Goal: Task Accomplishment & Management: Complete application form

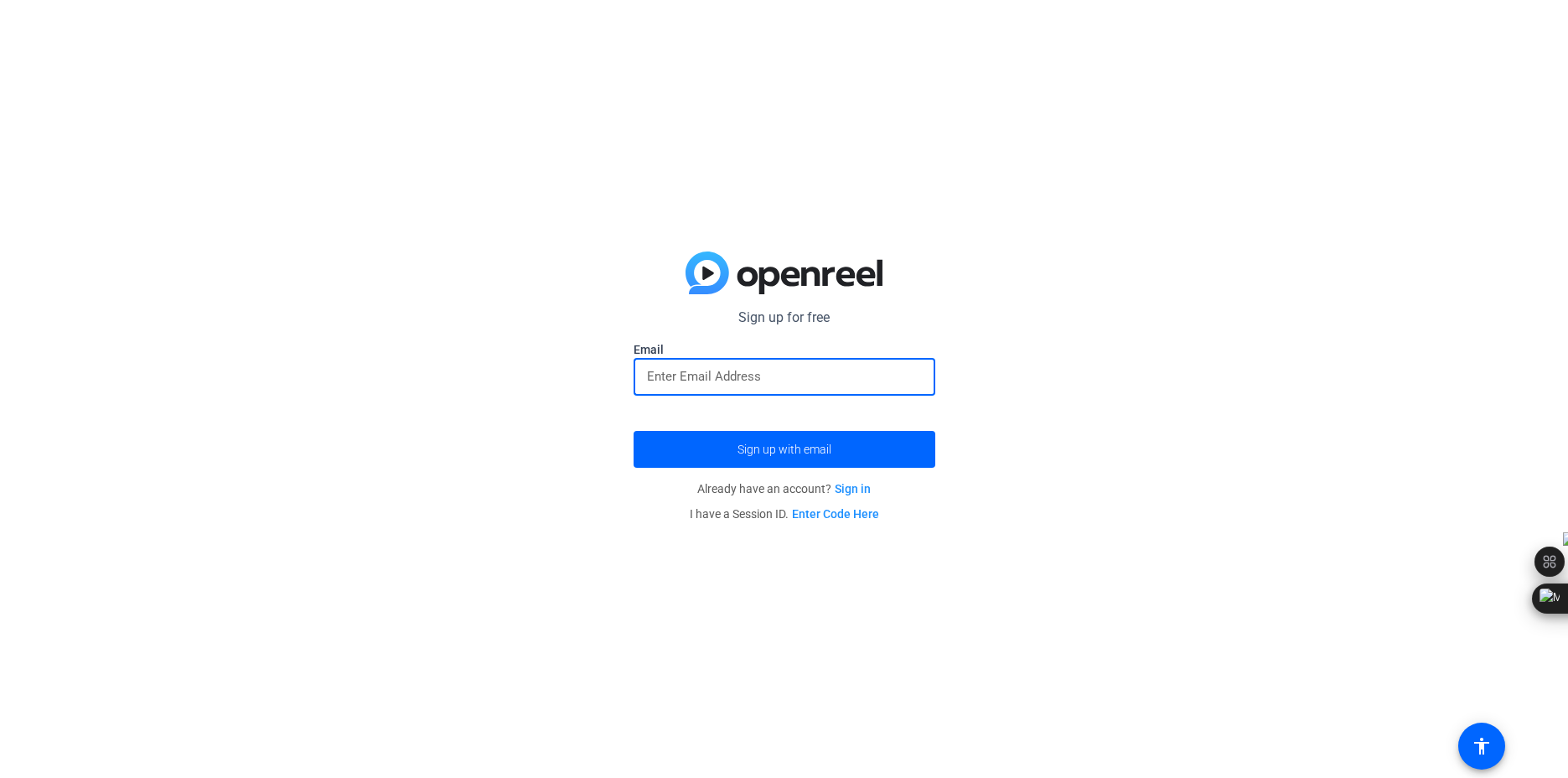
click at [704, 372] on input "email" at bounding box center [784, 375] width 275 height 20
click at [676, 492] on p "Already have an account? Sign in" at bounding box center [784, 488] width 302 height 25
click at [743, 450] on span "Sign up with email" at bounding box center [784, 450] width 94 height 0
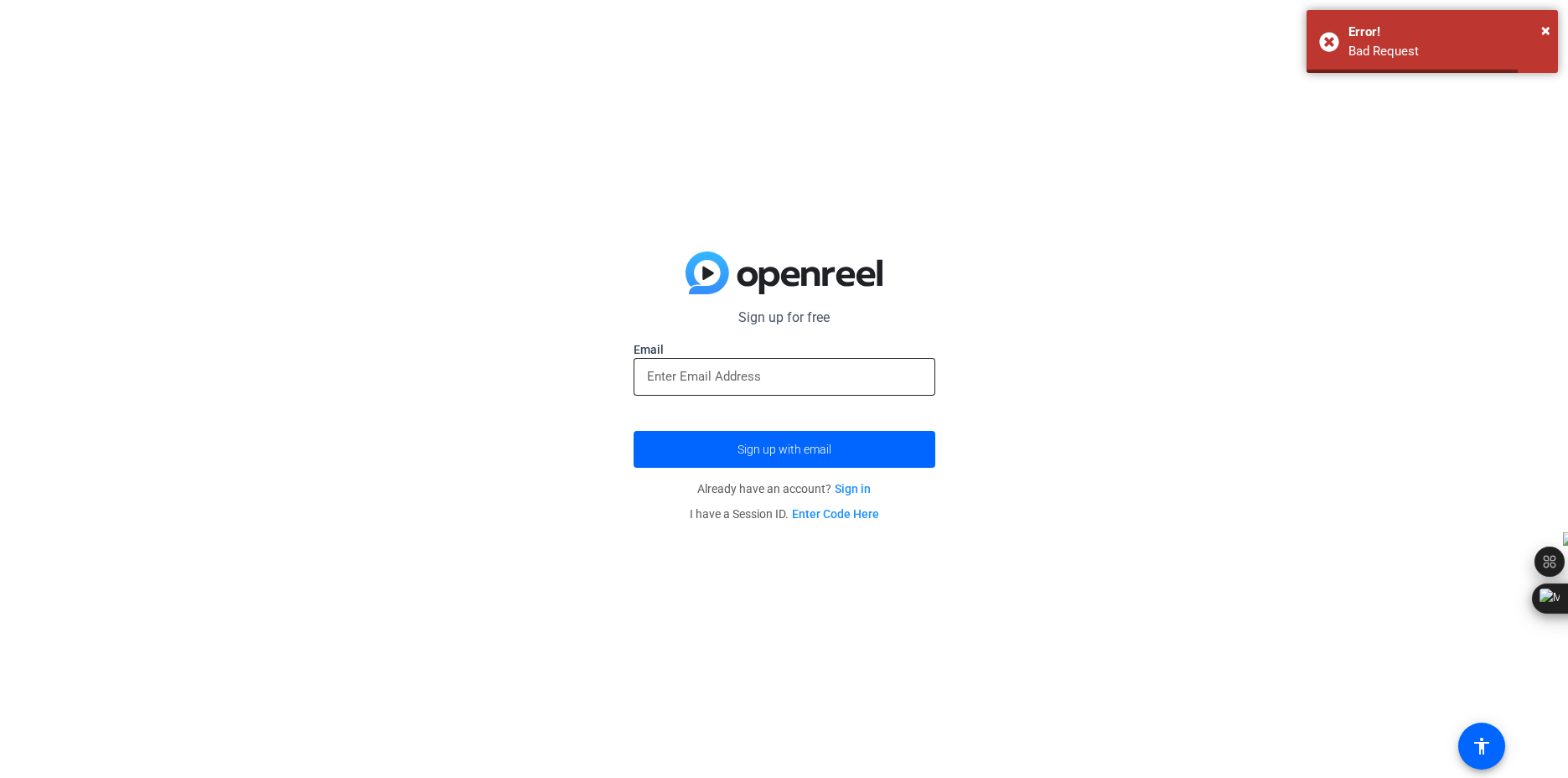
click at [721, 383] on input "email" at bounding box center [784, 375] width 275 height 20
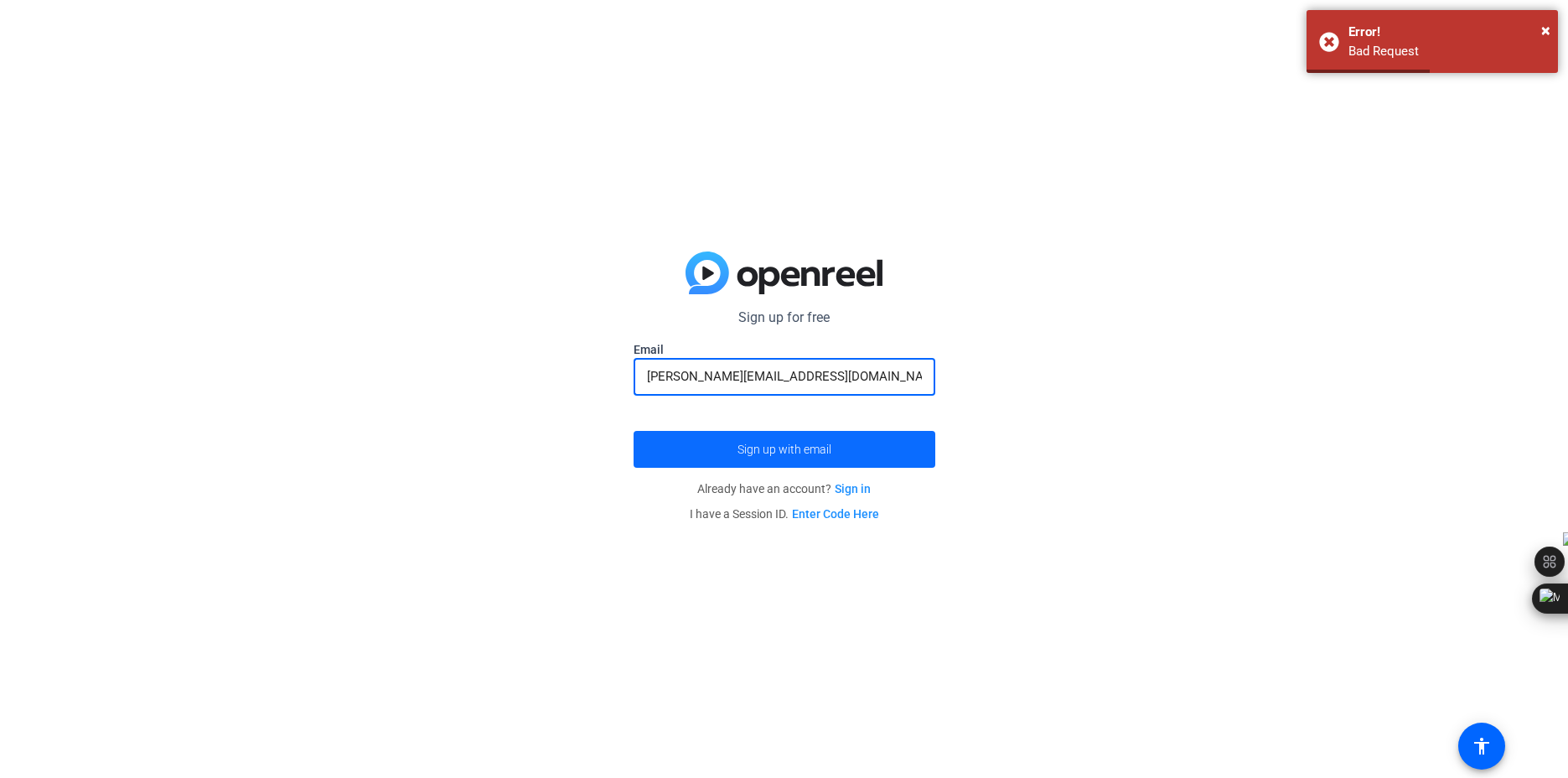
click at [737, 450] on span "Sign up with email" at bounding box center [784, 450] width 94 height 0
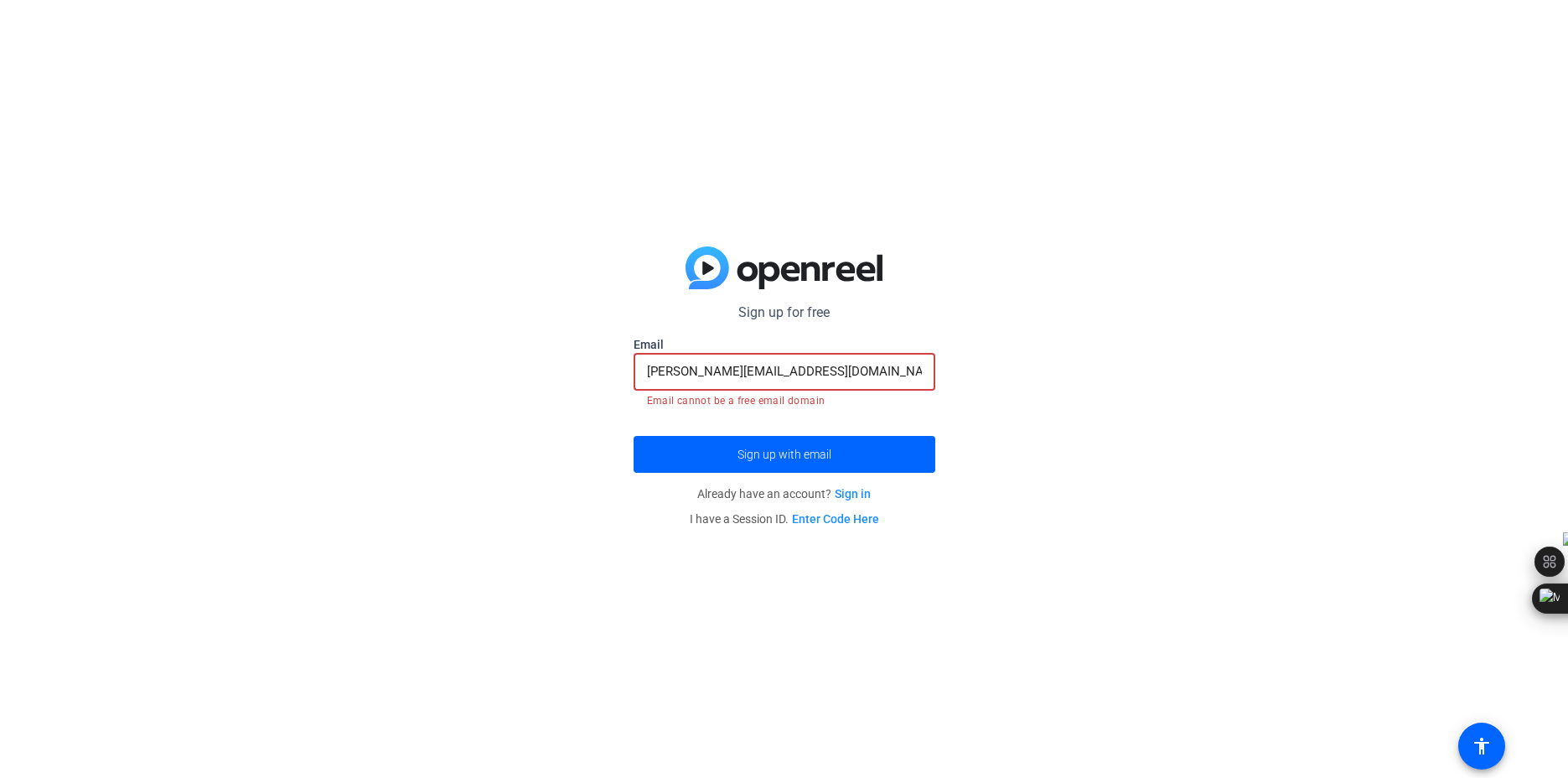
click at [777, 369] on input "[PERSON_NAME][EMAIL_ADDRESS][DOMAIN_NAME]" at bounding box center [784, 371] width 275 height 20
click at [695, 455] on span "submit" at bounding box center [784, 454] width 302 height 41
click at [773, 375] on input "[PERSON_NAME][EMAIL_ADDRESS][DOMAIN_NAME]" at bounding box center [784, 371] width 275 height 20
click at [773, 375] on input "faulk.cj@gmail.com" at bounding box center [784, 371] width 275 height 20
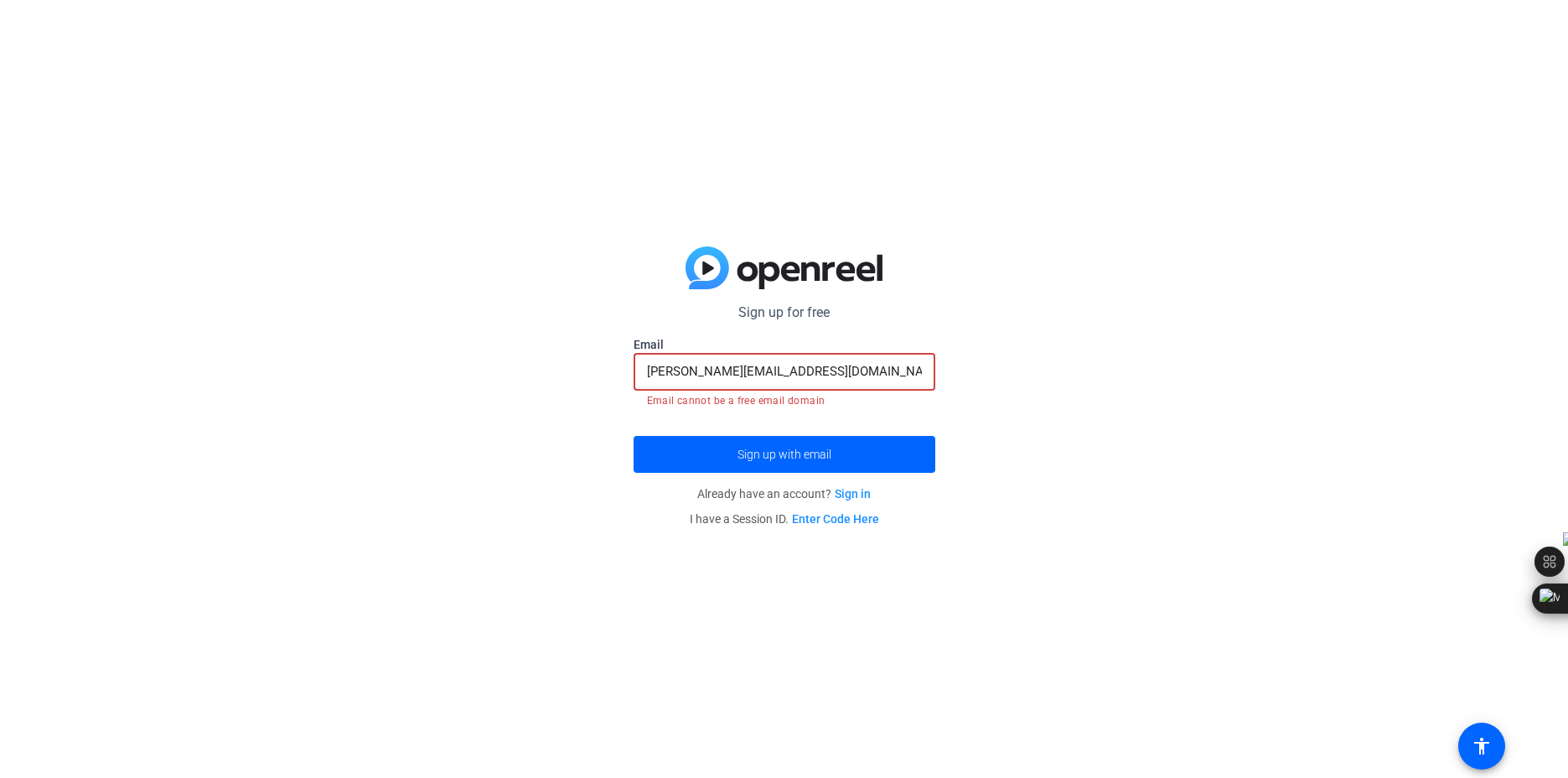
click at [773, 375] on input "faulk.cj@gmail.com" at bounding box center [784, 371] width 275 height 20
paste input "rikisev104@skateru"
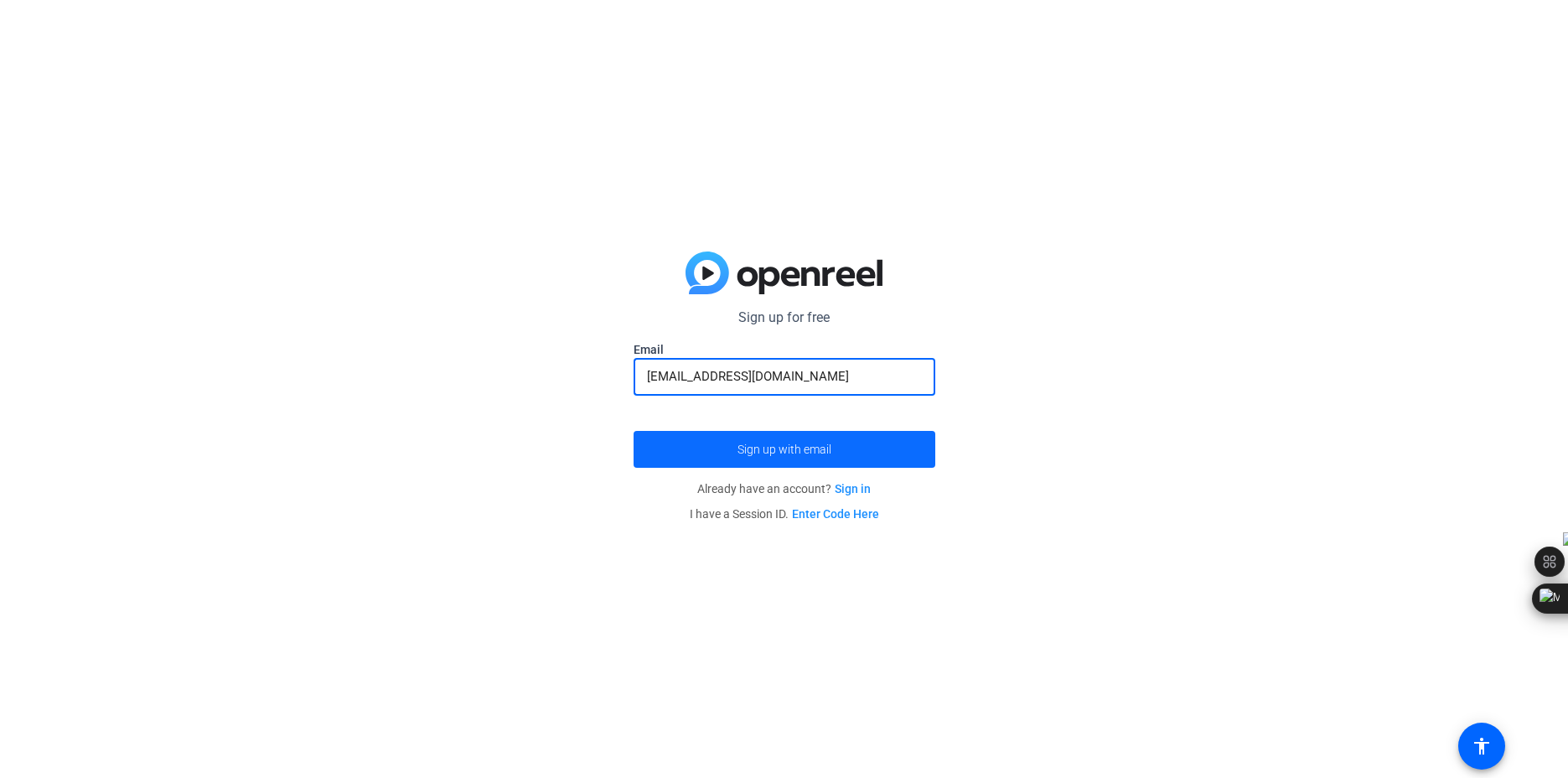
type input "[EMAIL_ADDRESS][DOMAIN_NAME]"
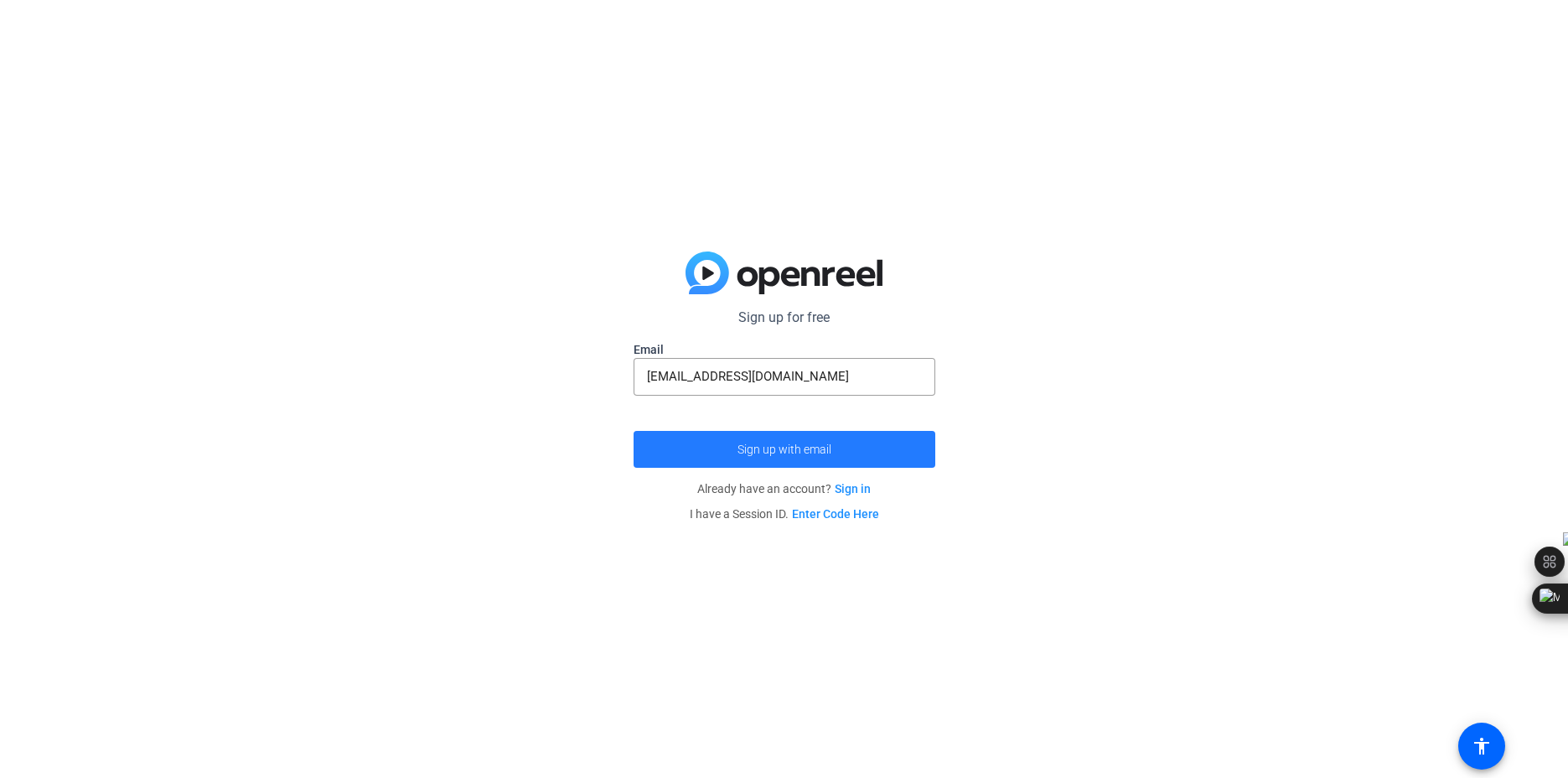
click at [797, 450] on span "Sign up with email" at bounding box center [784, 450] width 94 height 0
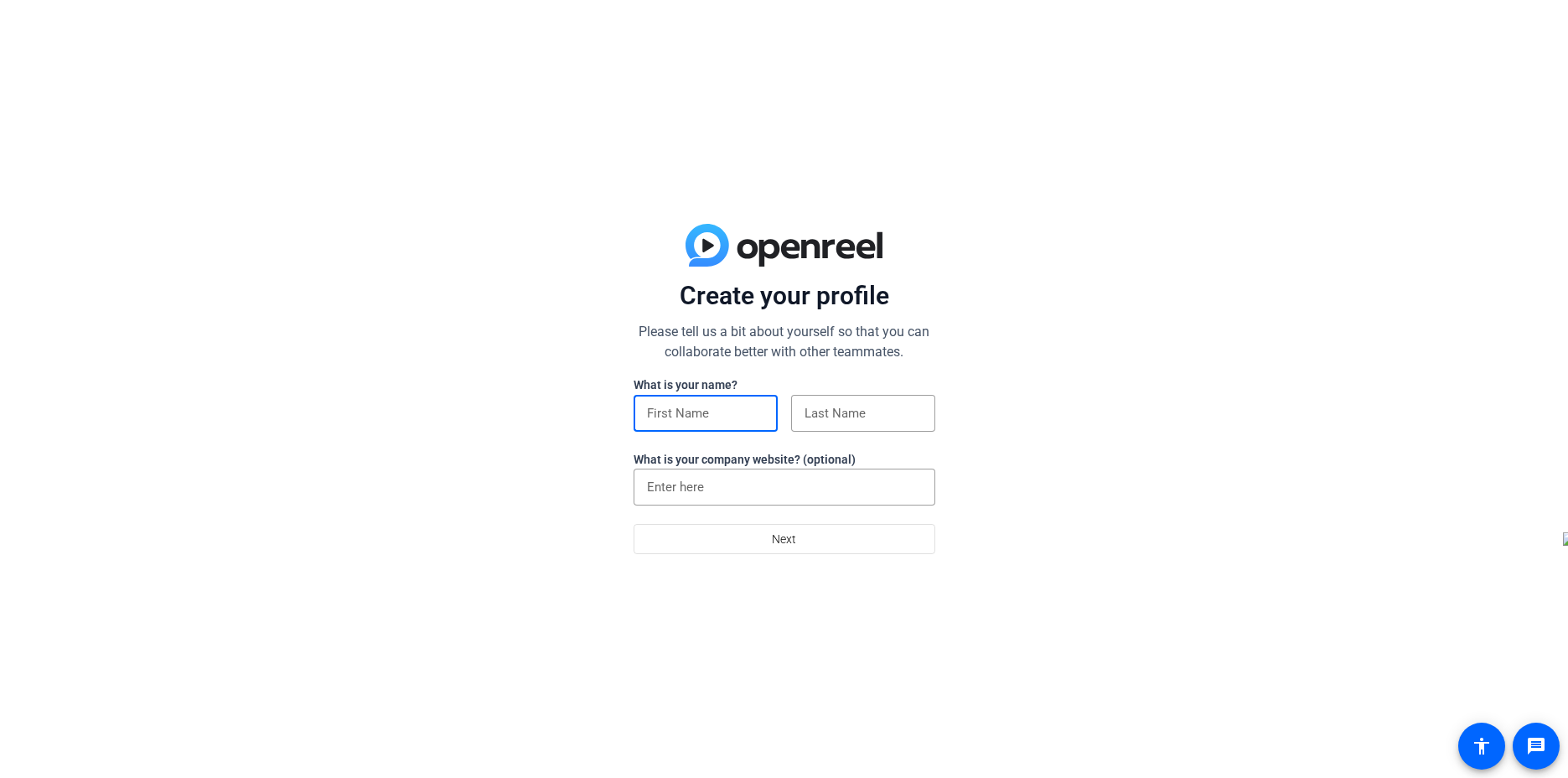
click at [706, 414] on input at bounding box center [705, 413] width 117 height 20
type input "CJ"
type input "[PERSON_NAME]"
type input "The Dream Center Enterprises"
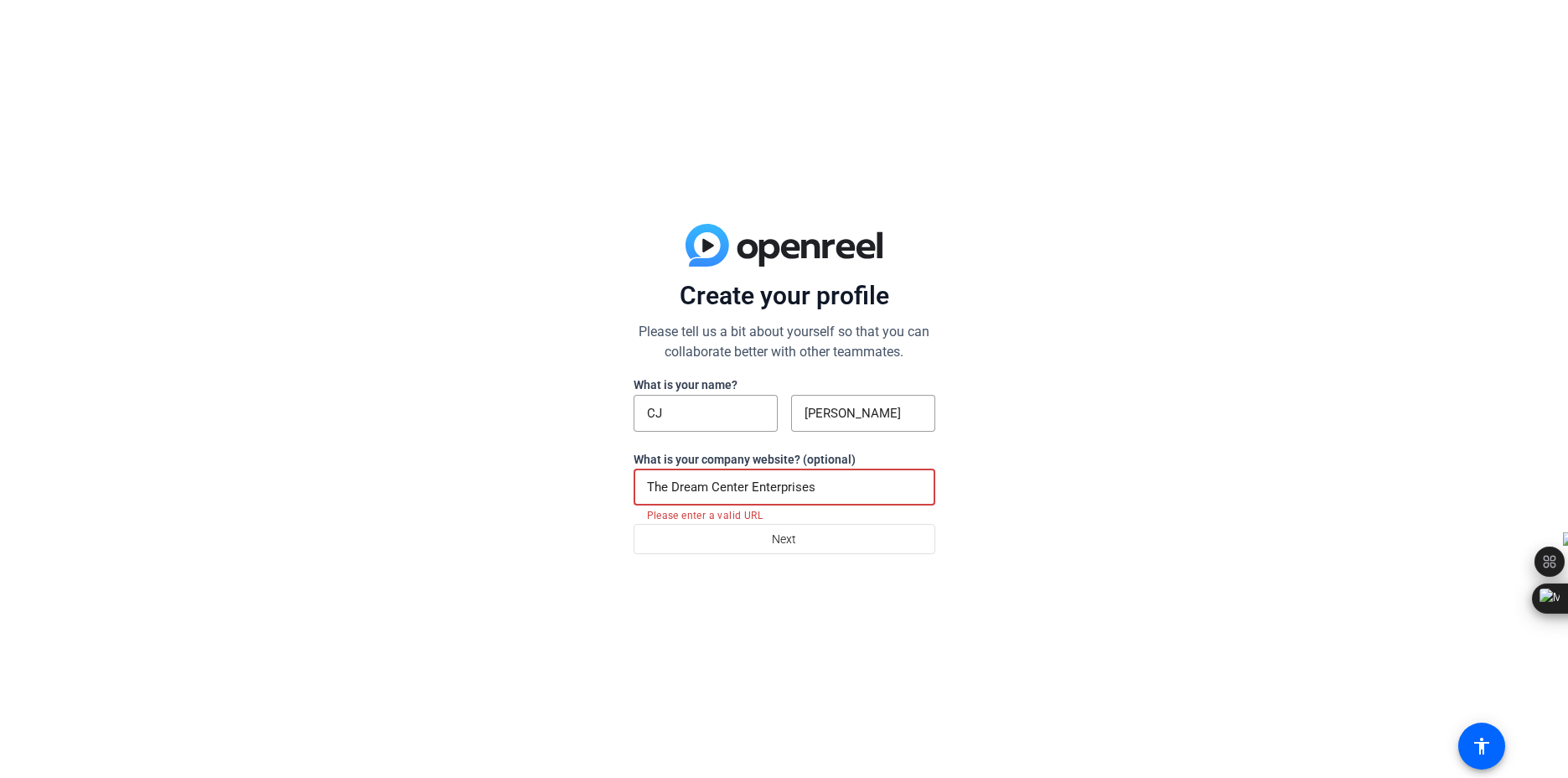
drag, startPoint x: 712, startPoint y: 473, endPoint x: 520, endPoint y: 444, distance: 194.2
click at [520, 444] on div "Create your profile Please tell us a bit about yourself so that you can collabo…" at bounding box center [784, 389] width 1568 height 778
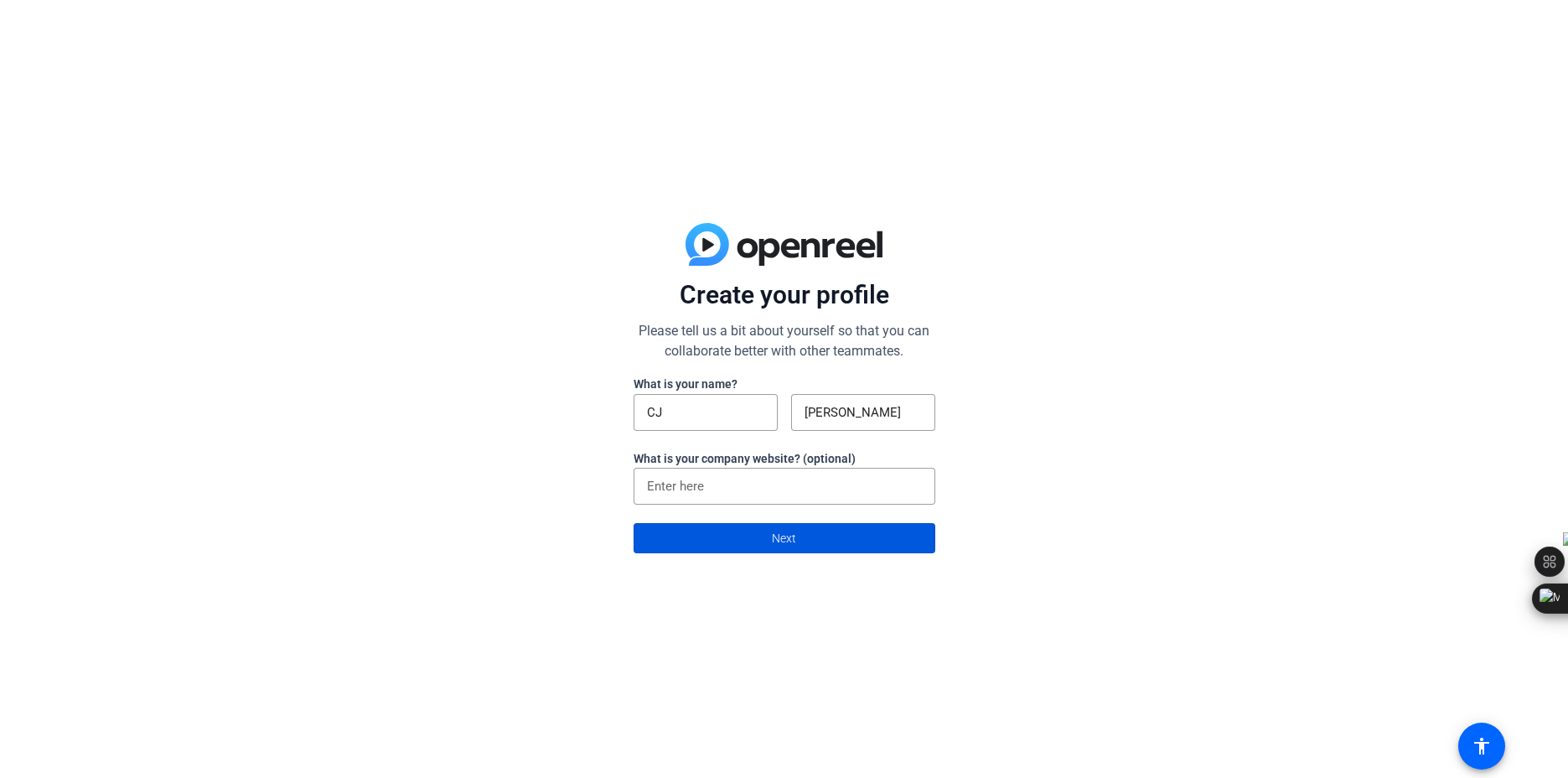
click at [719, 529] on span at bounding box center [784, 538] width 300 height 41
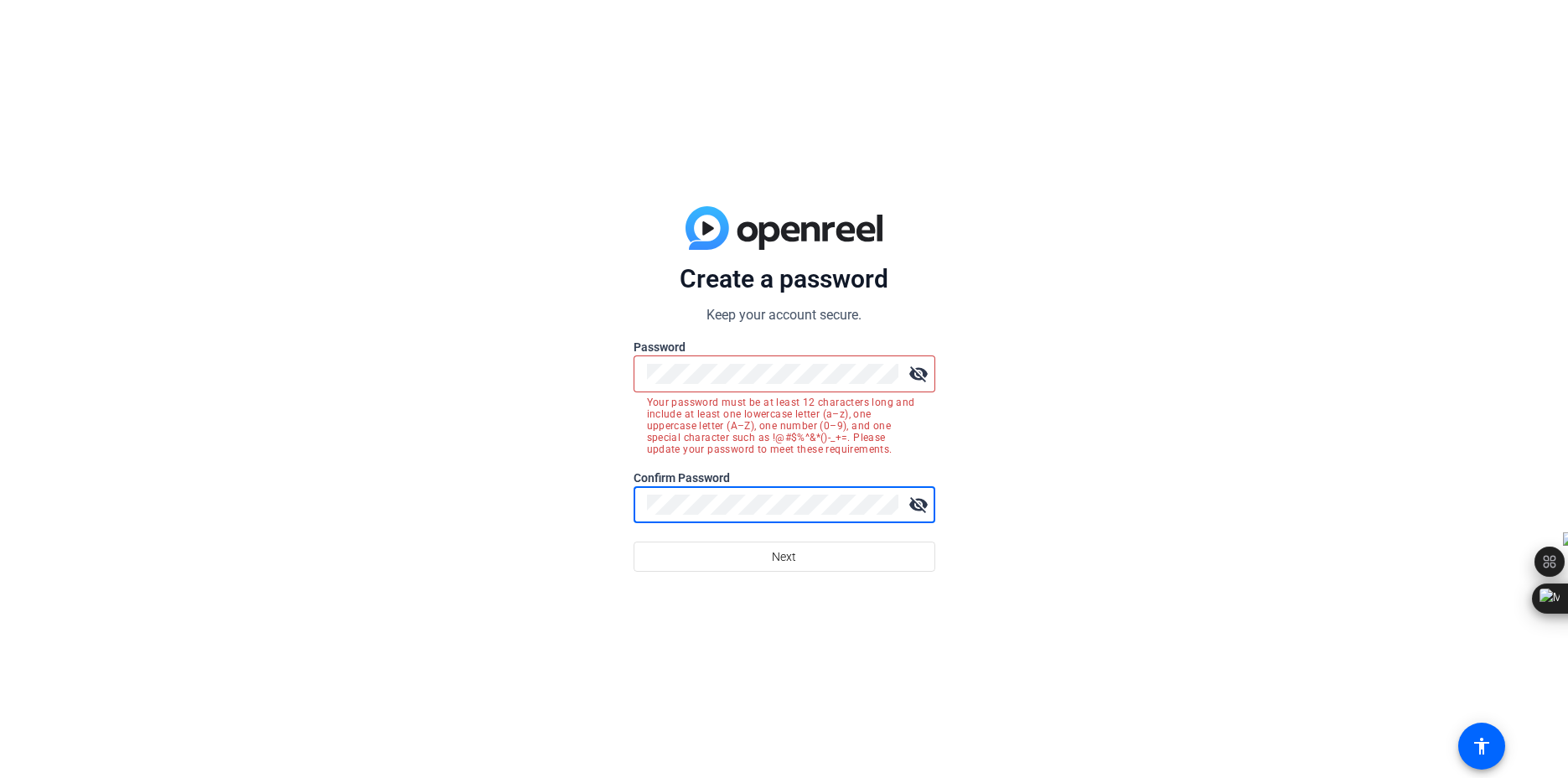
click at [634, 541] on button "Next" at bounding box center [784, 556] width 302 height 30
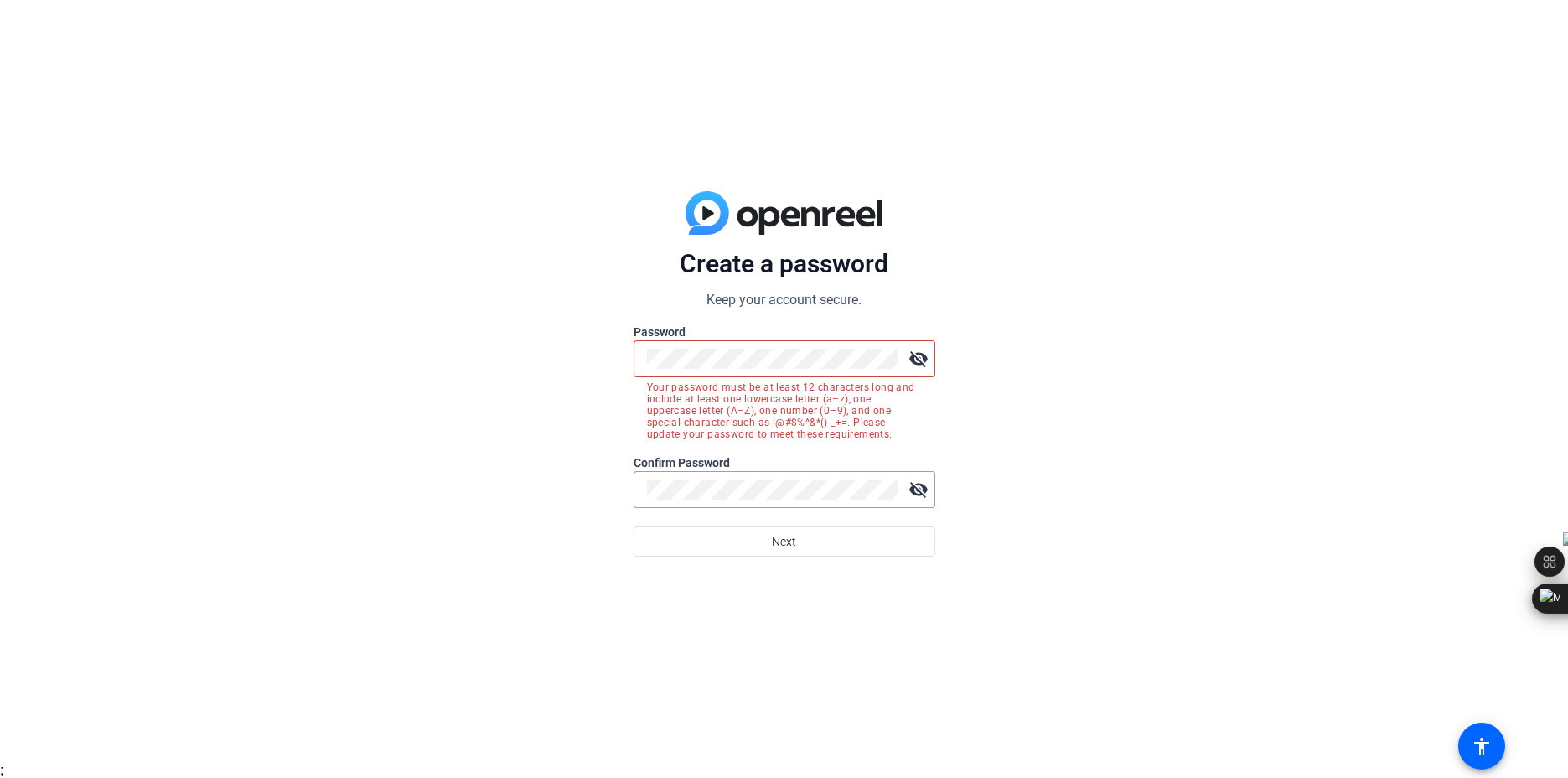
click at [909, 358] on mat-icon "visibility_off" at bounding box center [919, 359] width 34 height 34
click at [916, 480] on mat-icon "visibility_off" at bounding box center [919, 489] width 34 height 34
click at [586, 343] on div "Create a password Keep your account secure. Password visibility Your password m…" at bounding box center [784, 373] width 1568 height 778
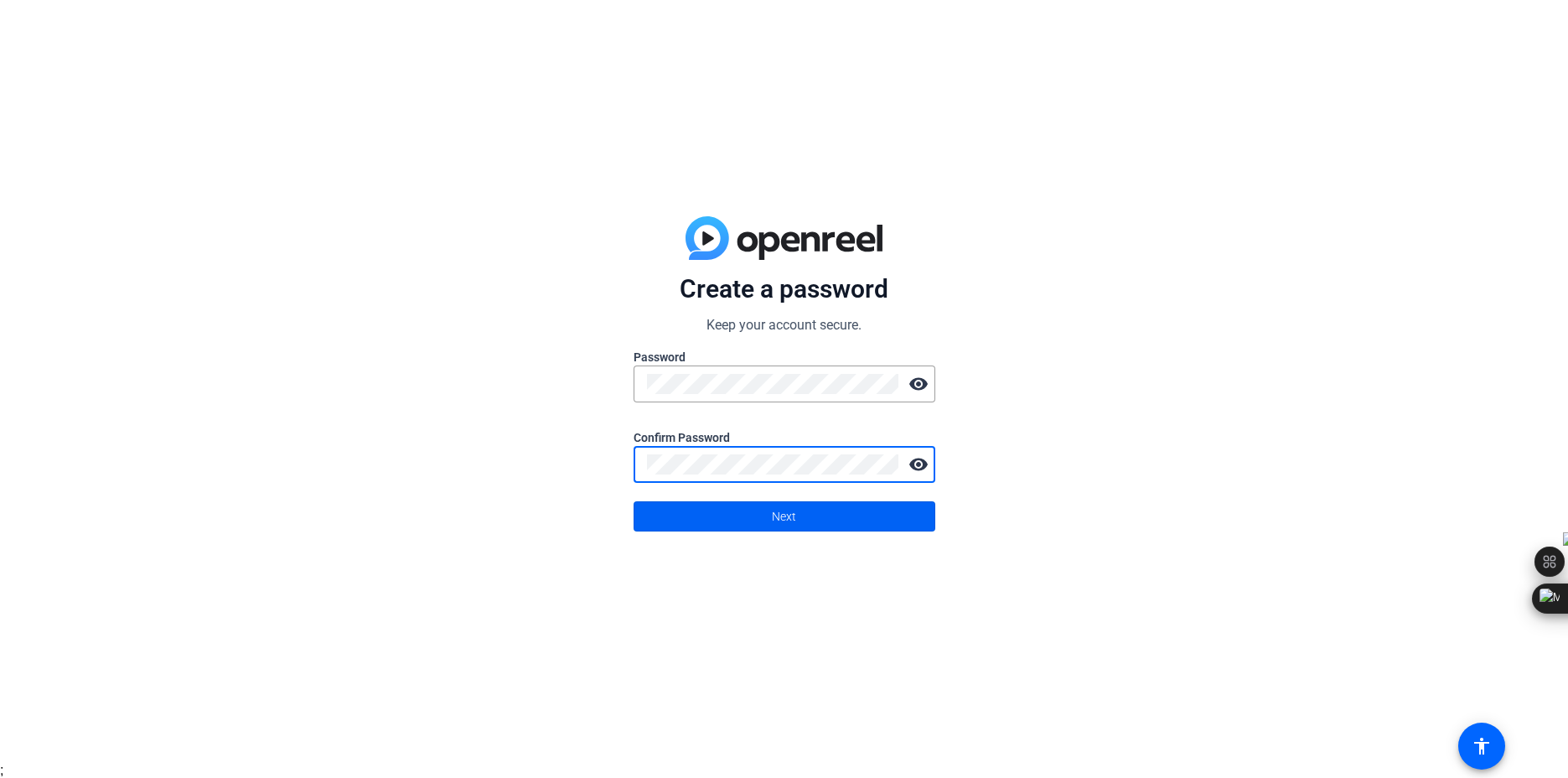
click at [847, 512] on span at bounding box center [784, 516] width 300 height 41
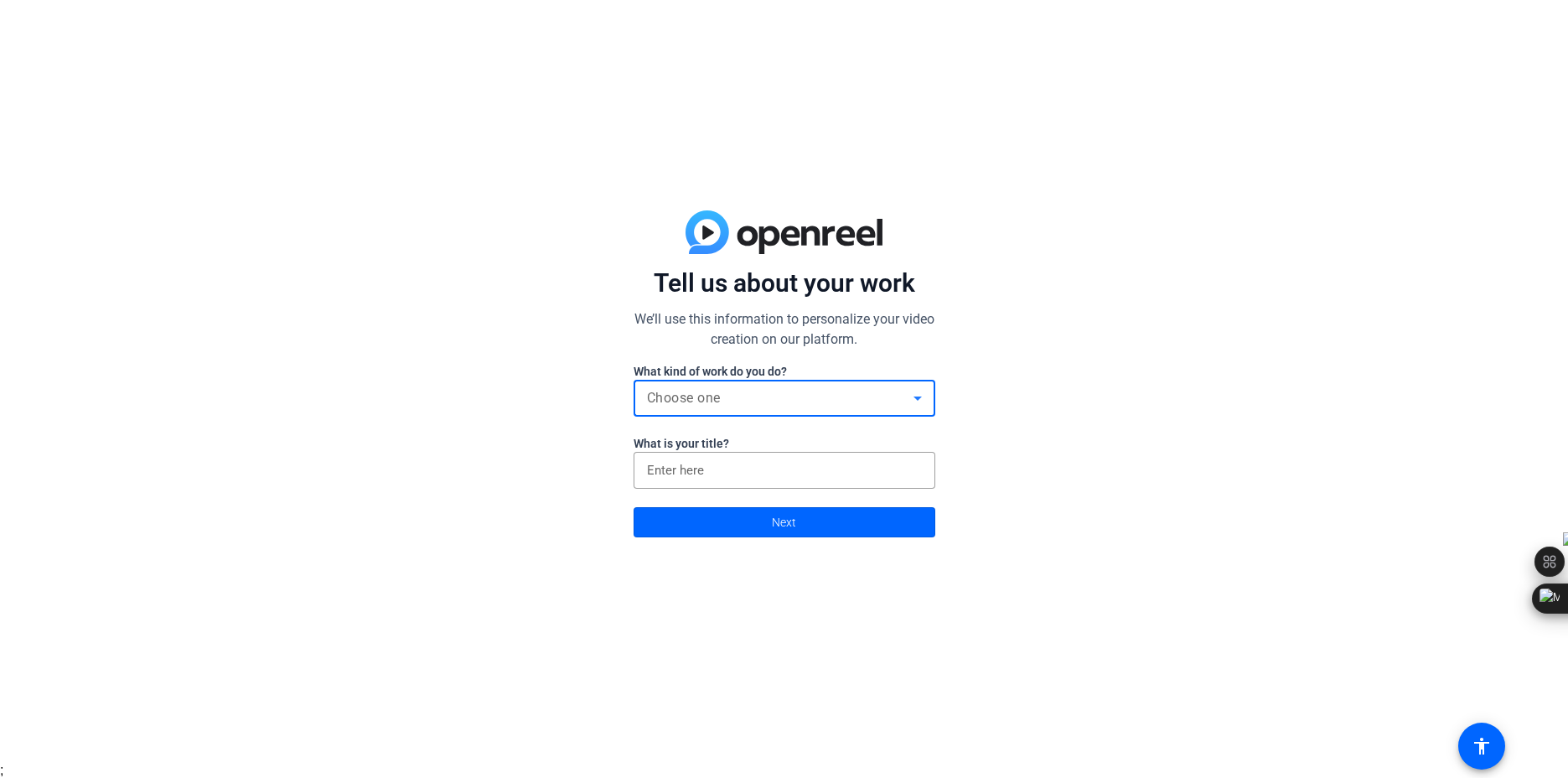
click at [769, 399] on div "Choose one" at bounding box center [780, 398] width 267 height 20
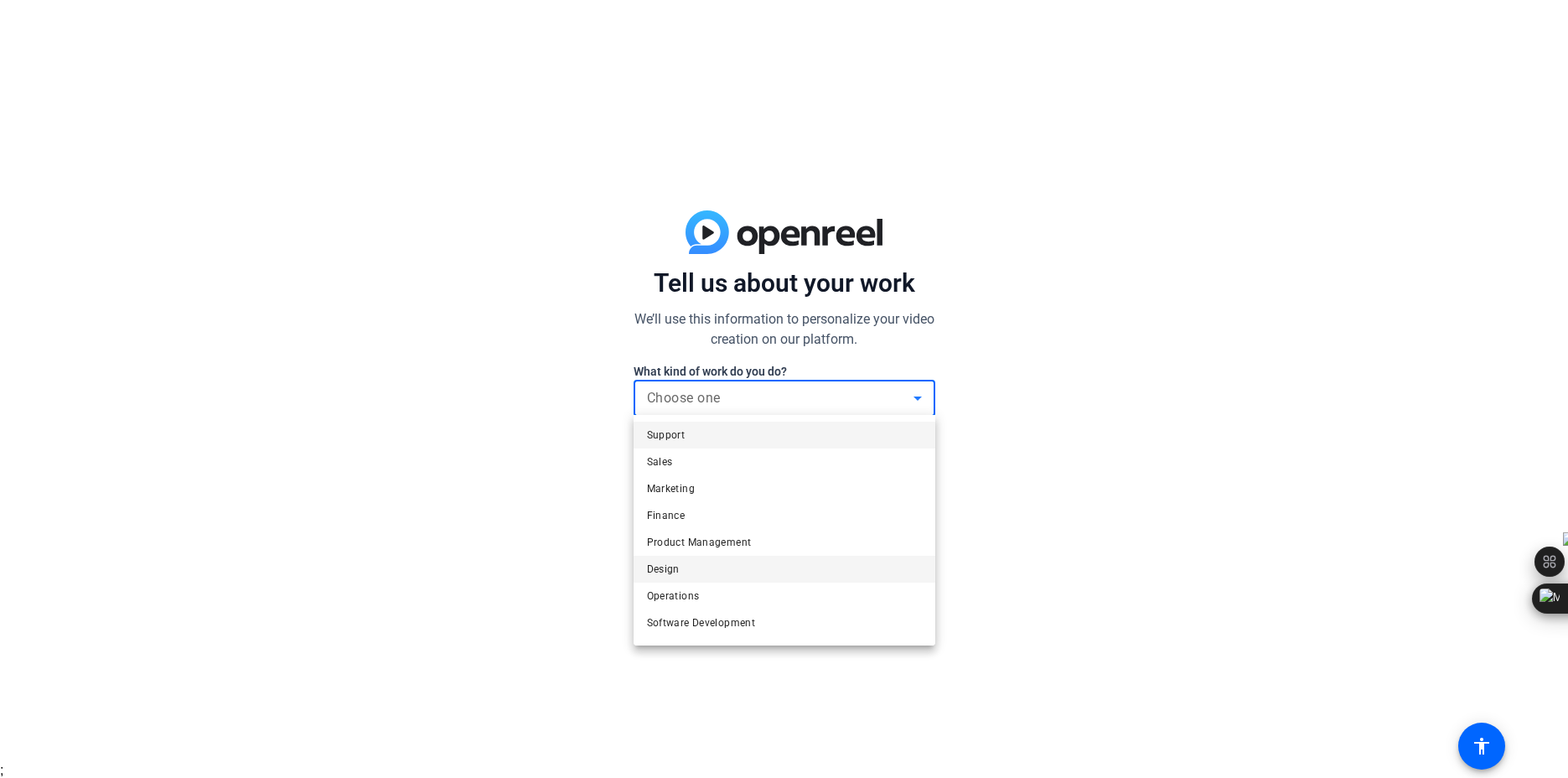
click at [802, 571] on mat-option "Design" at bounding box center [784, 569] width 302 height 26
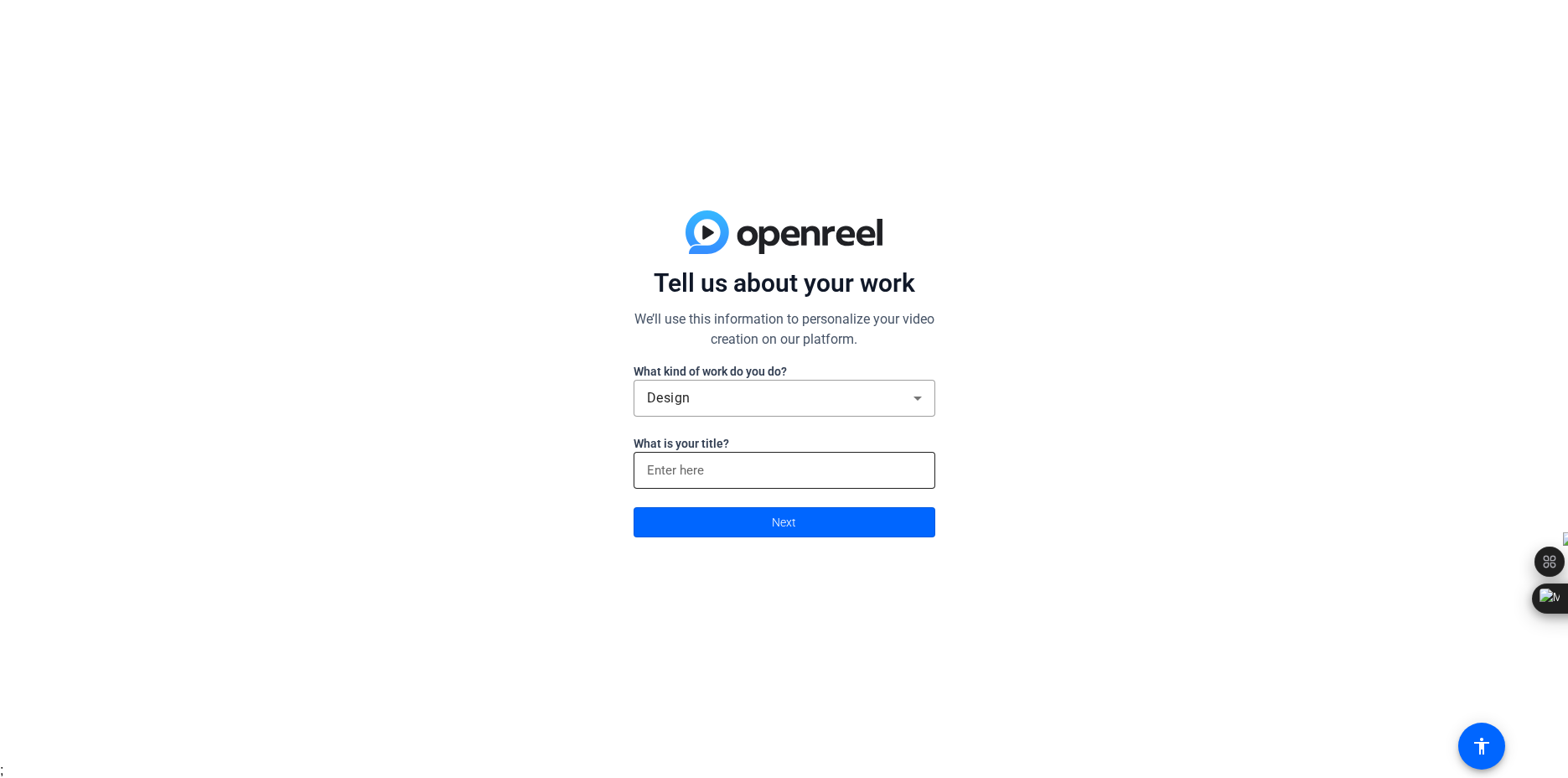
click at [797, 480] on div at bounding box center [784, 470] width 275 height 37
click at [834, 525] on span at bounding box center [784, 522] width 300 height 41
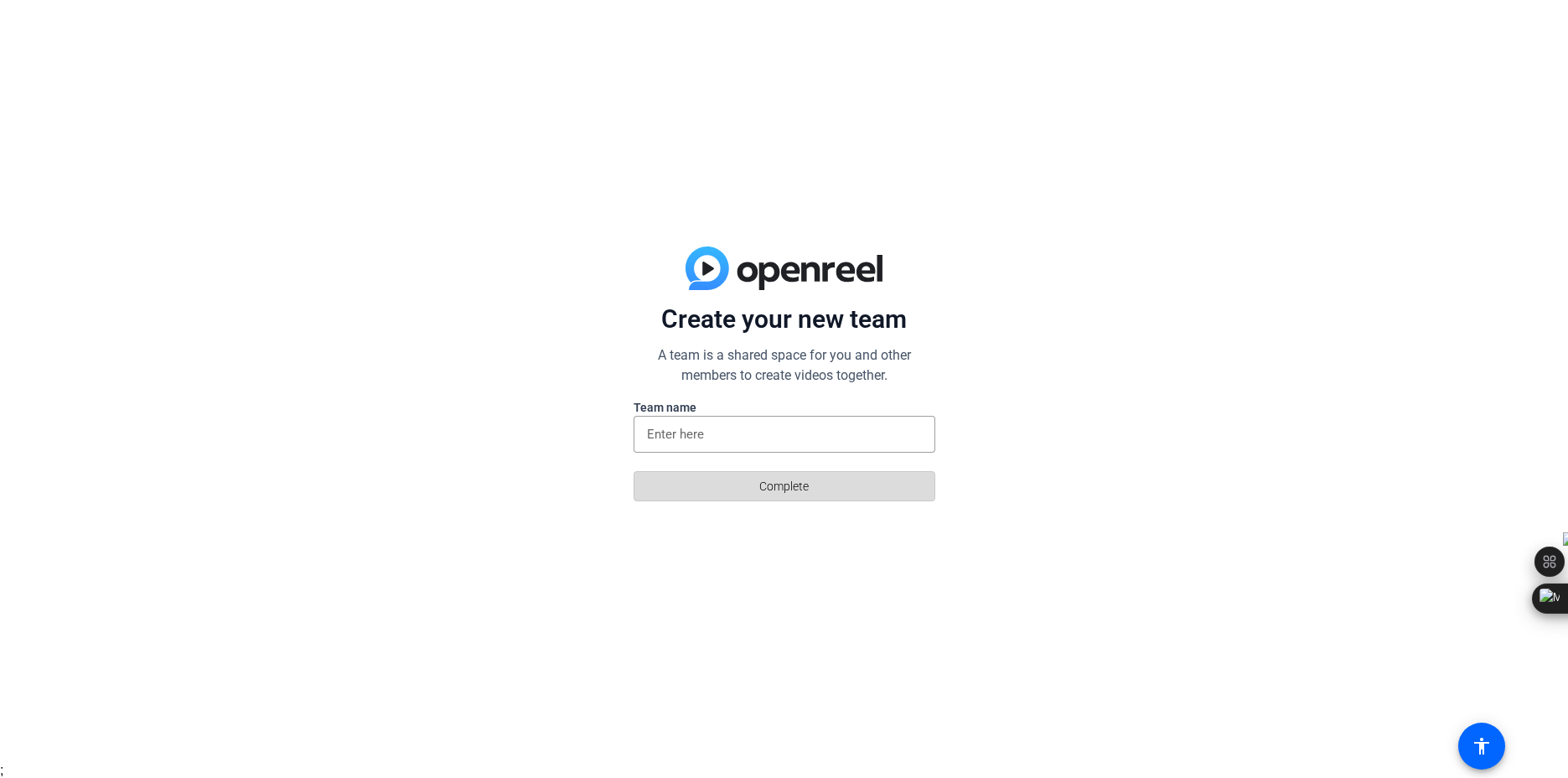
click at [797, 486] on span "Complete" at bounding box center [784, 487] width 49 height 32
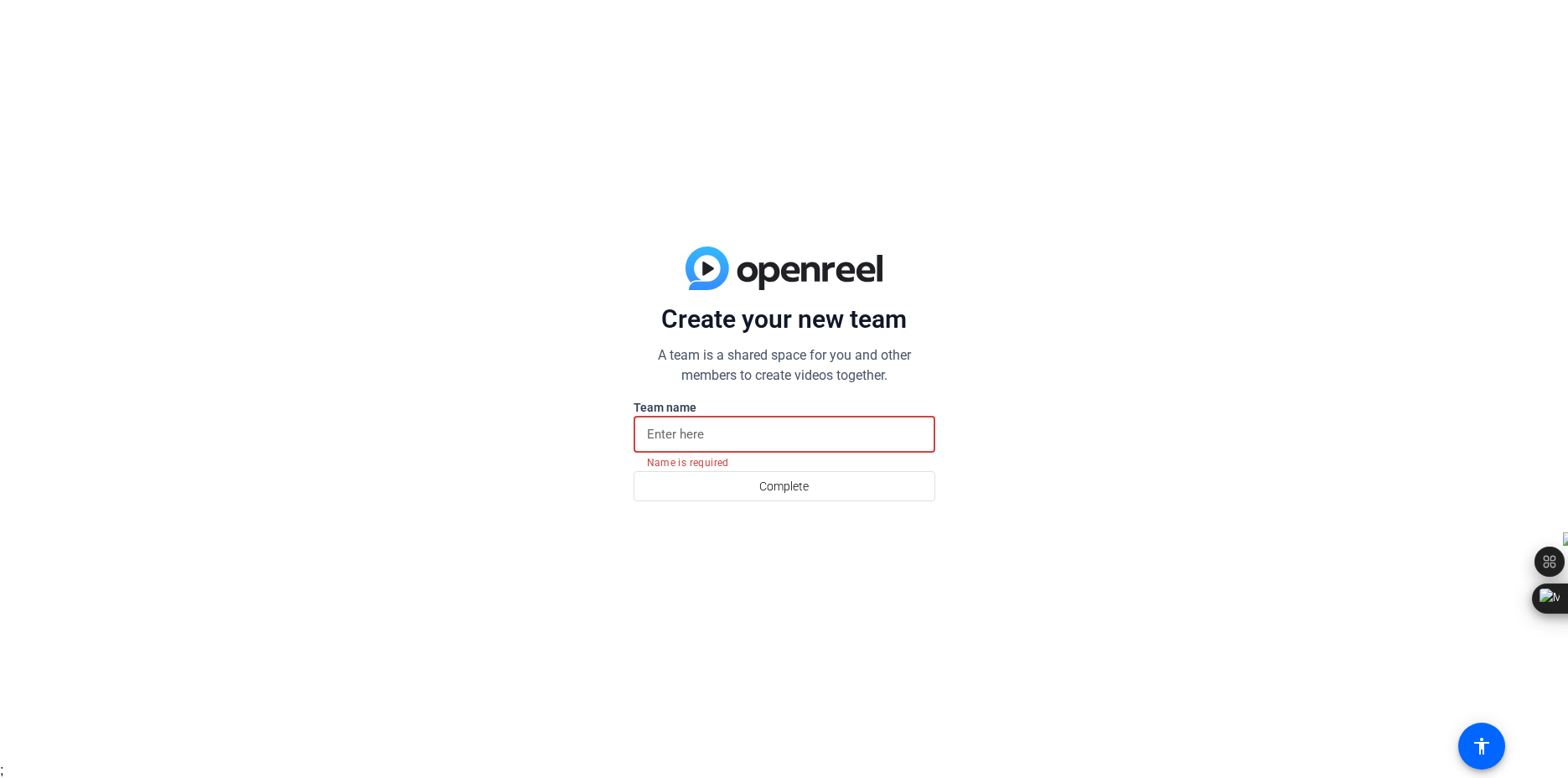
click at [769, 426] on input at bounding box center [784, 434] width 275 height 20
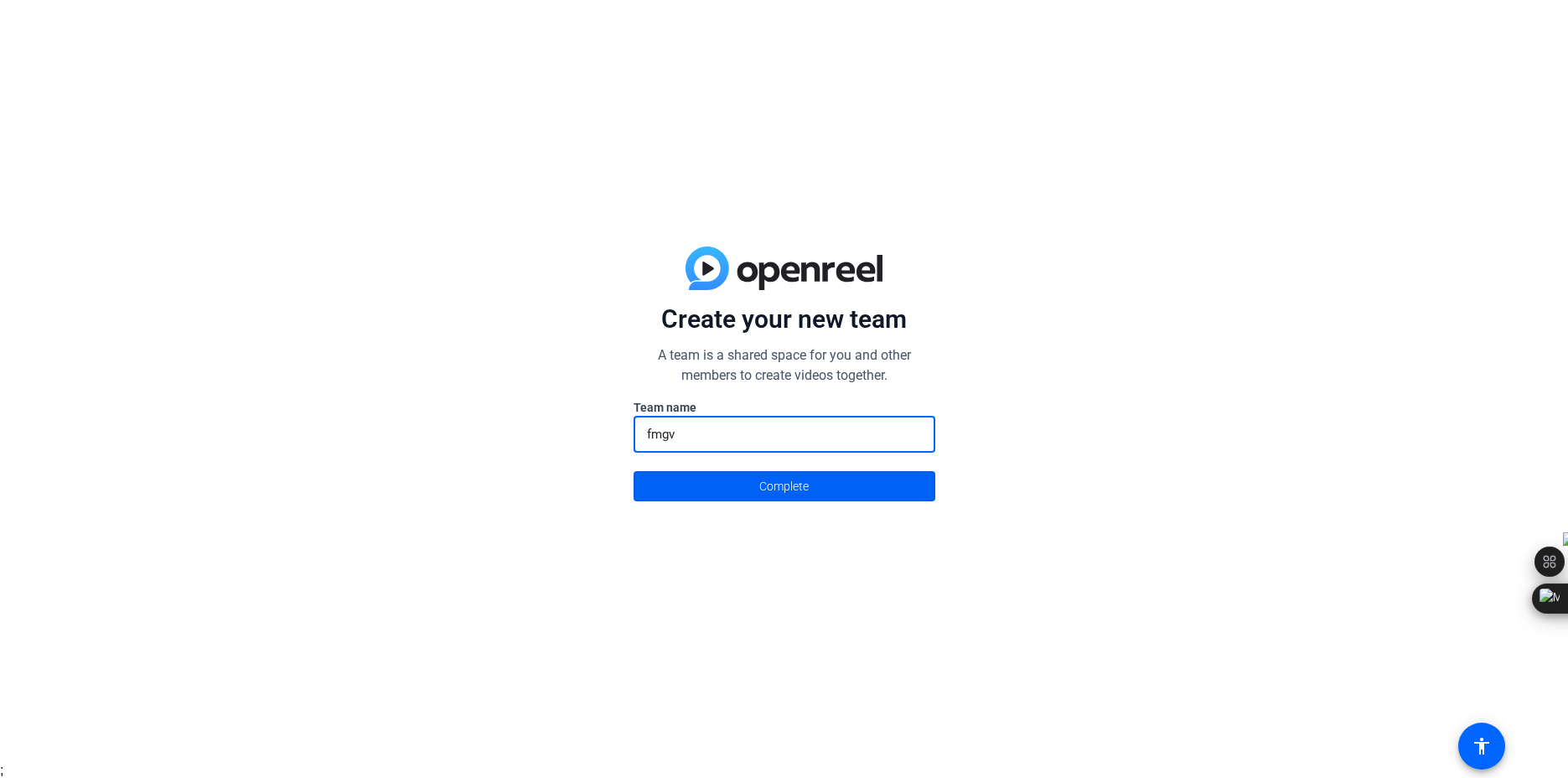
type input "fmgv"
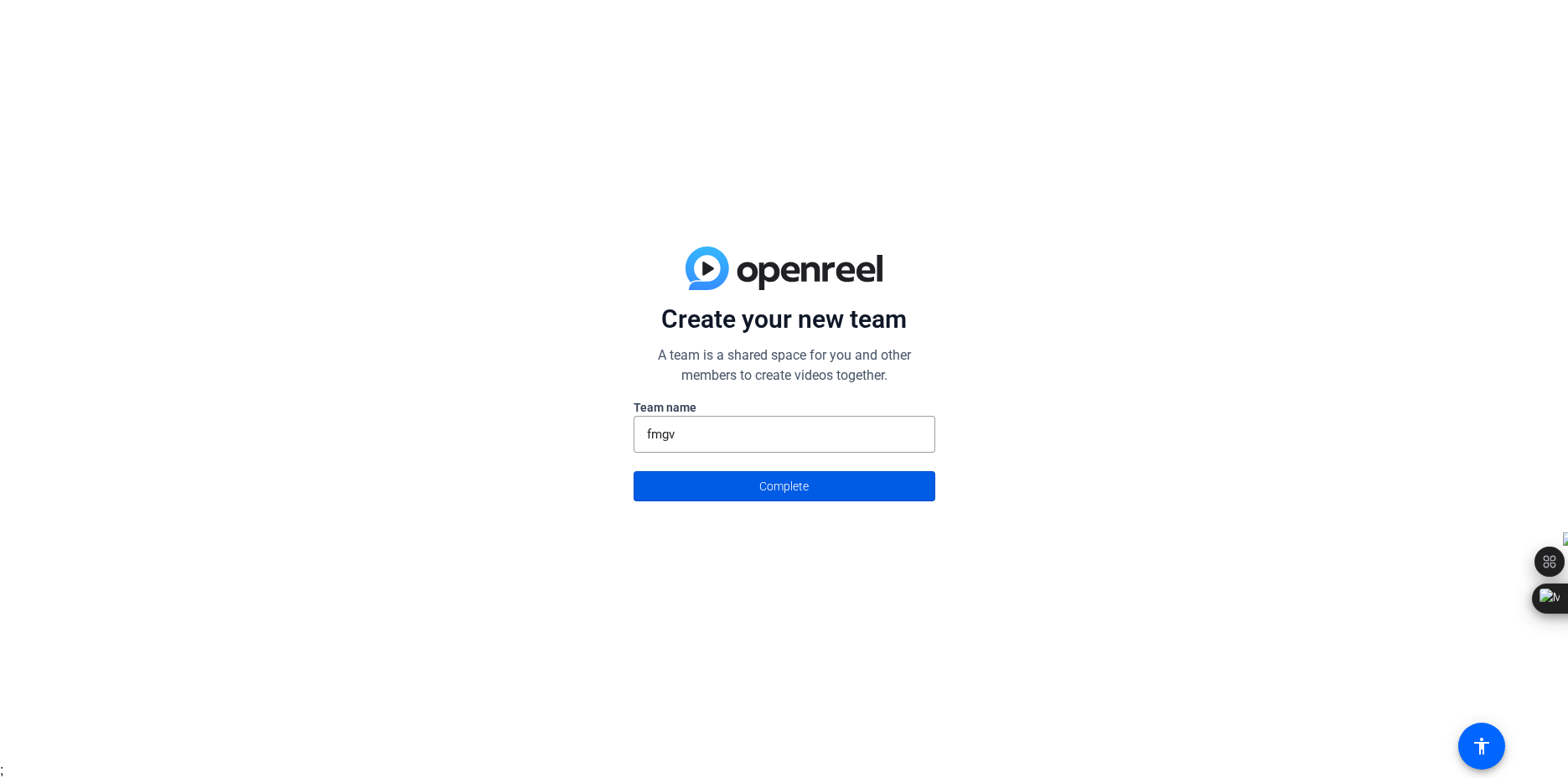
drag, startPoint x: 819, startPoint y: 490, endPoint x: 803, endPoint y: 474, distance: 22.6
click at [814, 487] on span at bounding box center [784, 486] width 300 height 41
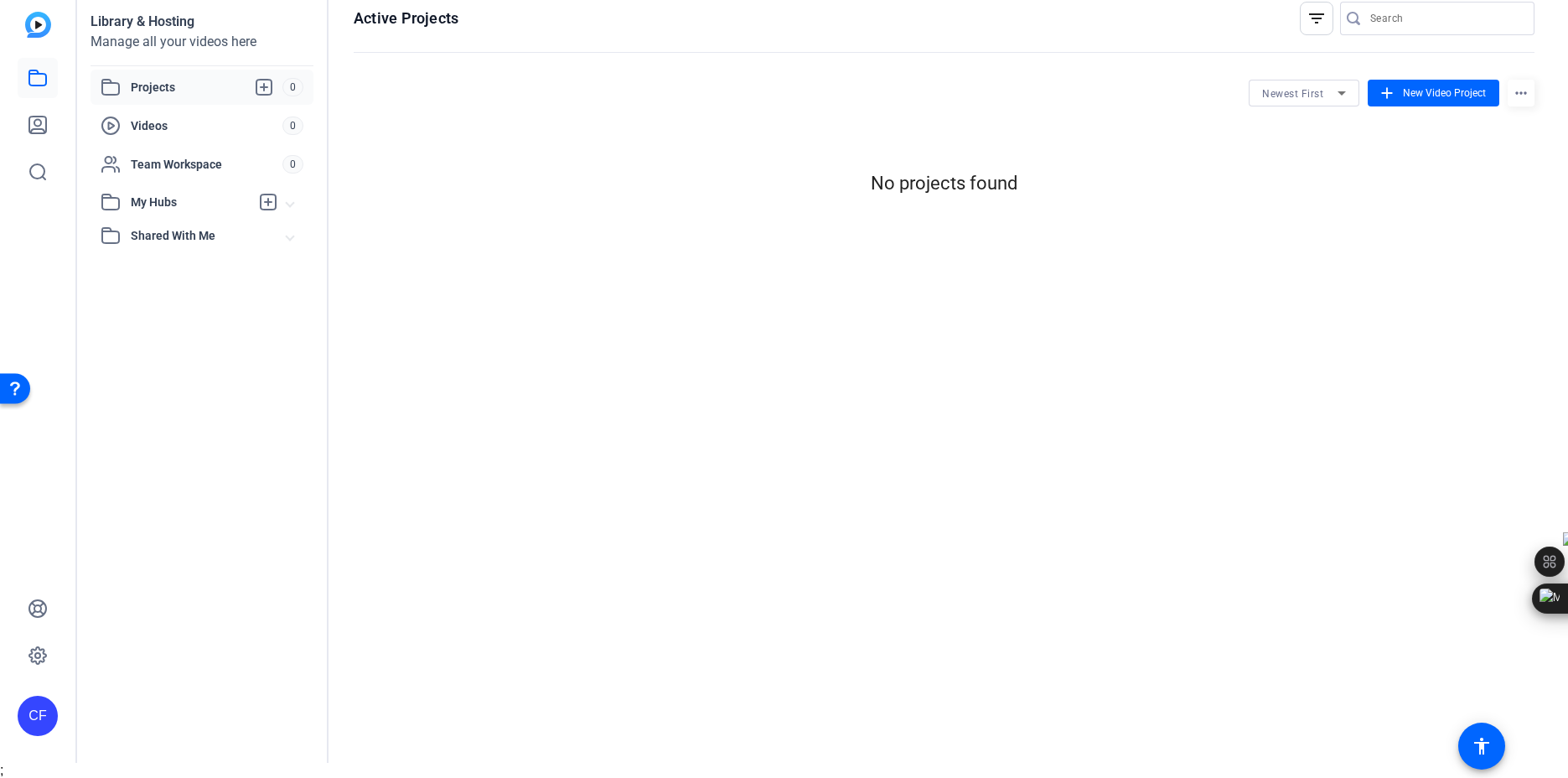
scroll to position [16, 0]
click at [1430, 98] on span "New Video Project" at bounding box center [1444, 93] width 83 height 15
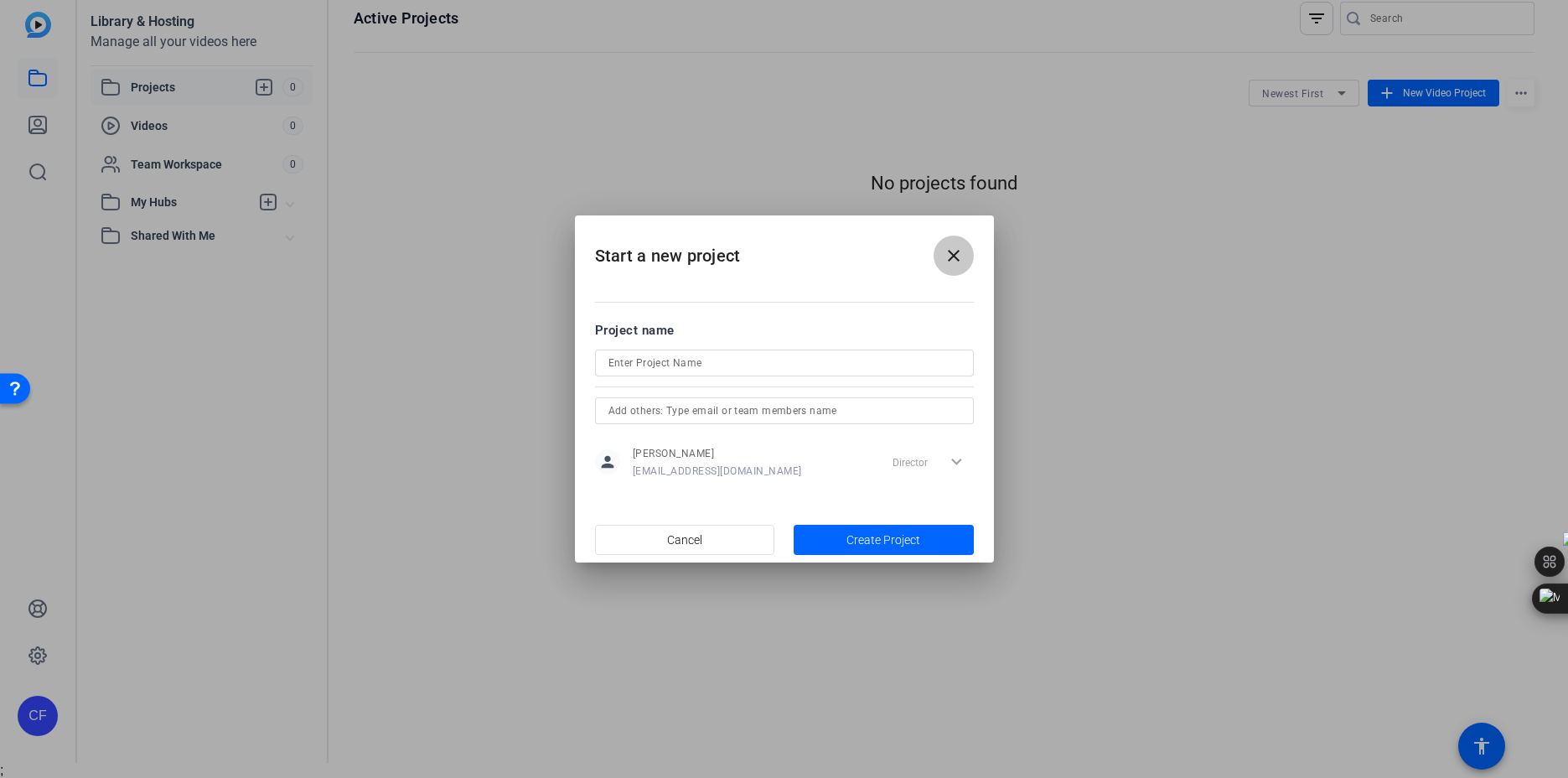
click at [948, 258] on mat-icon "close" at bounding box center [953, 255] width 20 height 20
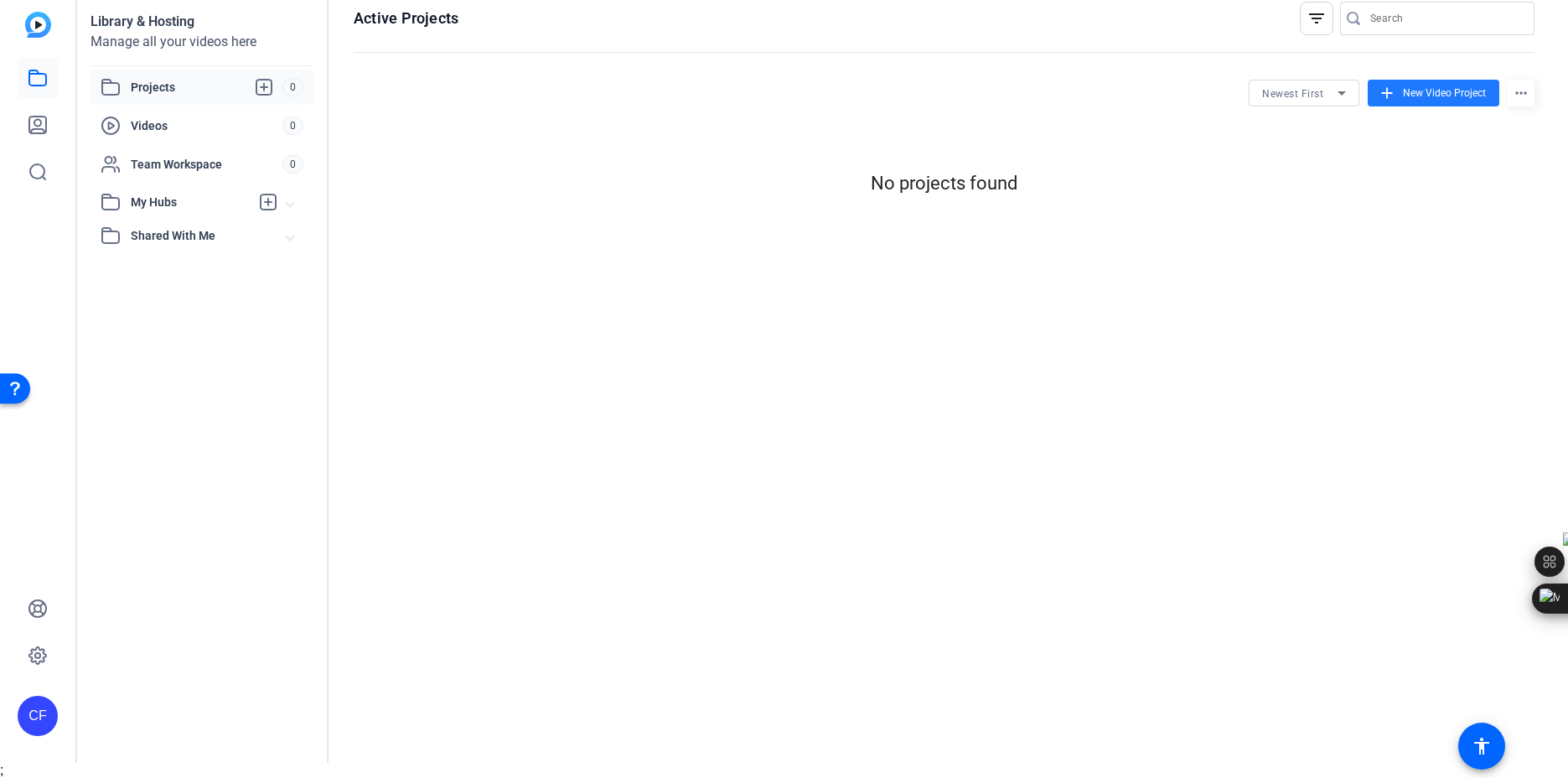
click at [40, 28] on img at bounding box center [39, 25] width 26 height 26
click at [1531, 91] on mat-icon "more_horiz" at bounding box center [1521, 92] width 26 height 26
click at [41, 132] on div at bounding box center [784, 389] width 1568 height 778
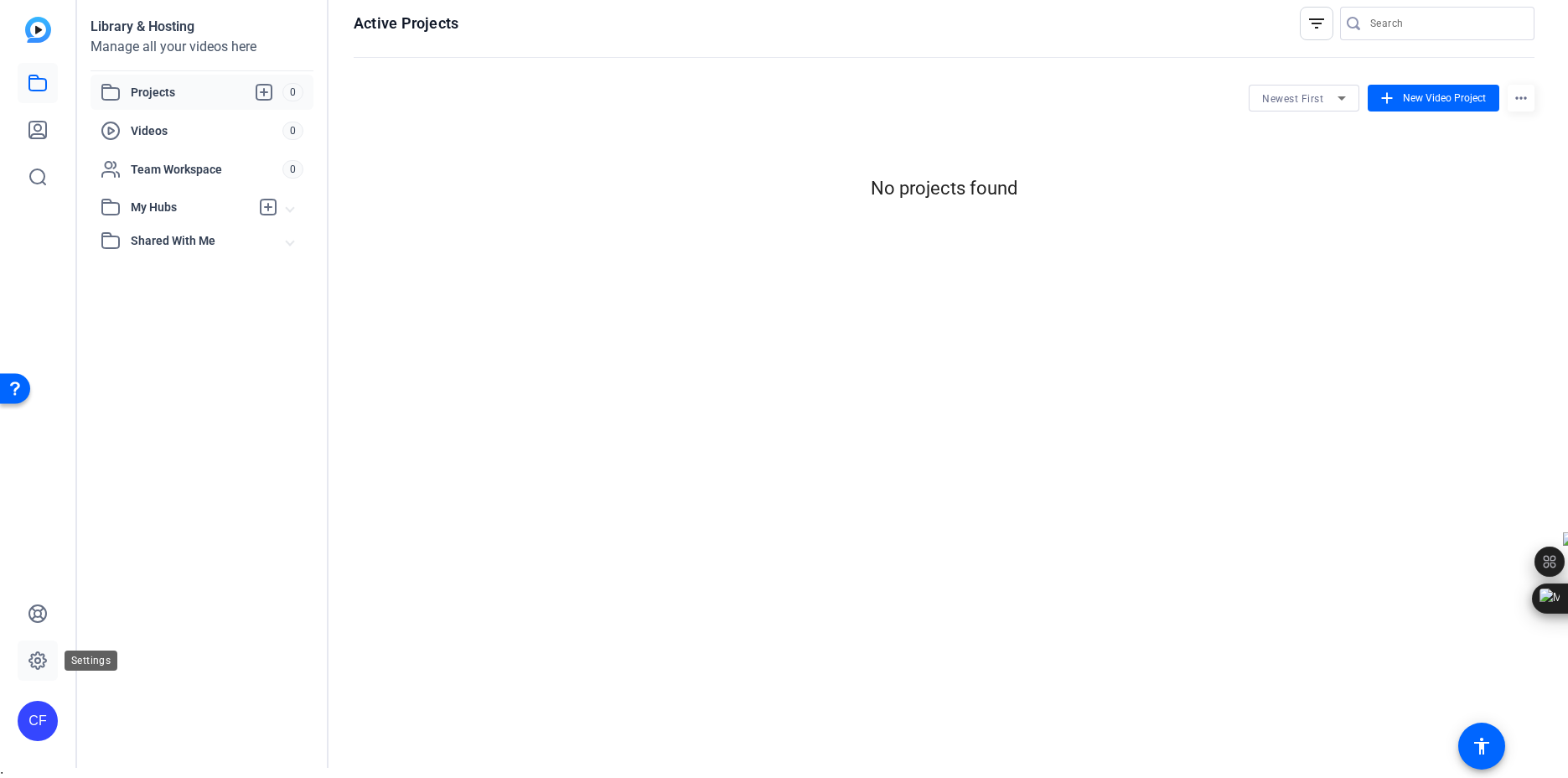
click at [41, 660] on icon at bounding box center [37, 660] width 20 height 20
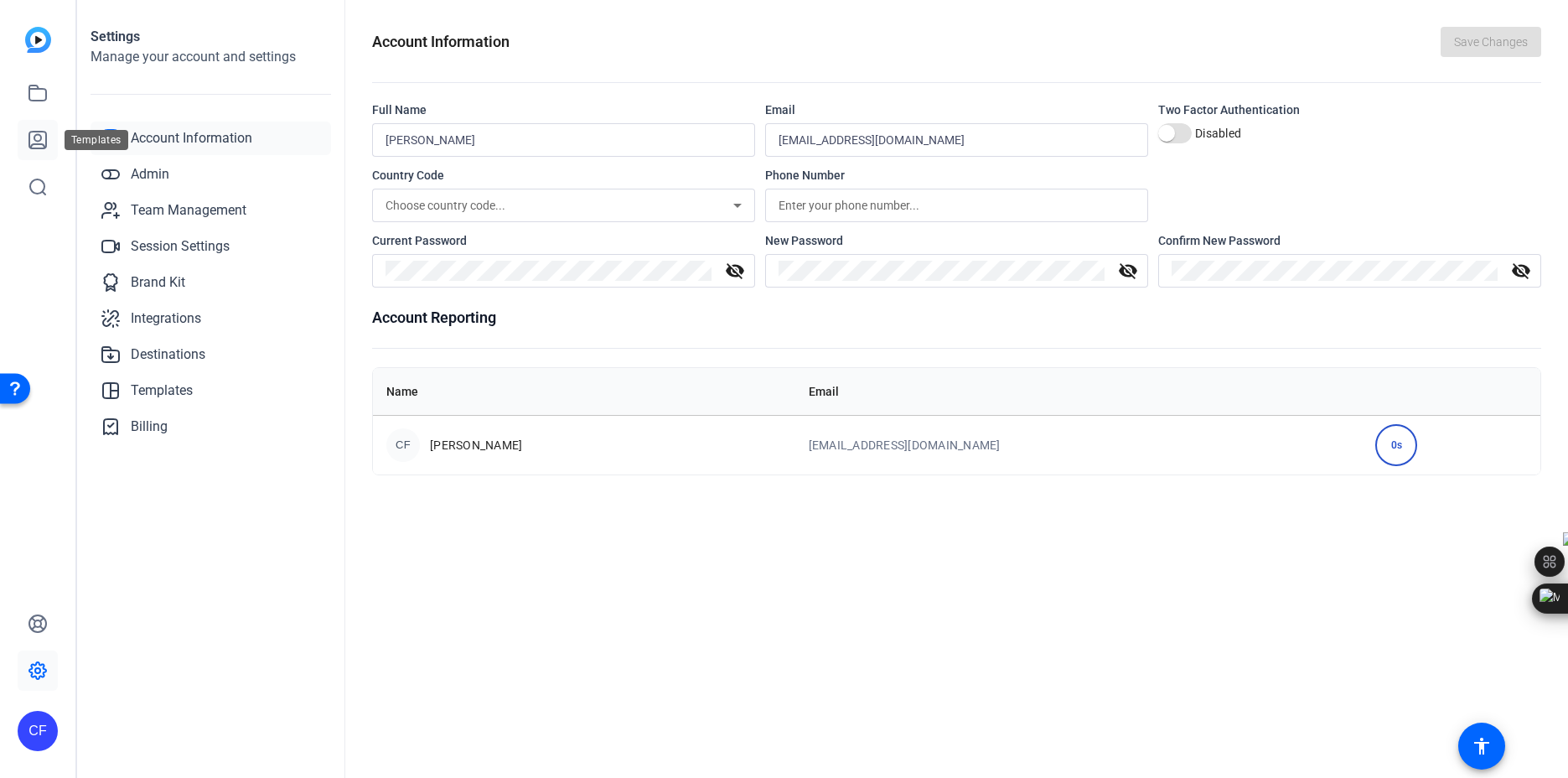
click at [43, 150] on link at bounding box center [38, 140] width 41 height 41
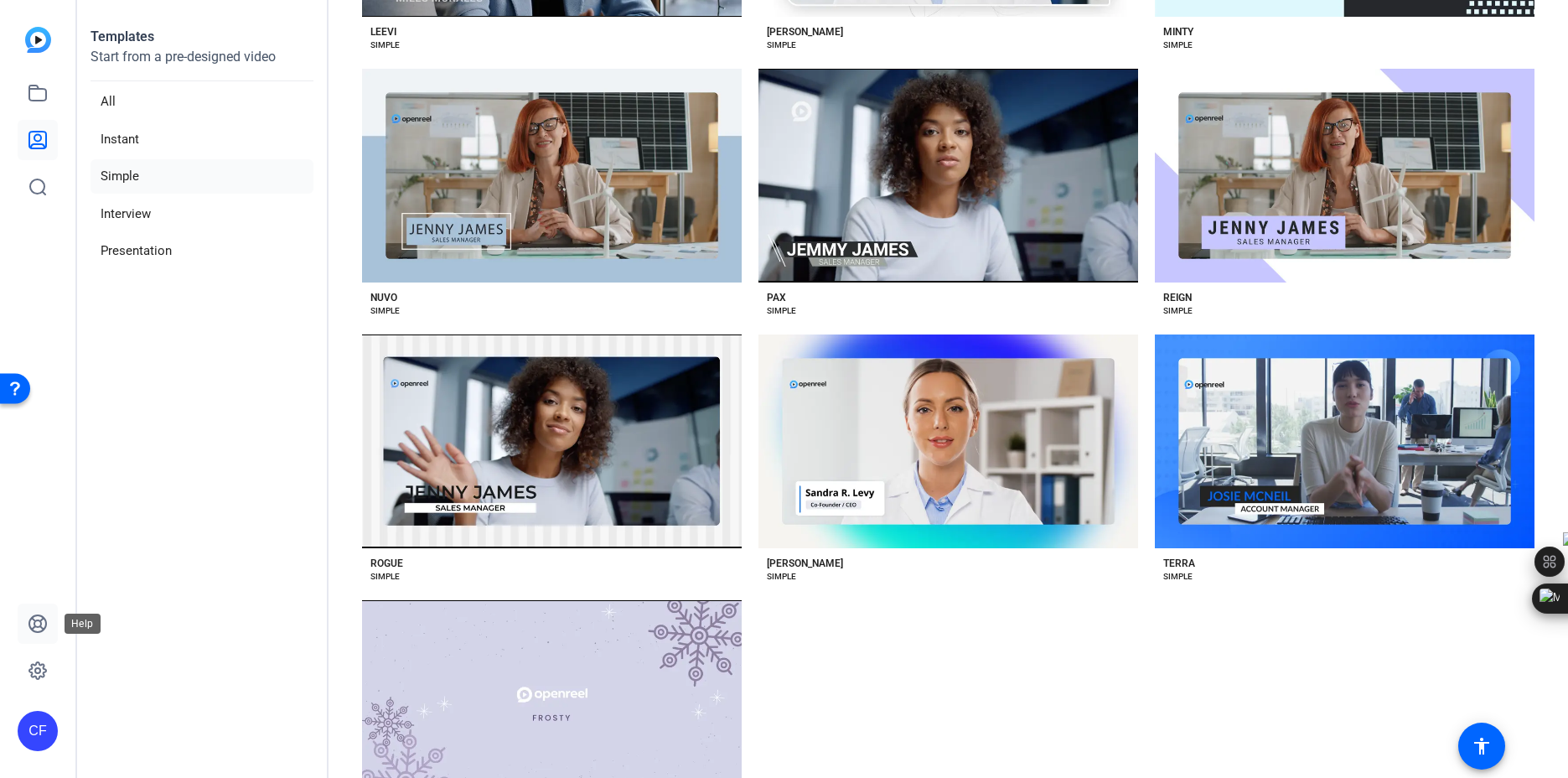
click at [38, 634] on link at bounding box center [38, 623] width 41 height 41
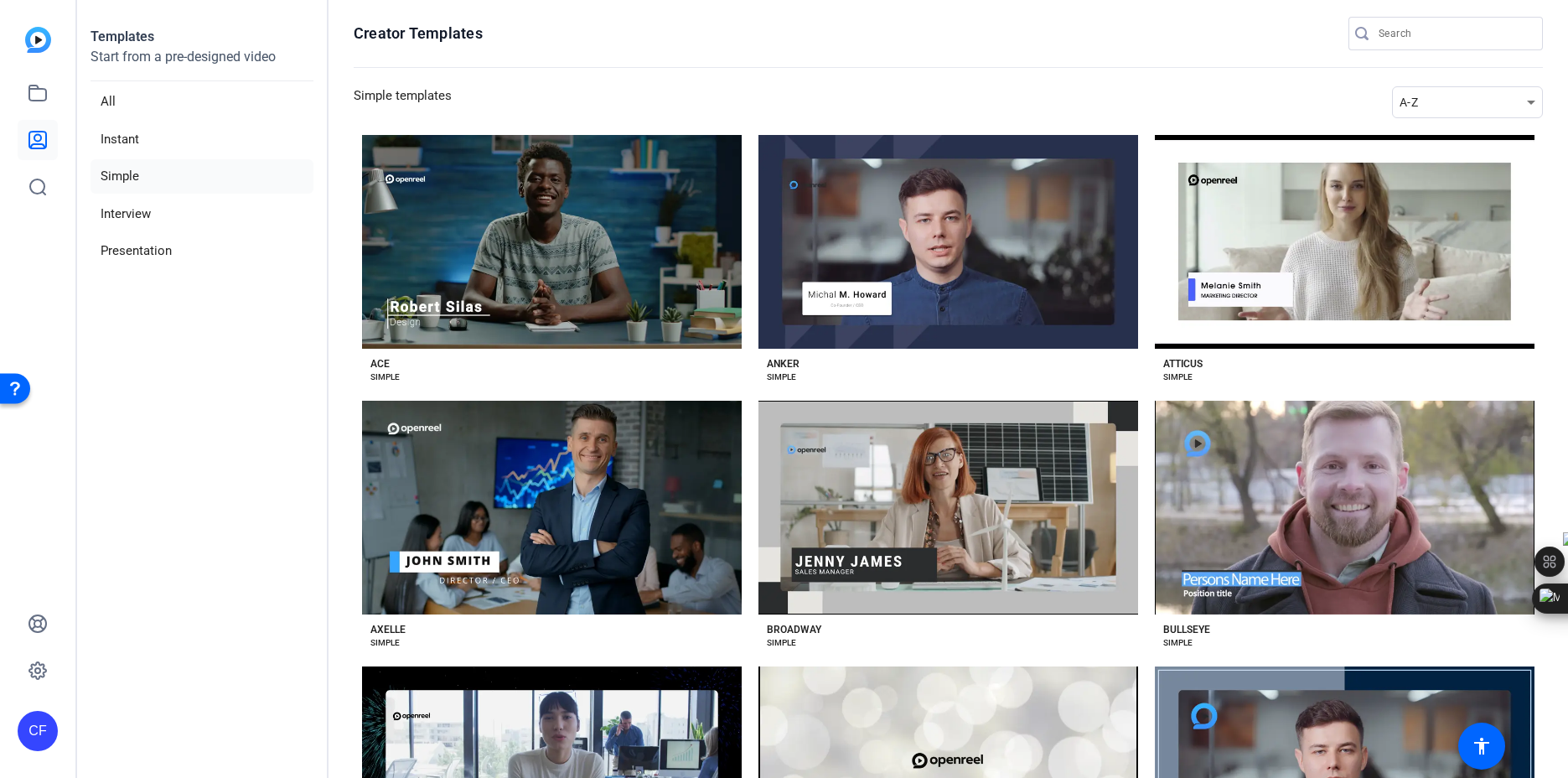
click at [41, 51] on img at bounding box center [39, 40] width 26 height 26
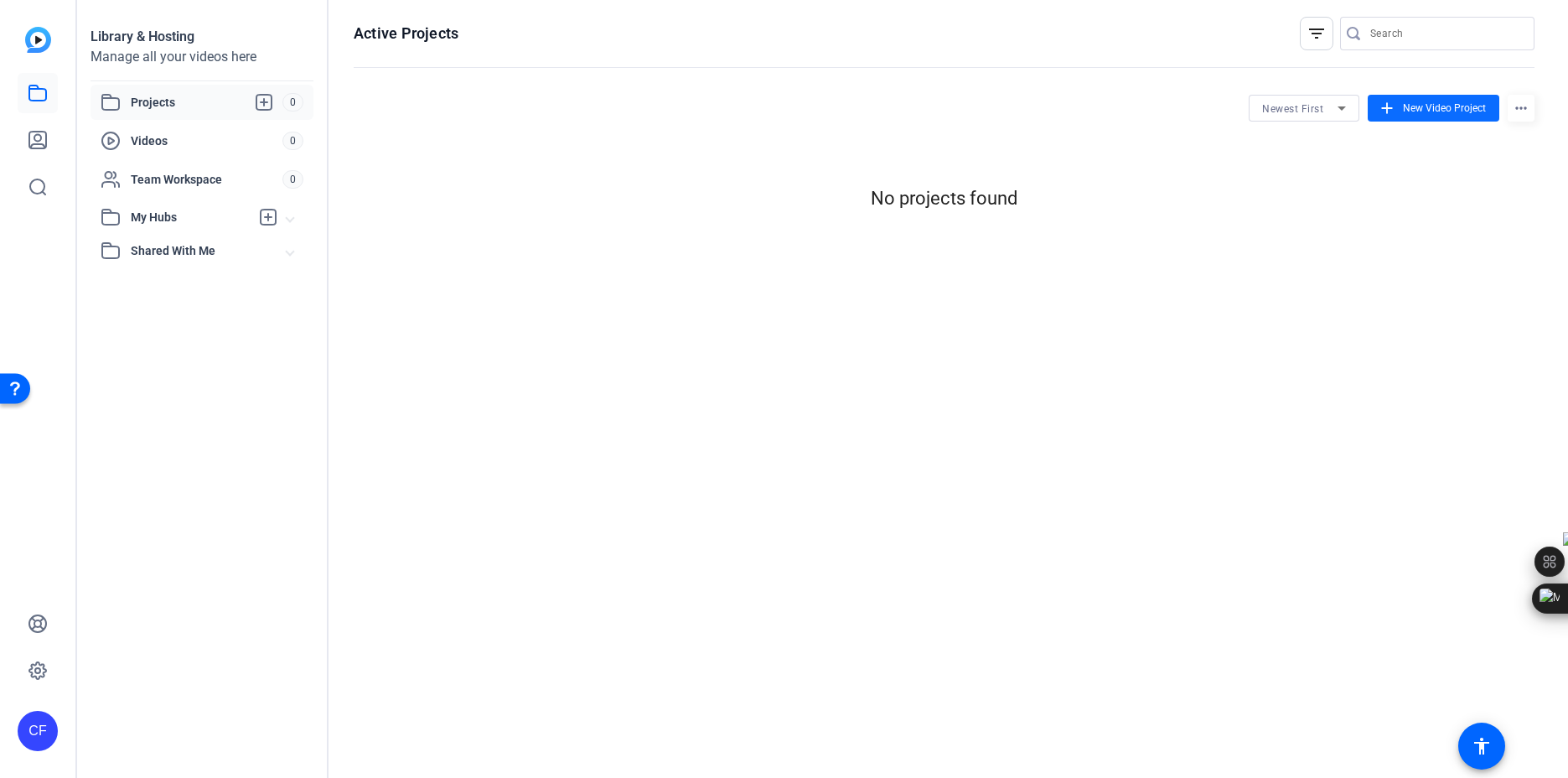
click at [1454, 111] on span "New Video Project" at bounding box center [1444, 108] width 83 height 15
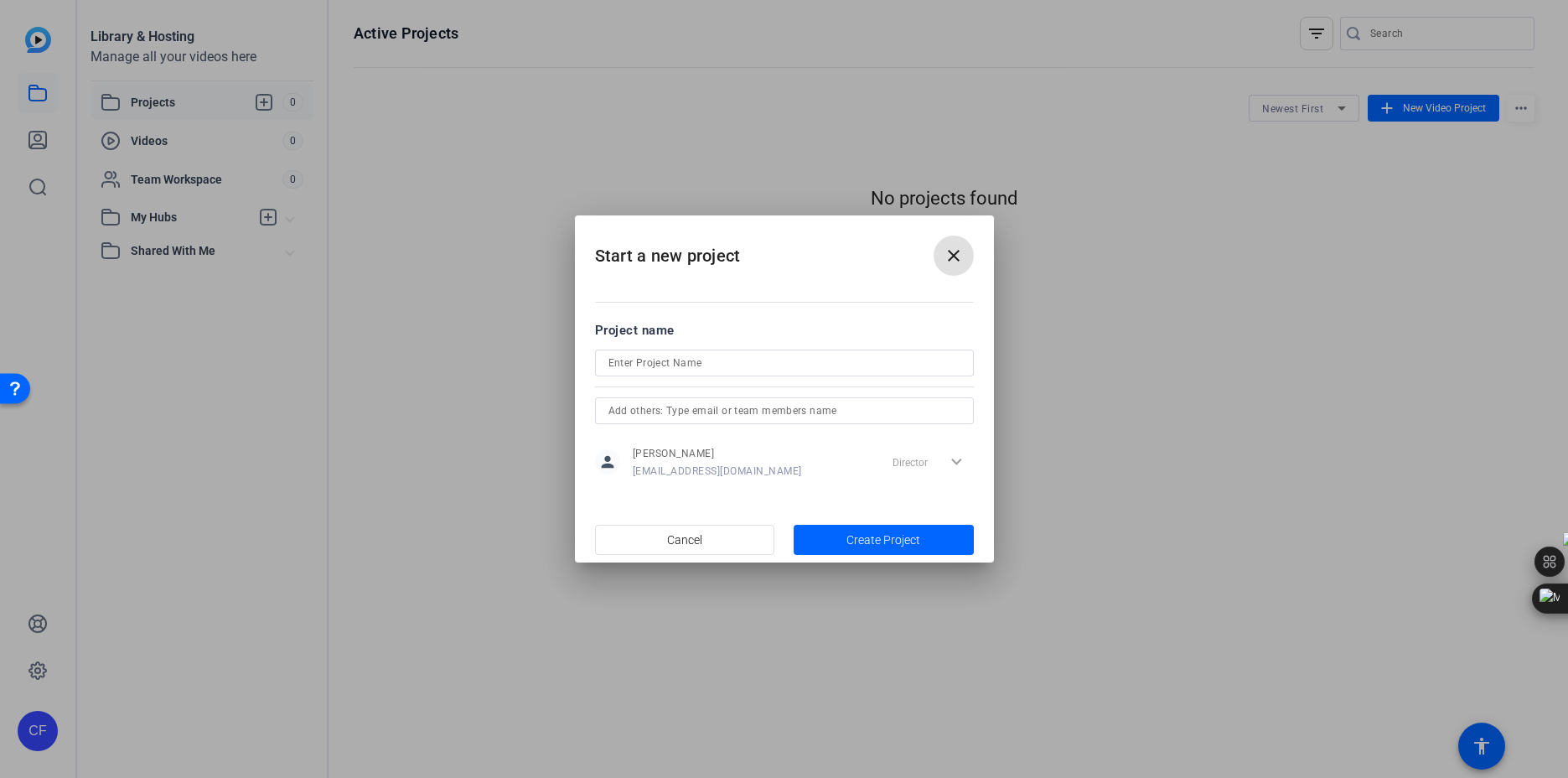
scroll to position [16, 0]
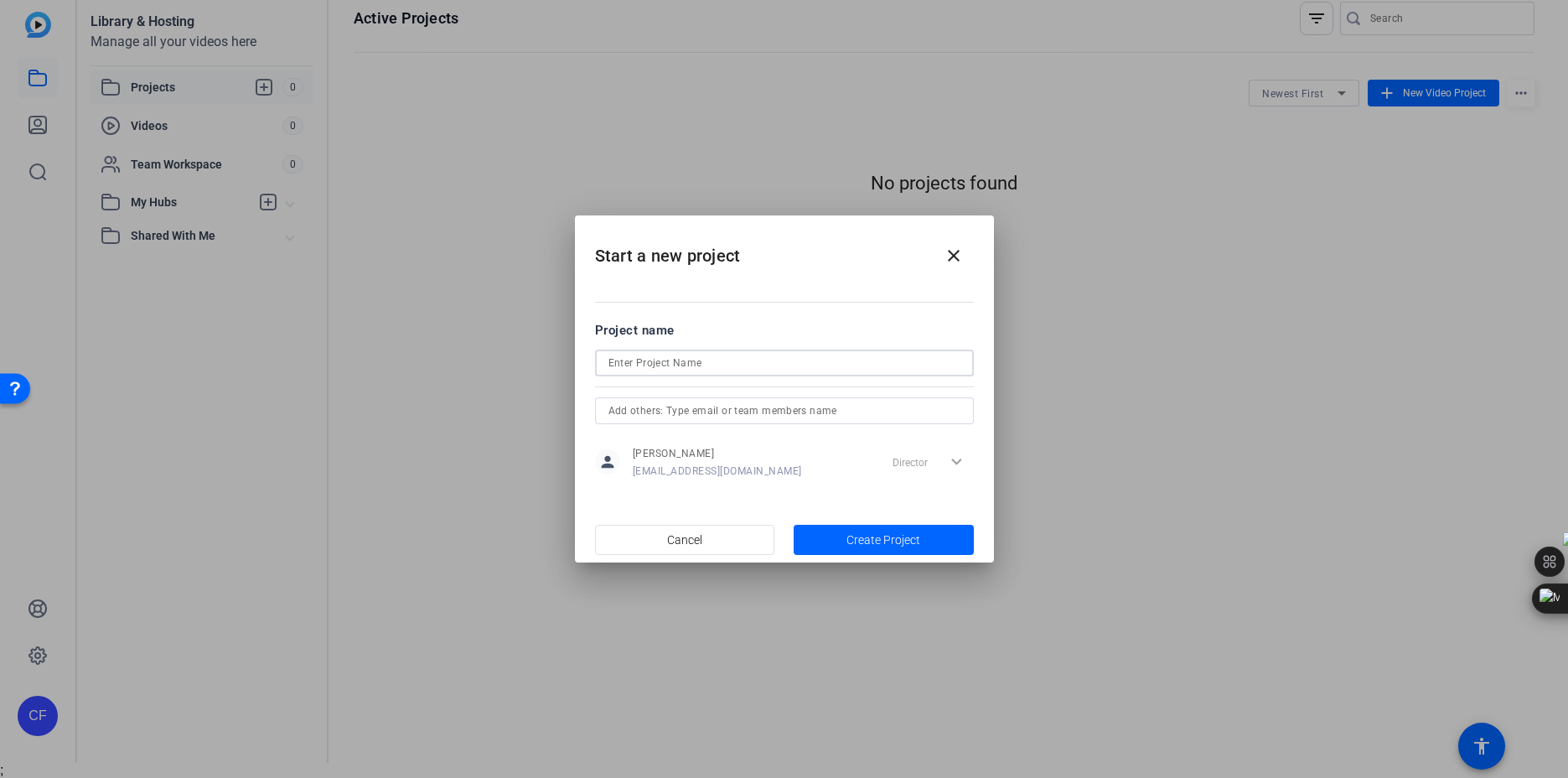
click at [769, 370] on input at bounding box center [784, 362] width 352 height 20
type input "reel"
click at [902, 543] on span "Create Project" at bounding box center [883, 540] width 74 height 18
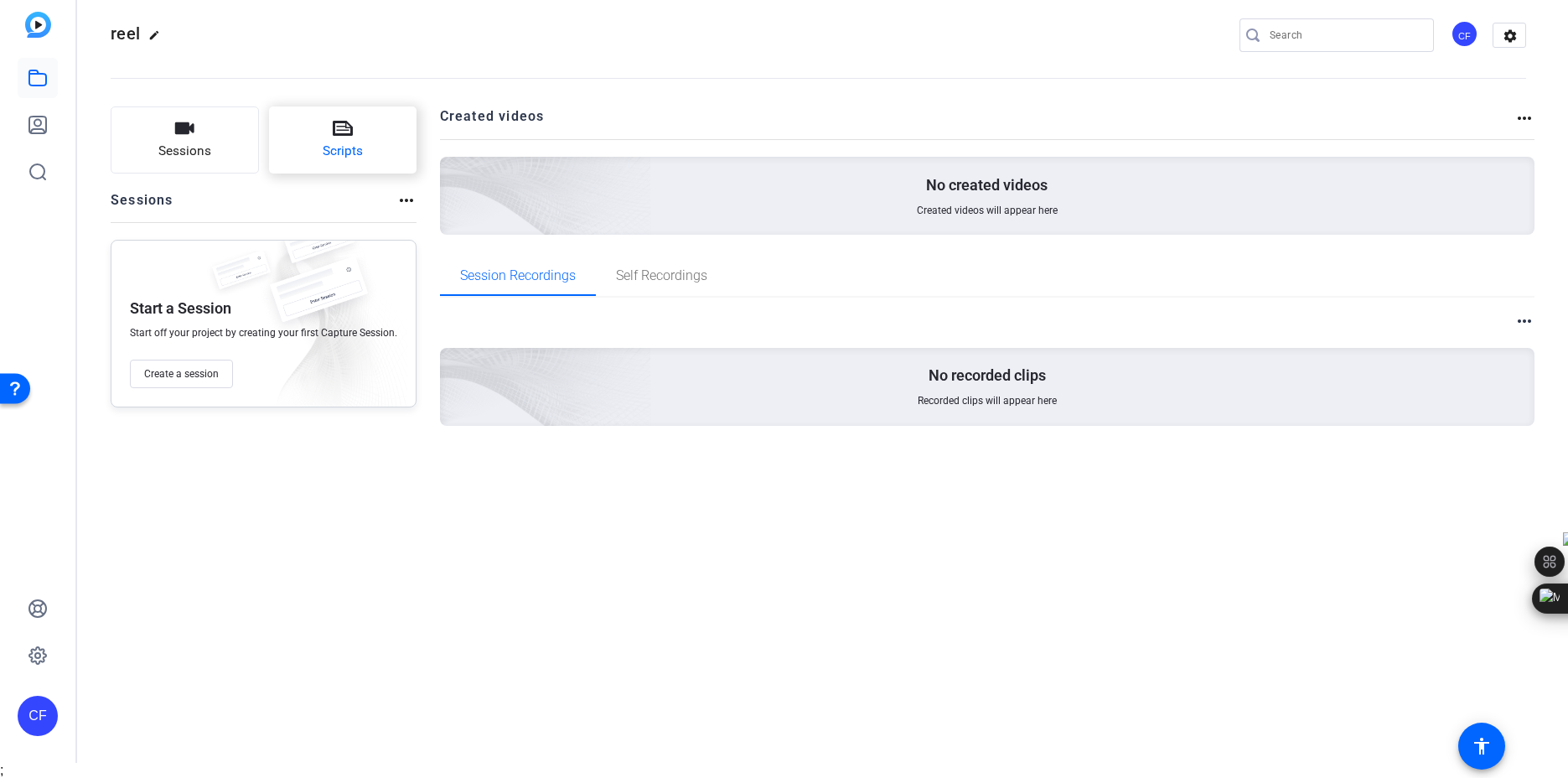
click at [349, 142] on span "Scripts" at bounding box center [342, 151] width 41 height 19
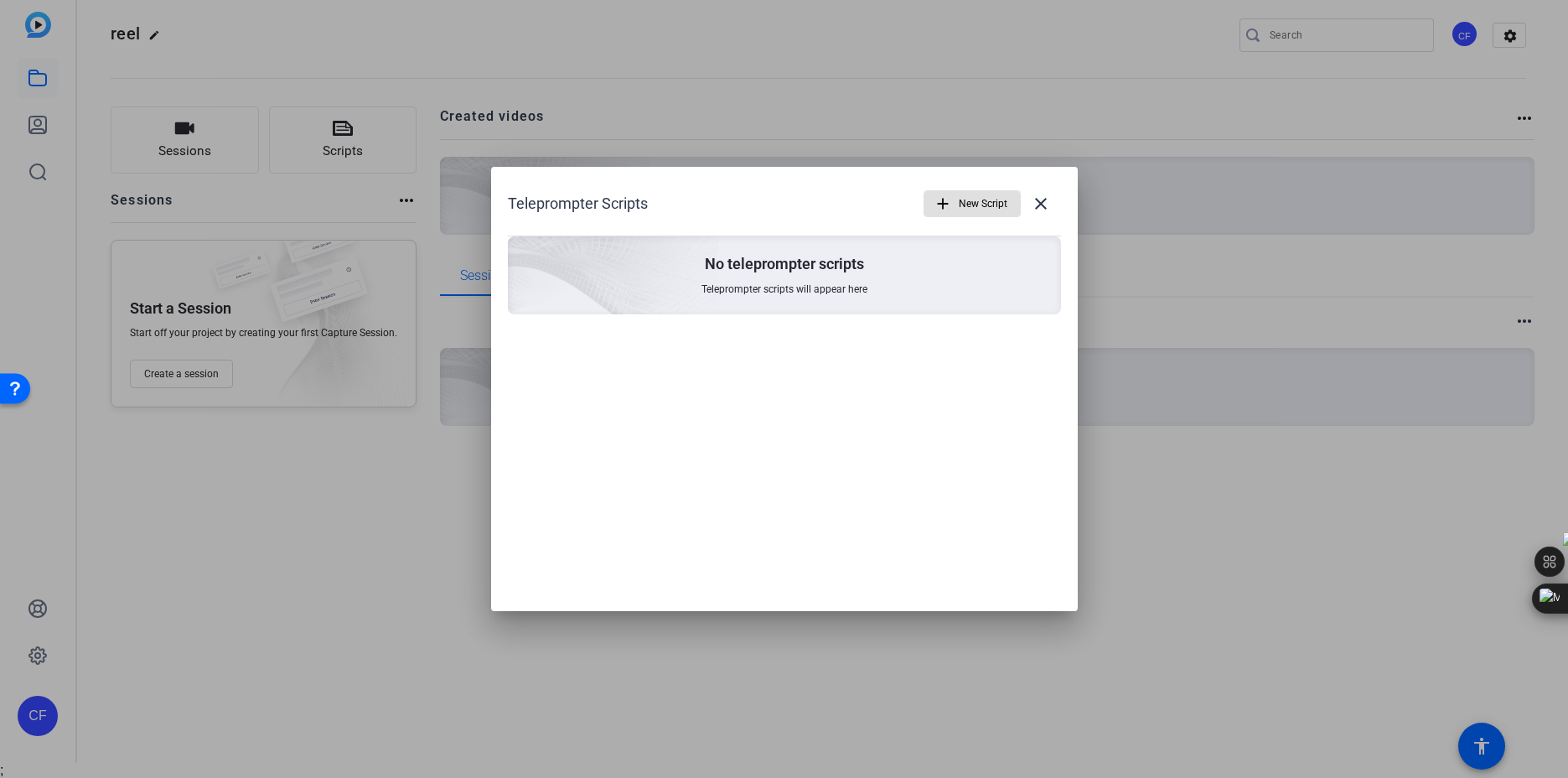
click at [980, 213] on span "New Script" at bounding box center [983, 204] width 49 height 32
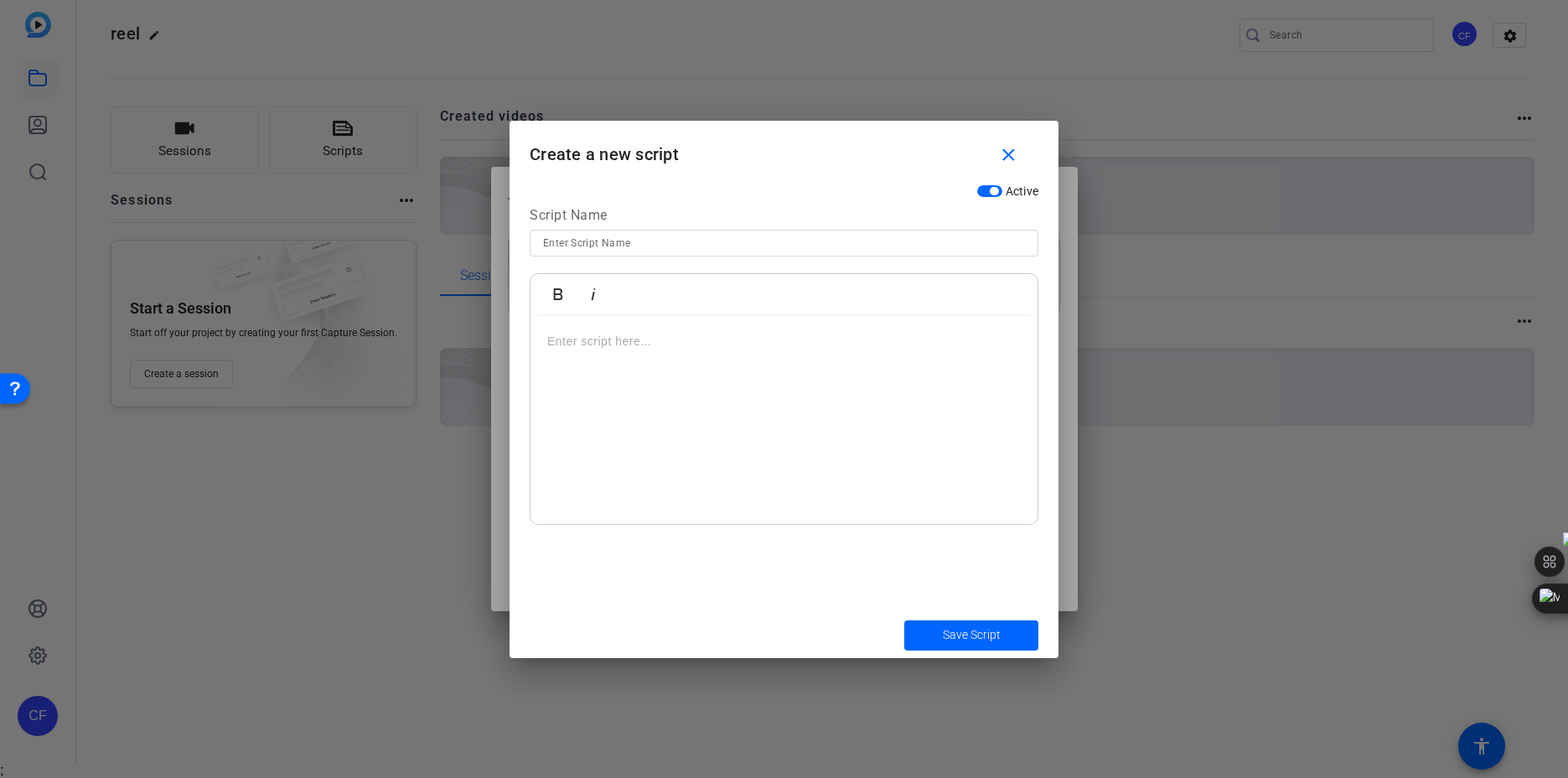
click at [668, 339] on p at bounding box center [784, 341] width 473 height 19
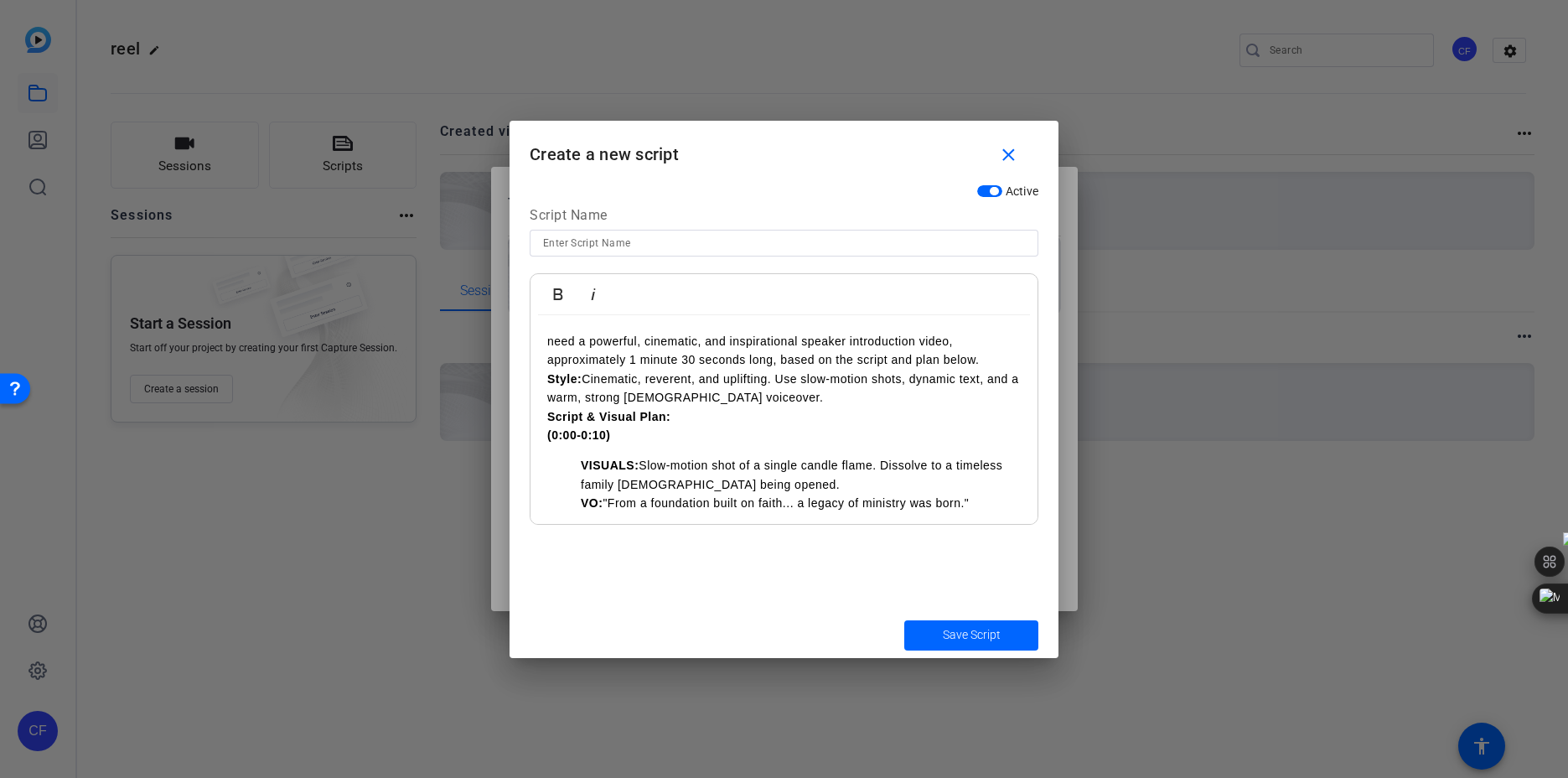
scroll to position [967, 0]
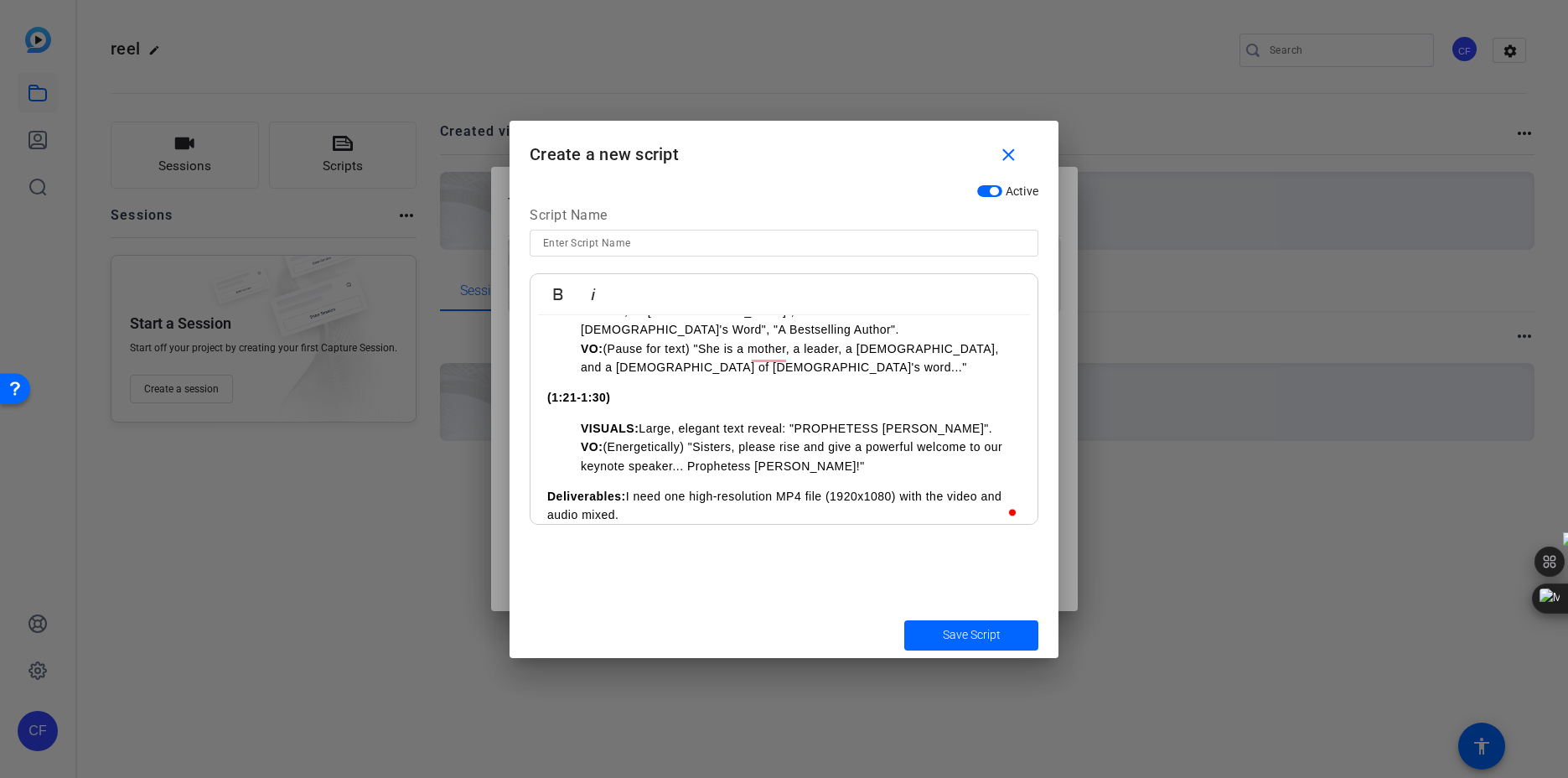
click at [707, 248] on input at bounding box center [784, 242] width 482 height 20
paste input "Keynote Speaker Intro Video for a Women's Conference"
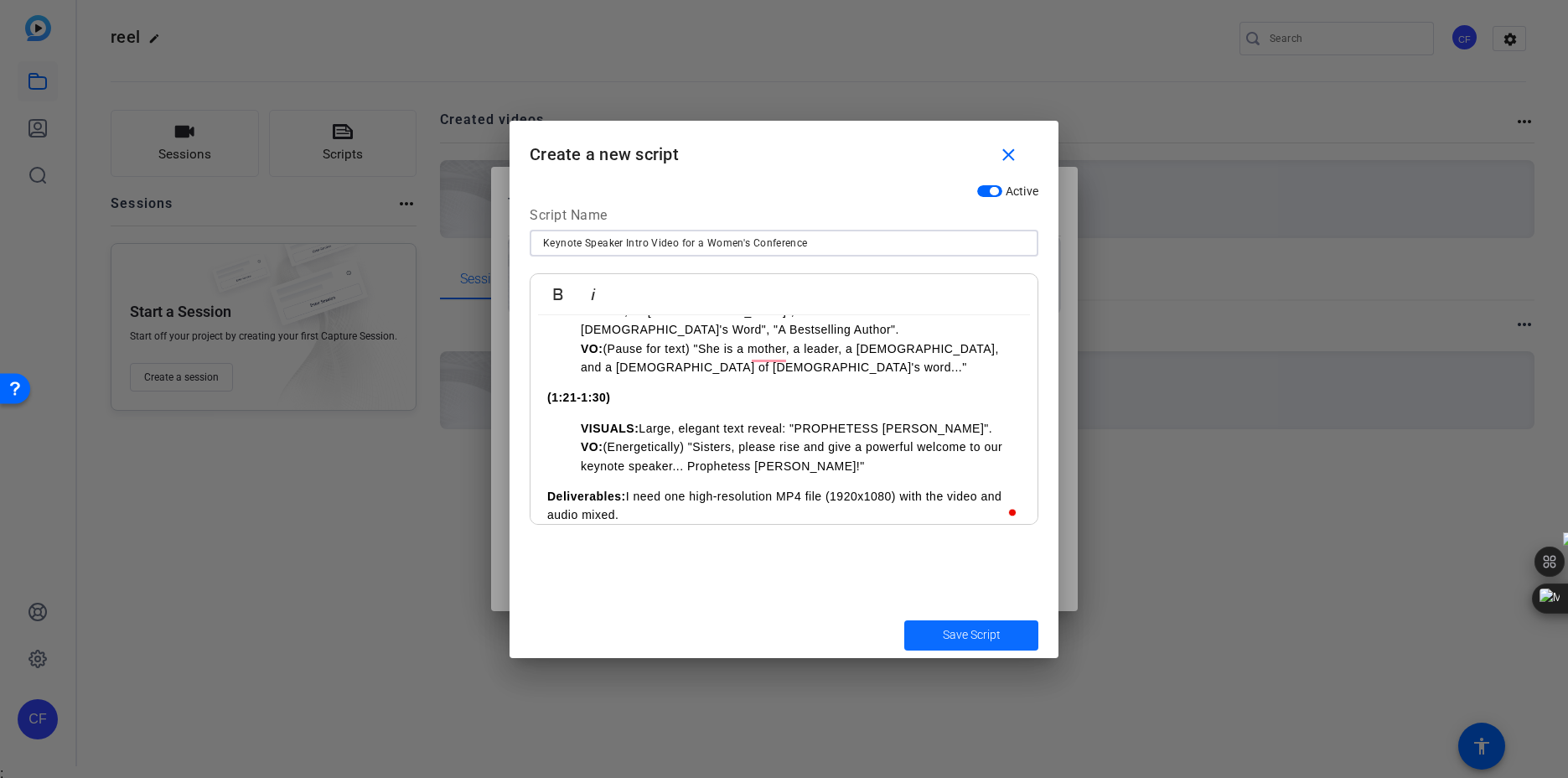
type input "Keynote Speaker Intro Video for a Women's Conference"
click at [966, 638] on span "Save Script" at bounding box center [971, 635] width 58 height 18
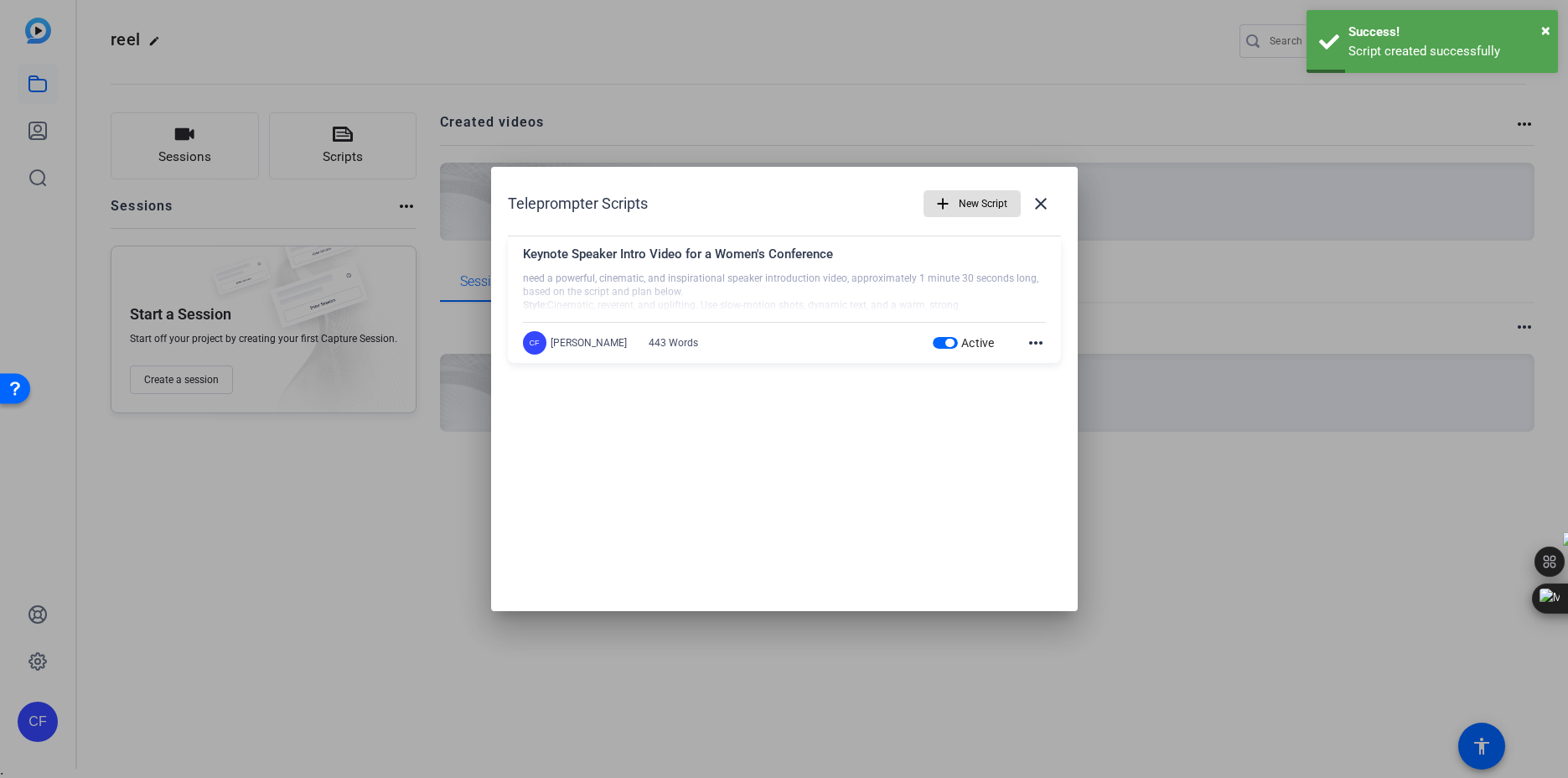
scroll to position [6, 0]
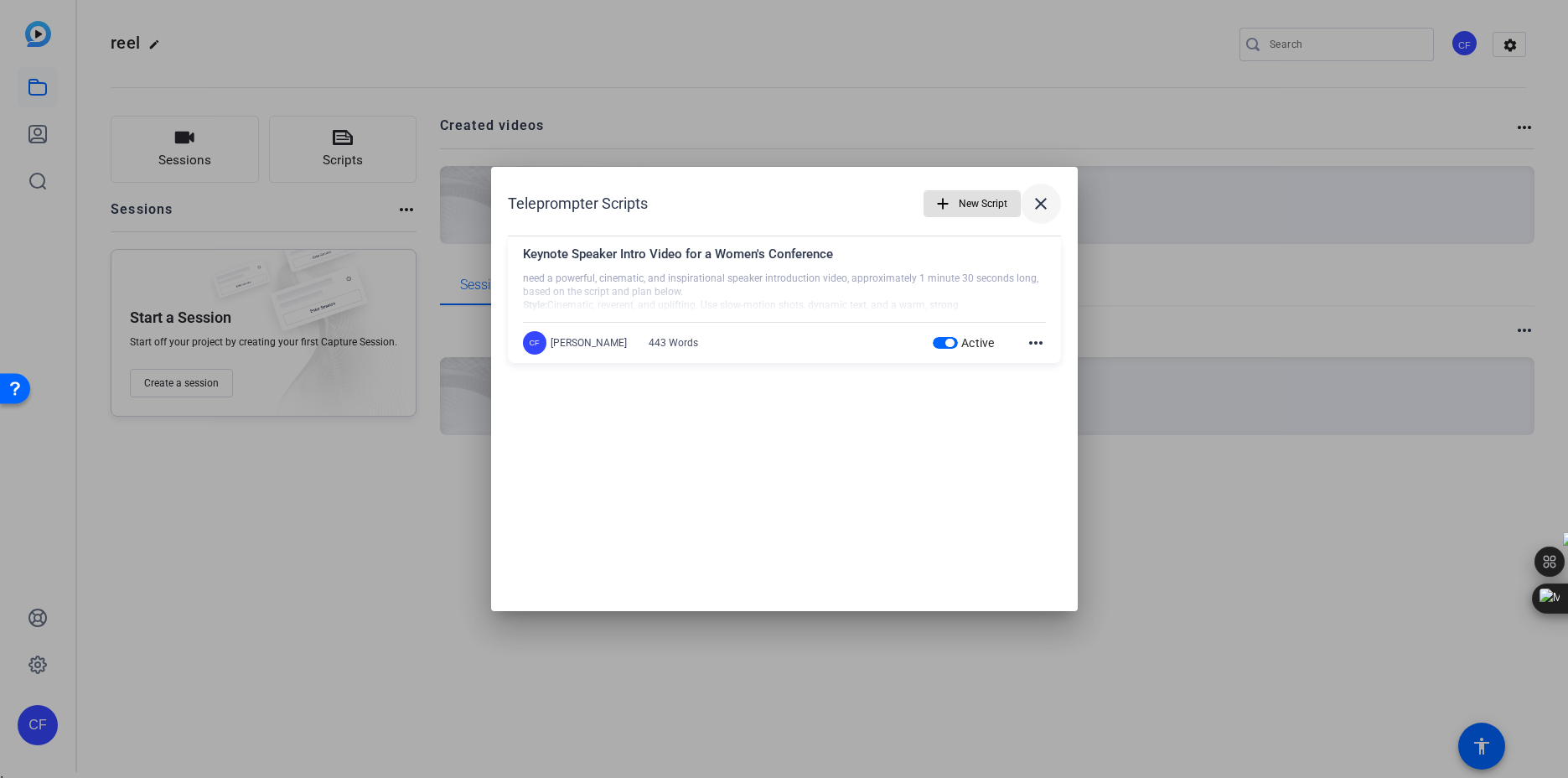
click at [1054, 204] on span at bounding box center [1041, 204] width 41 height 41
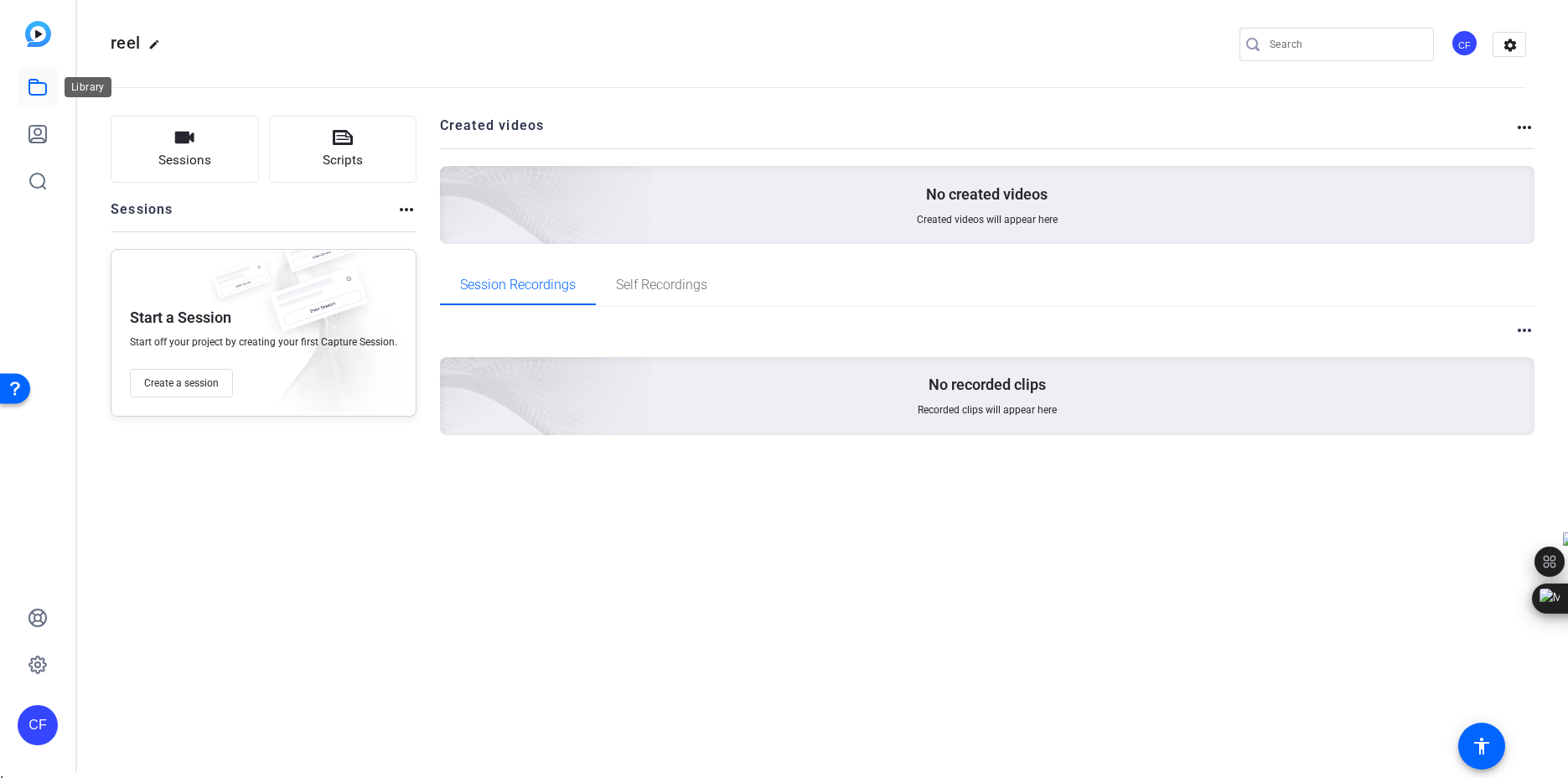
click at [36, 91] on icon at bounding box center [37, 87] width 20 height 20
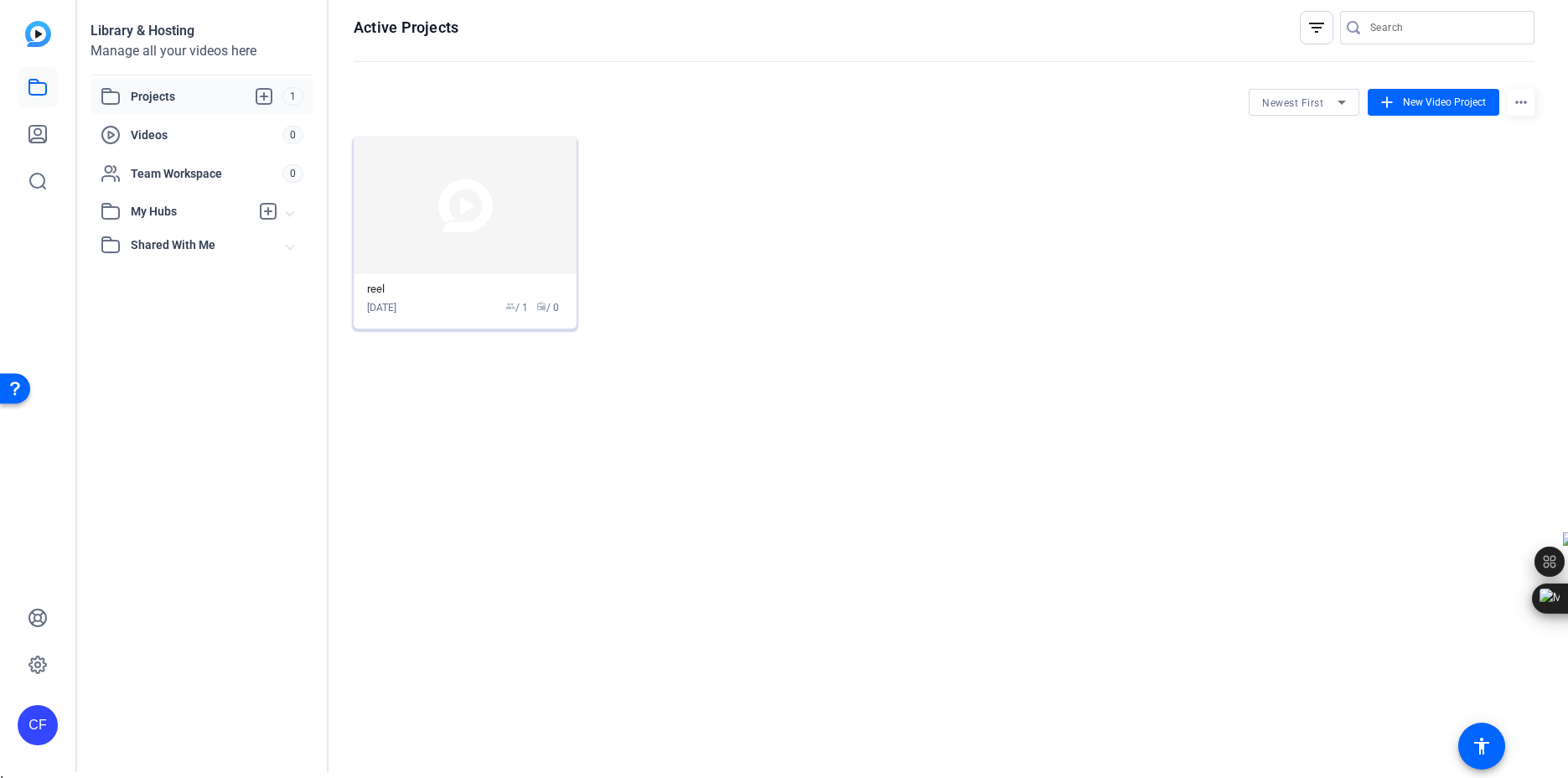
click at [458, 297] on div "reel [DATE] group / 1 radio / 0" at bounding box center [465, 299] width 196 height 33
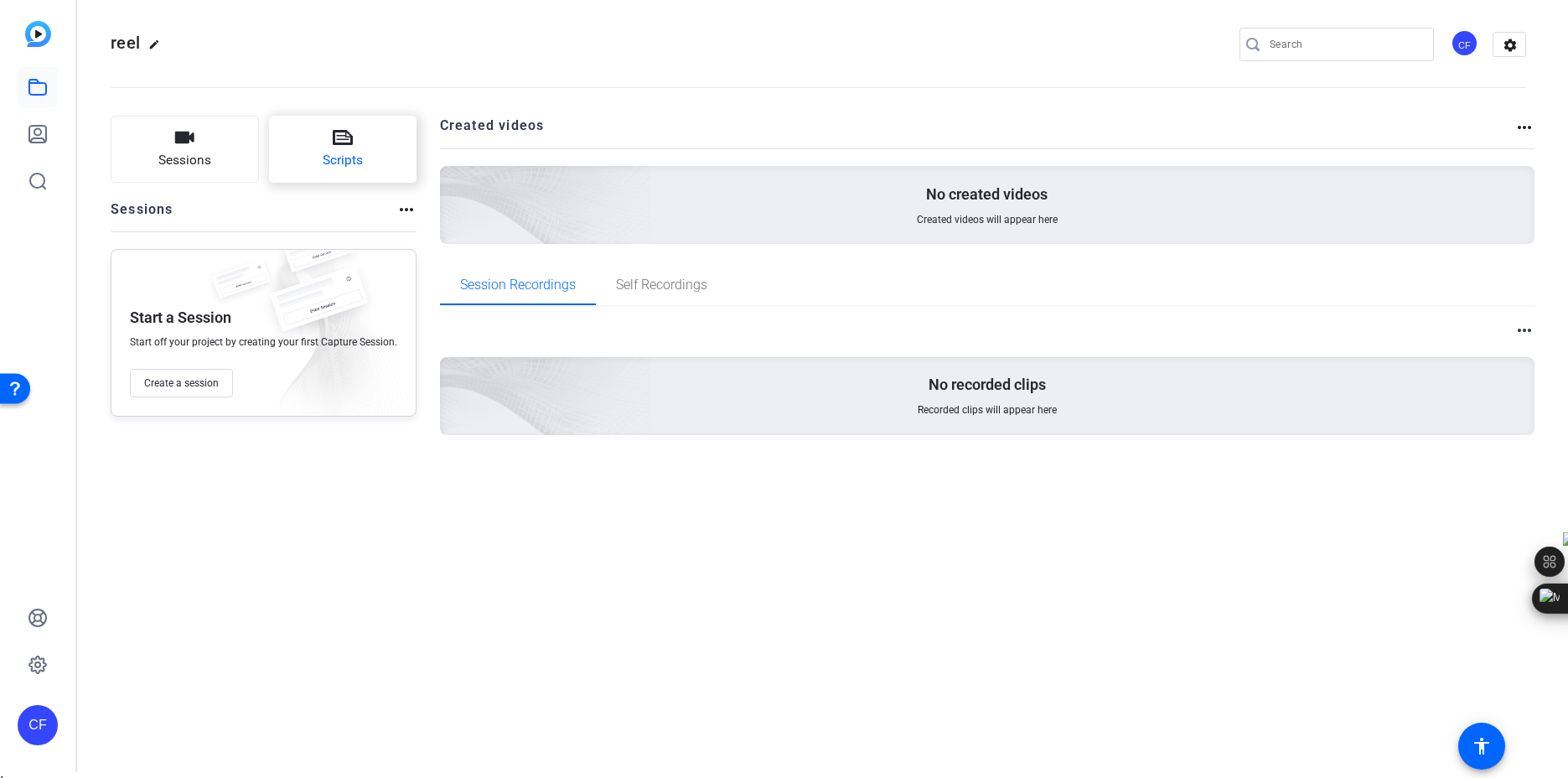
click at [363, 179] on button "Scripts" at bounding box center [342, 149] width 148 height 67
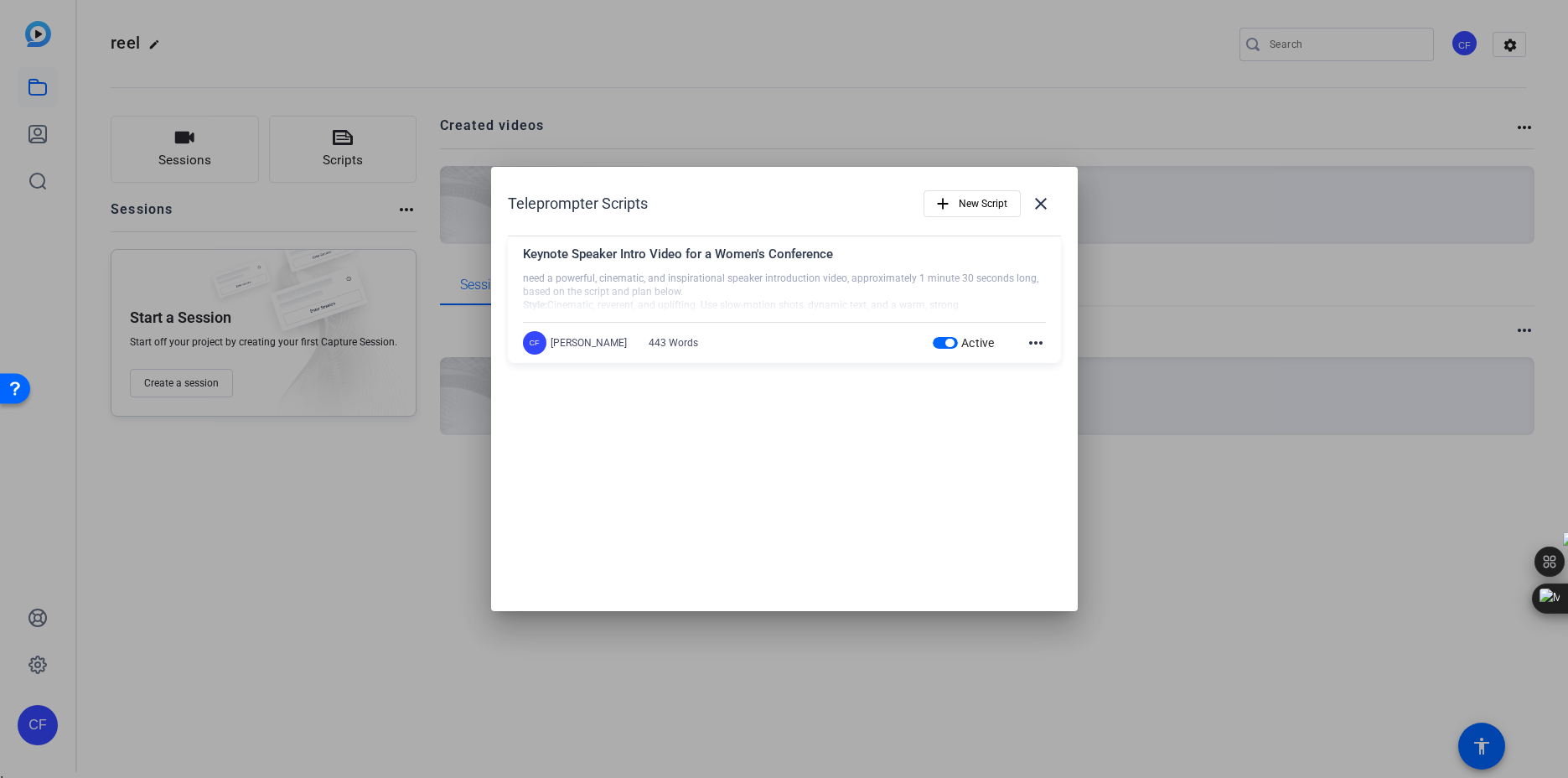
click at [1034, 347] on mat-icon "more_horiz" at bounding box center [1035, 342] width 20 height 20
click at [406, 290] on div at bounding box center [784, 389] width 1568 height 778
click at [1040, 205] on mat-icon "close" at bounding box center [1040, 203] width 20 height 20
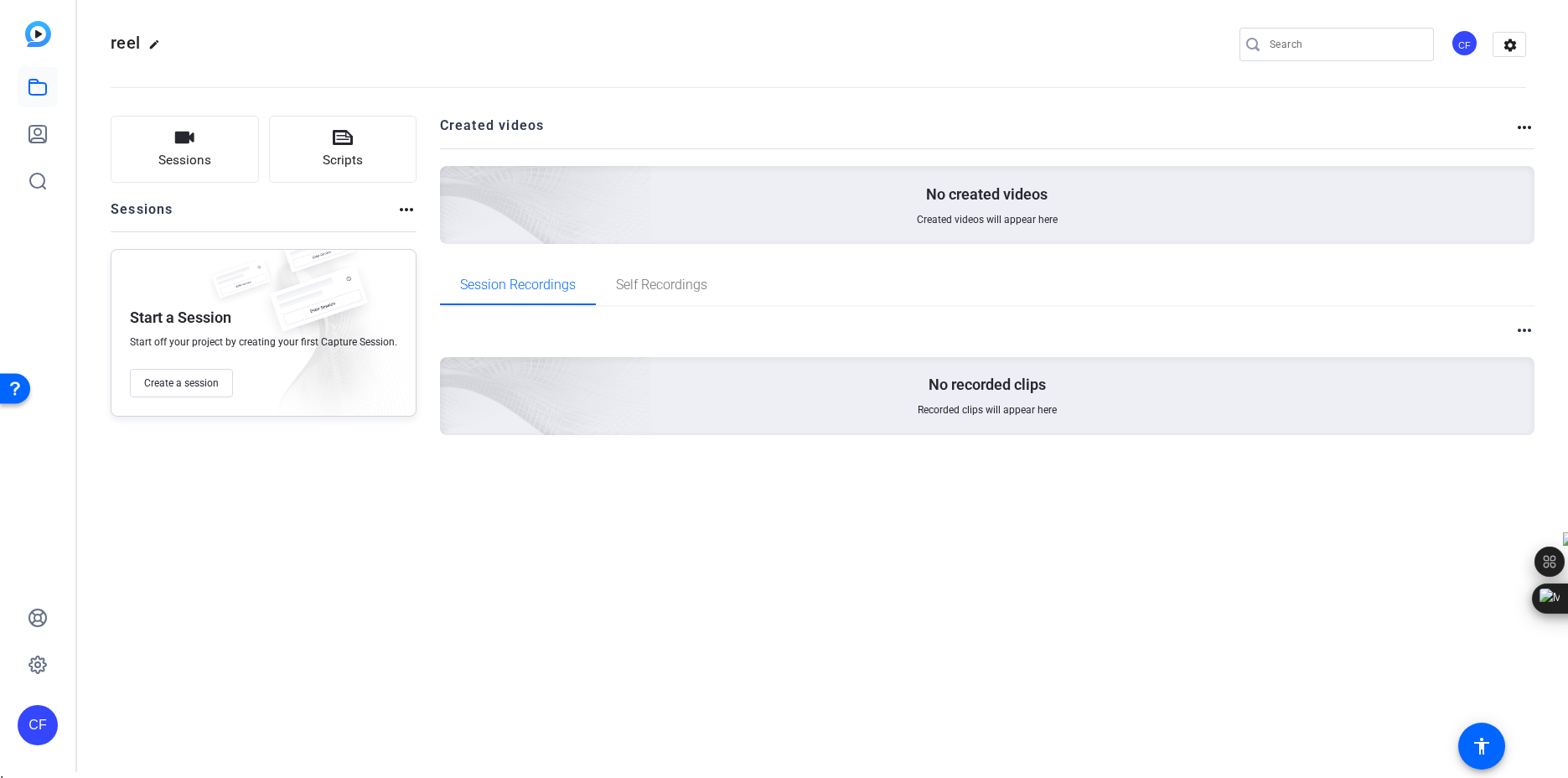
click at [396, 214] on mat-icon "more_horiz" at bounding box center [405, 209] width 20 height 20
click at [204, 386] on div at bounding box center [784, 389] width 1568 height 778
click at [204, 386] on span "Create a session" at bounding box center [181, 383] width 74 height 13
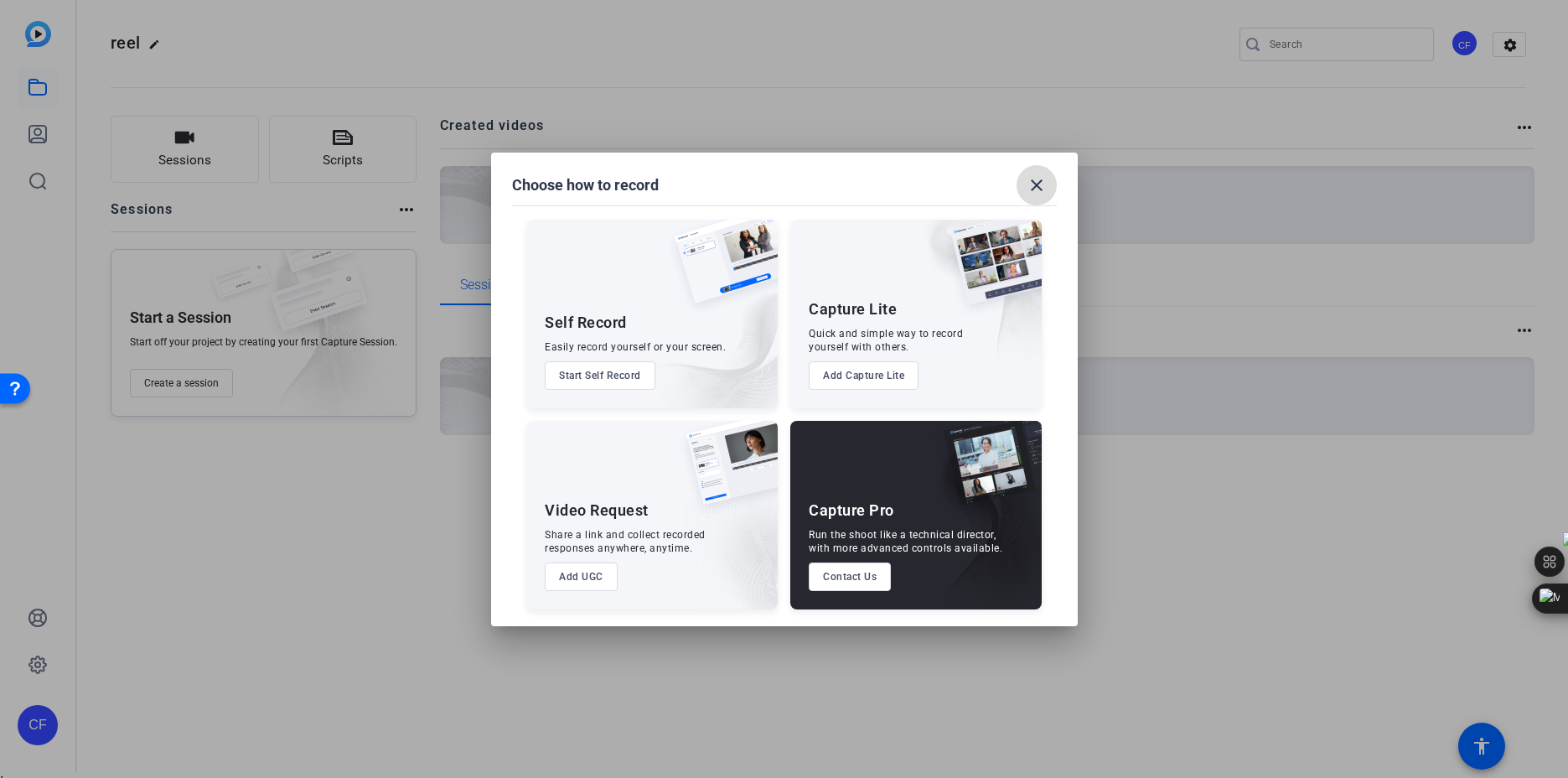
click at [1027, 186] on mat-icon "close" at bounding box center [1036, 185] width 20 height 20
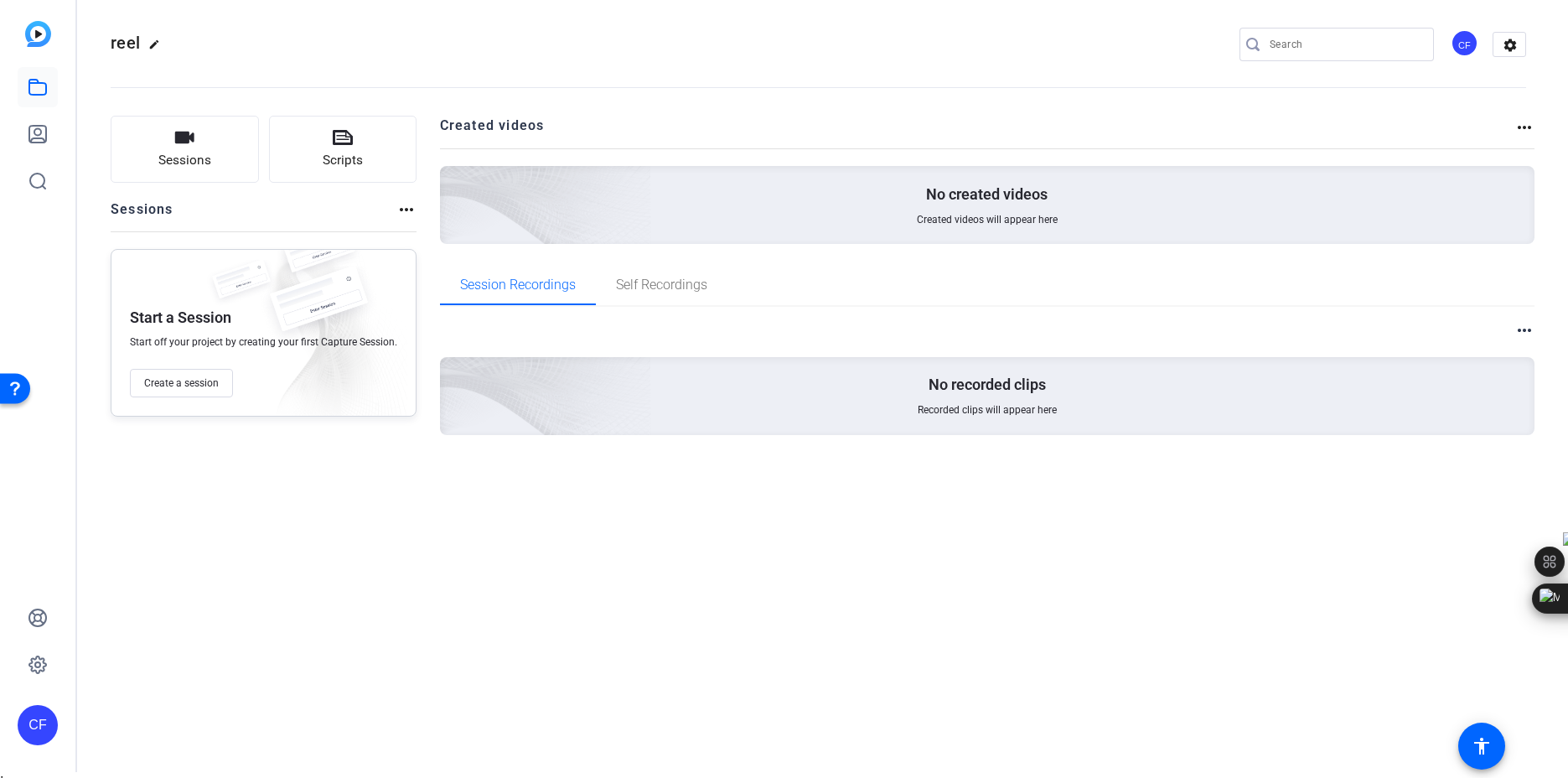
scroll to position [7, 0]
click at [37, 671] on icon at bounding box center [38, 664] width 17 height 17
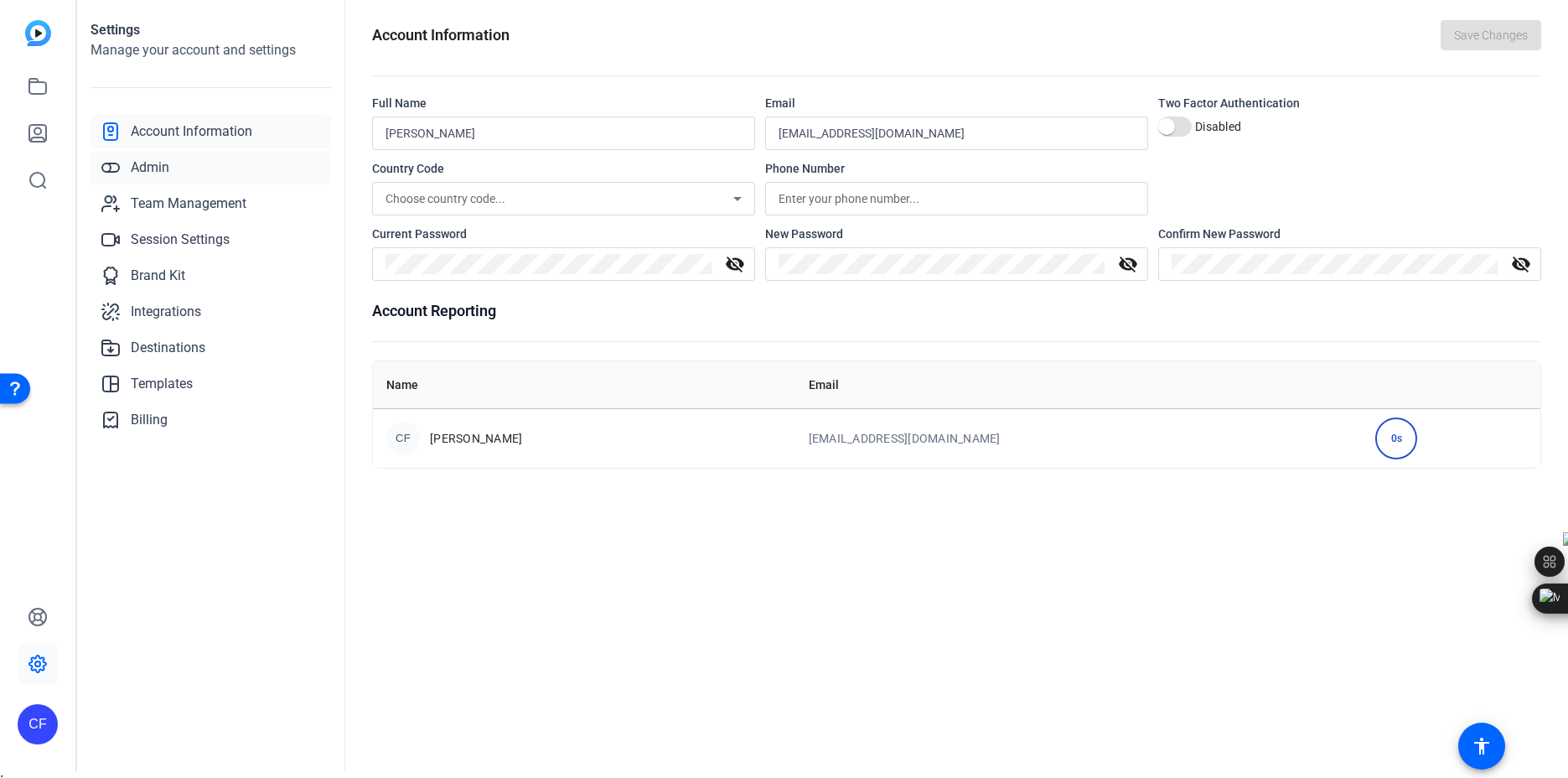
click at [159, 172] on span "Admin" at bounding box center [150, 167] width 39 height 20
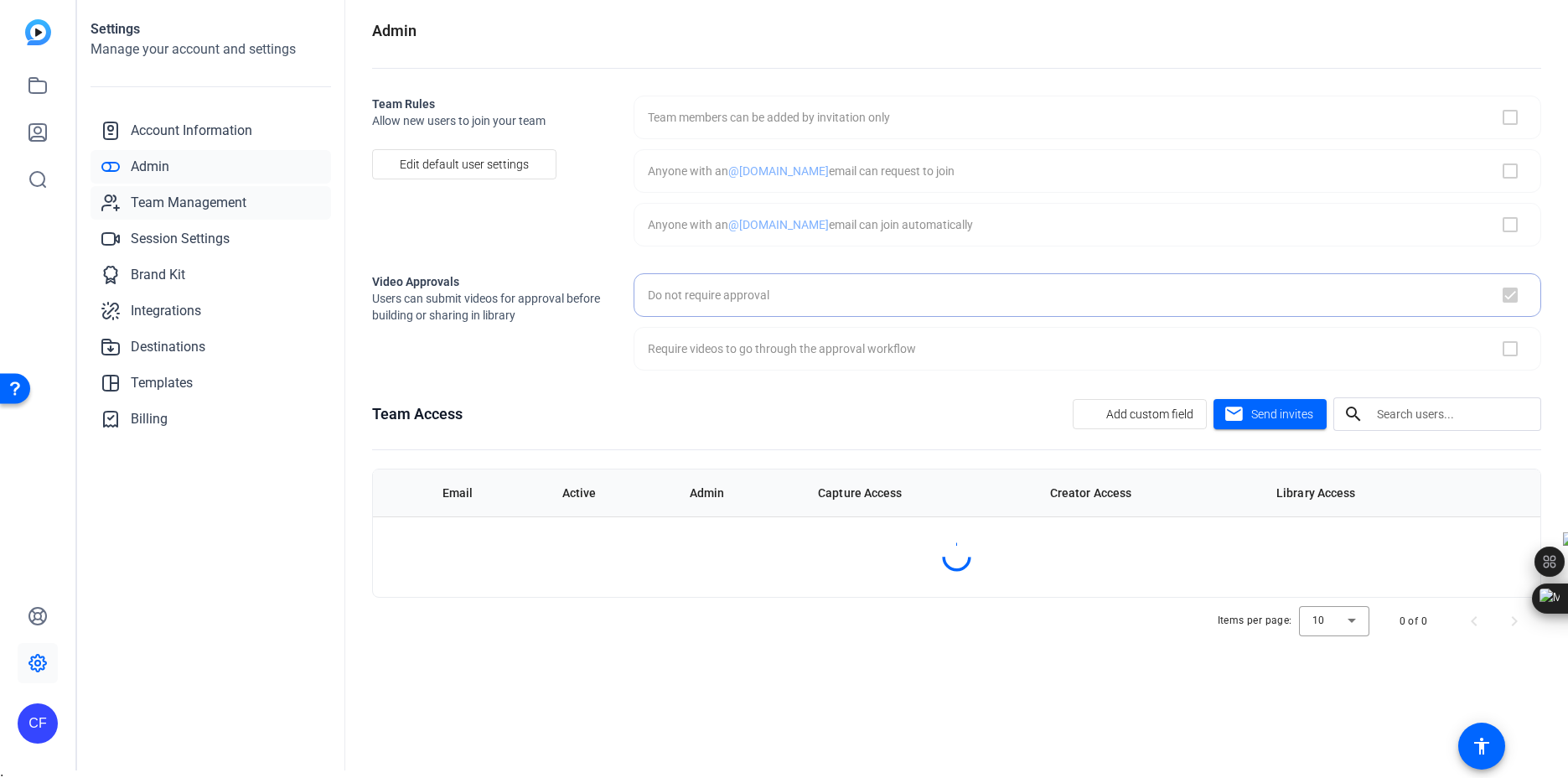
checkbox input "true"
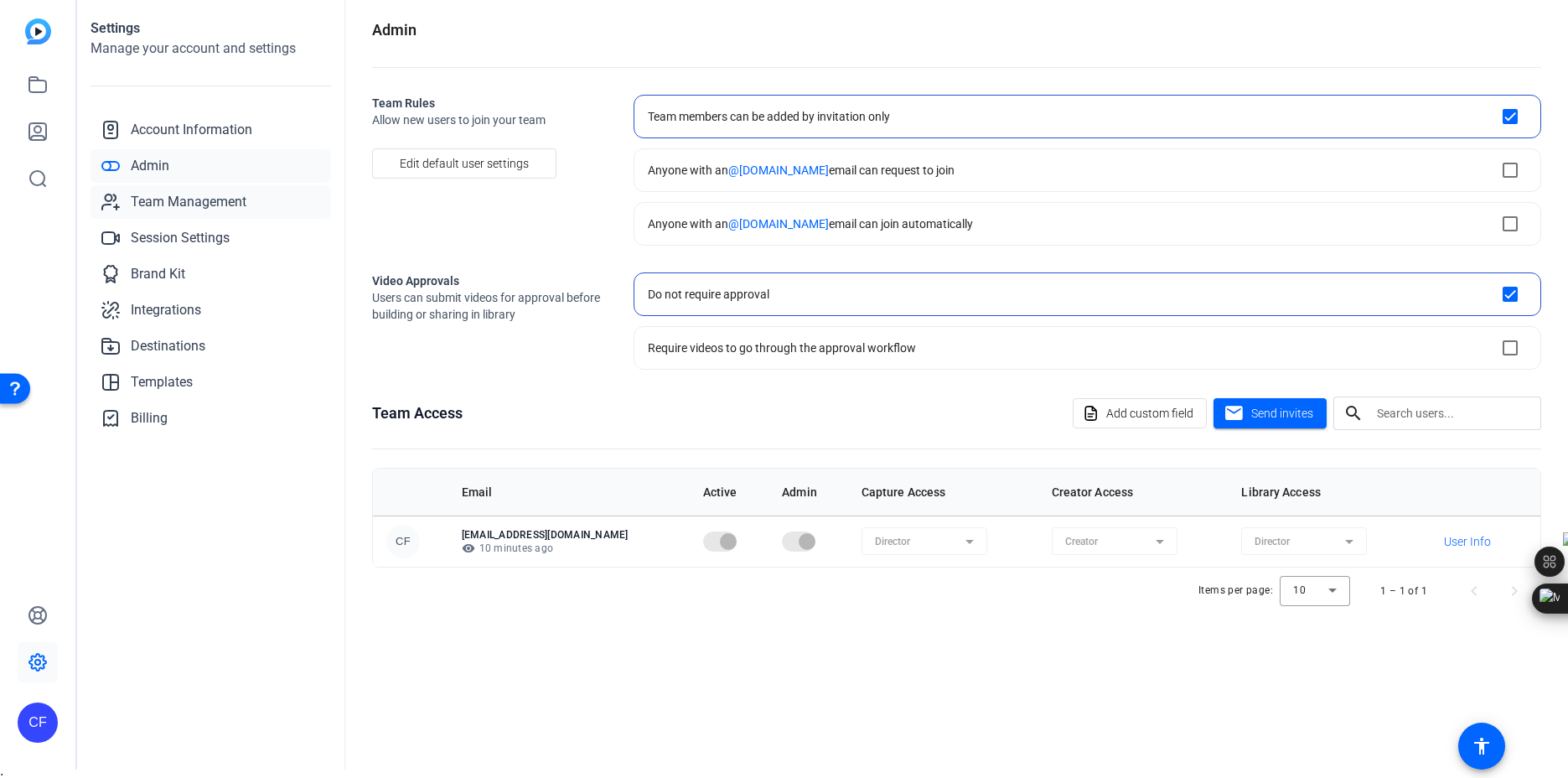
click at [162, 206] on span "Team Management" at bounding box center [189, 202] width 116 height 20
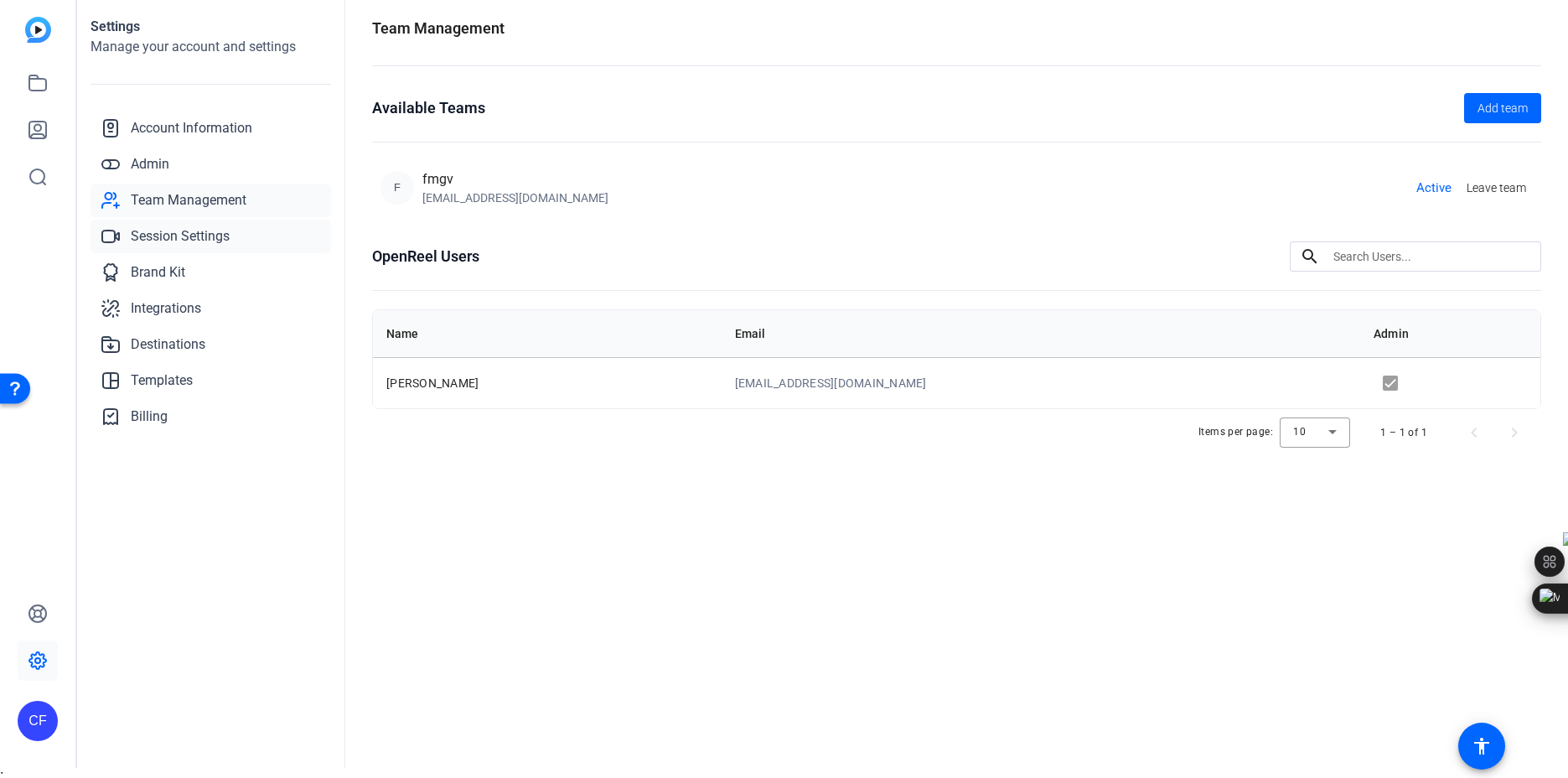
scroll to position [11, 0]
click at [161, 234] on span "Session Settings" at bounding box center [180, 235] width 99 height 20
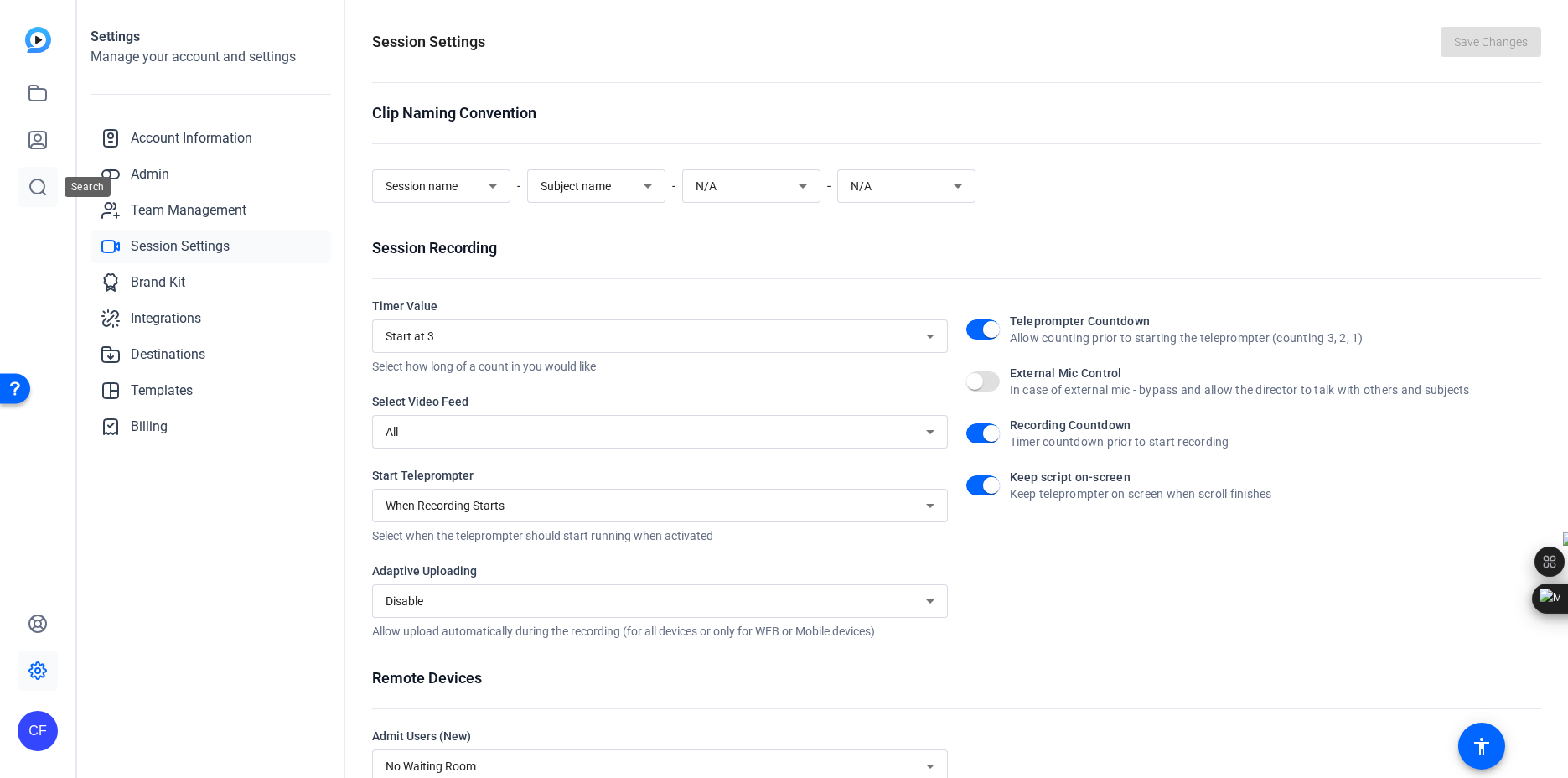
click at [40, 178] on icon at bounding box center [37, 187] width 20 height 20
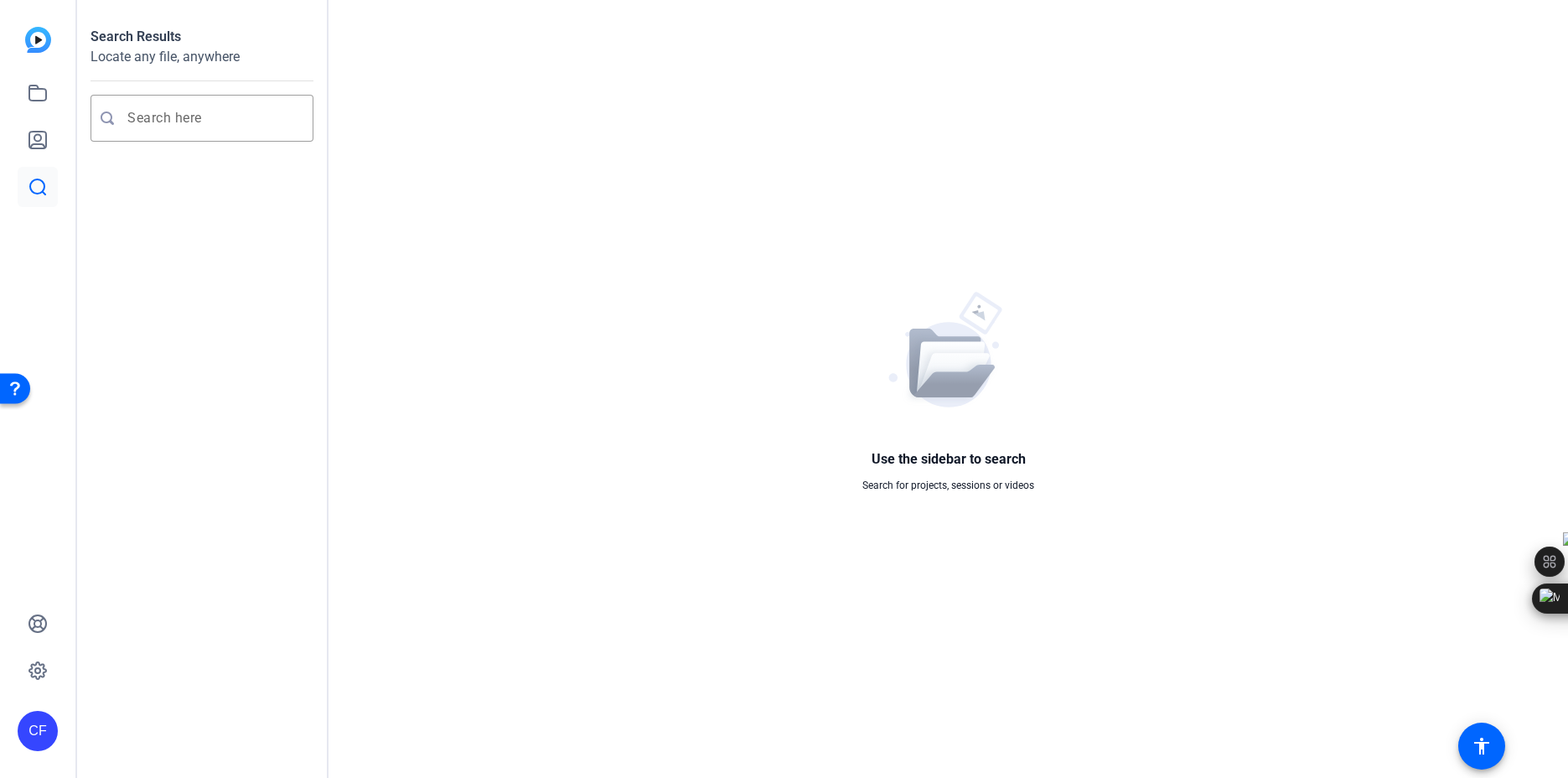
click at [33, 718] on div "CF" at bounding box center [38, 731] width 41 height 41
click at [33, 716] on div "CF" at bounding box center [47, 717] width 41 height 41
click at [35, 665] on icon at bounding box center [38, 670] width 17 height 17
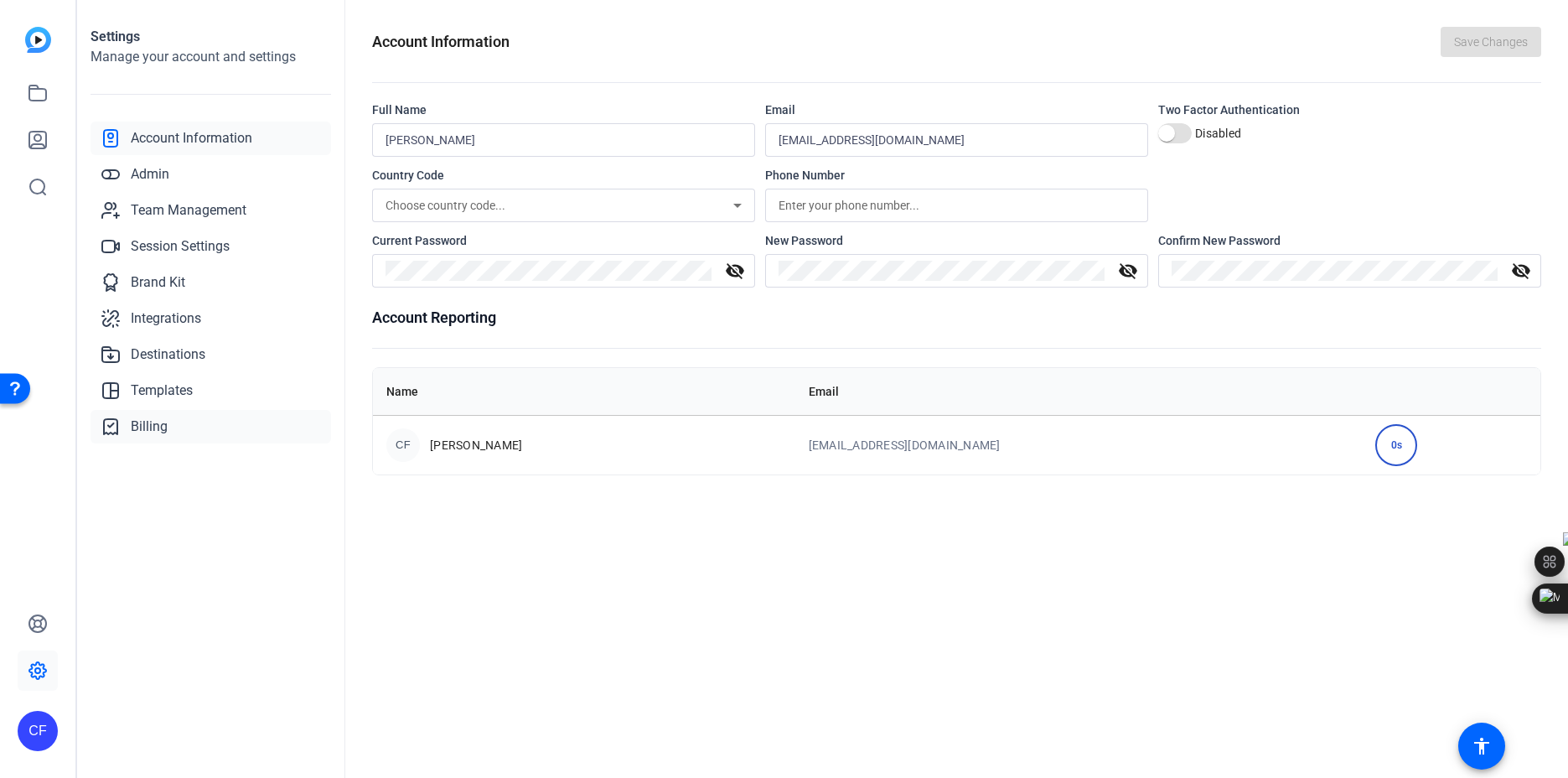
scroll to position [3, 0]
click at [181, 174] on link "Admin" at bounding box center [210, 172] width 240 height 34
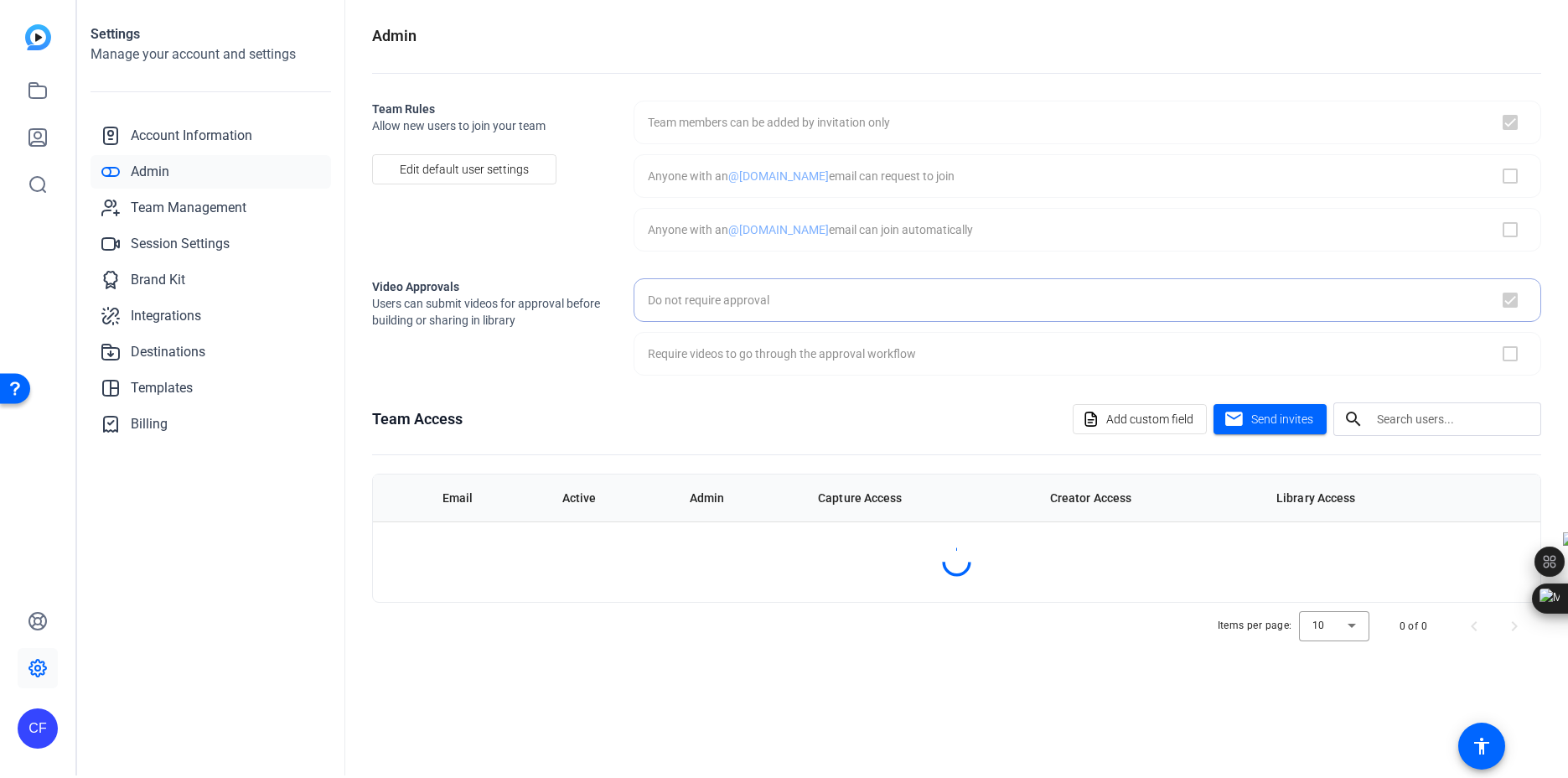
checkbox input "true"
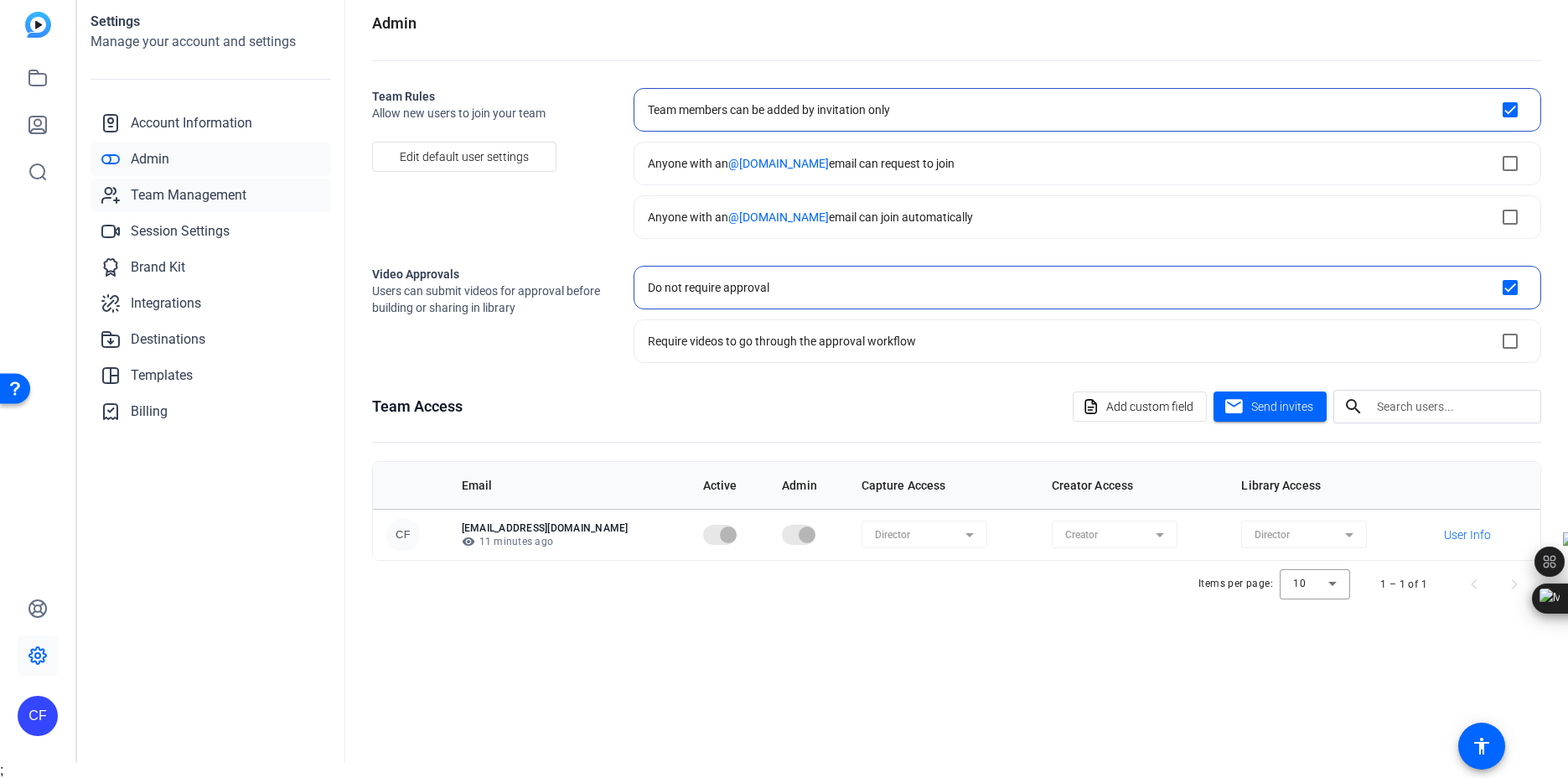
scroll to position [12, 0]
click at [156, 224] on span "Session Settings" at bounding box center [180, 231] width 99 height 20
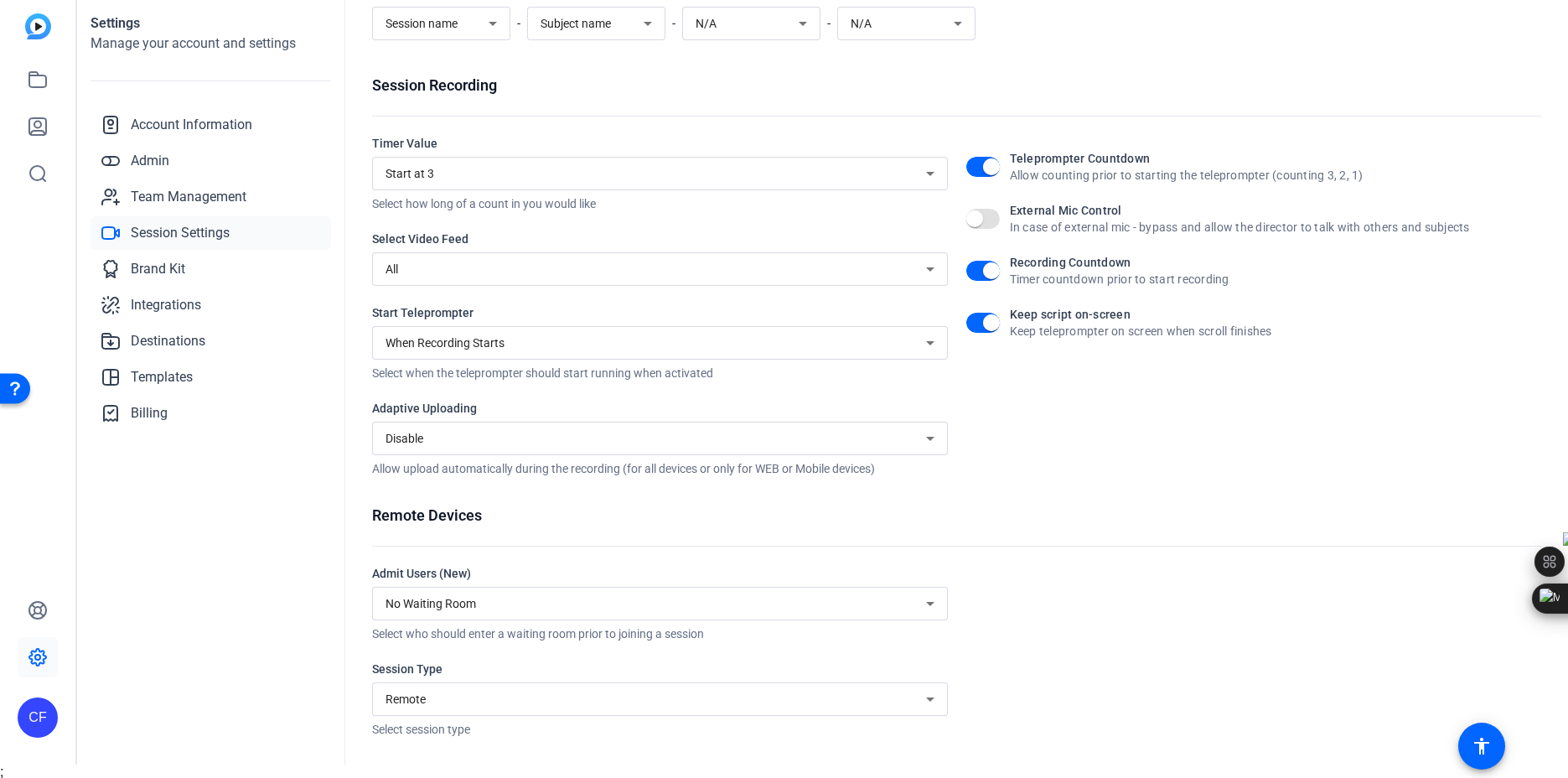
scroll to position [16, 0]
click at [172, 264] on span "Brand Kit" at bounding box center [158, 267] width 55 height 20
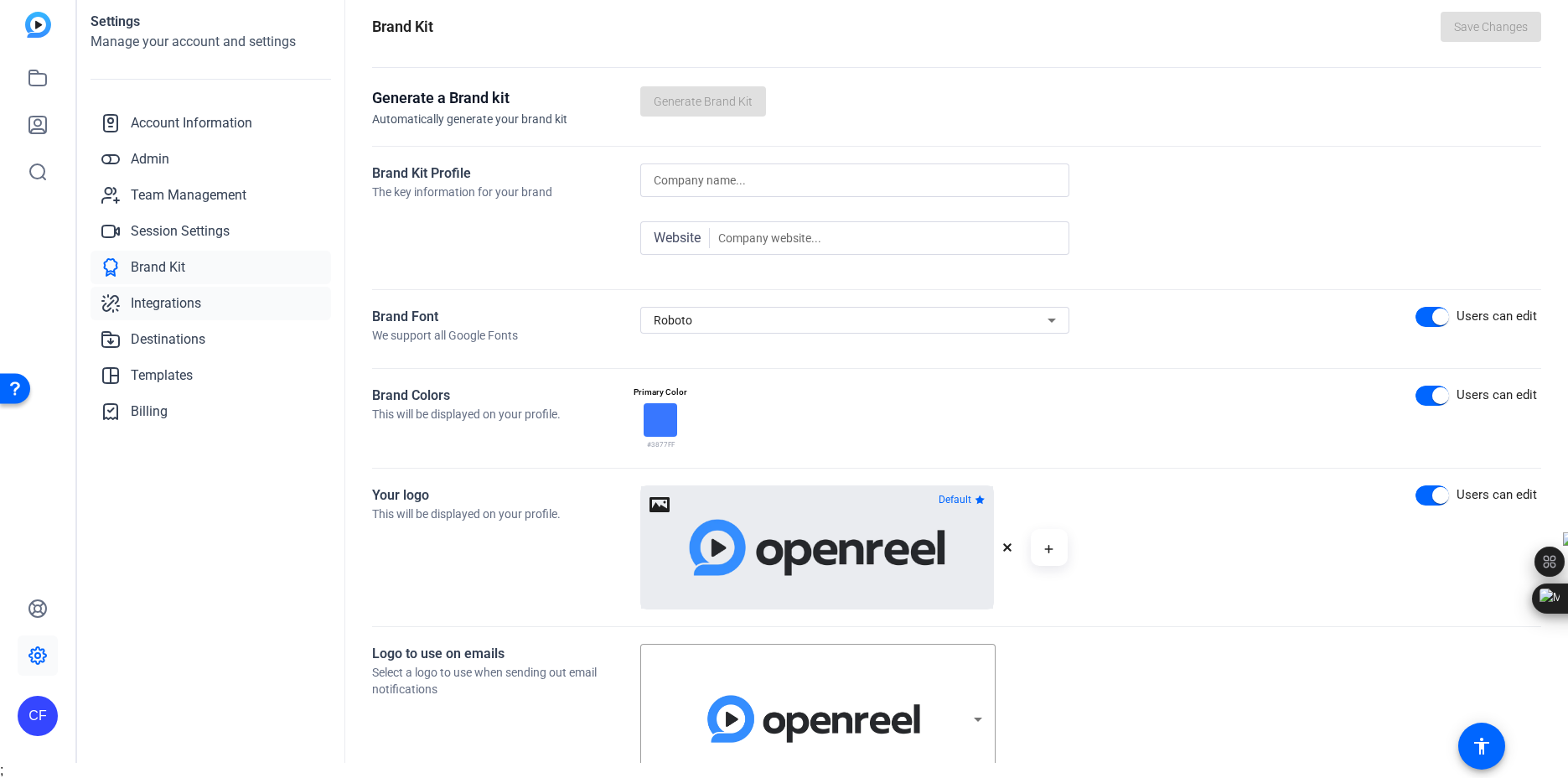
scroll to position [8, 0]
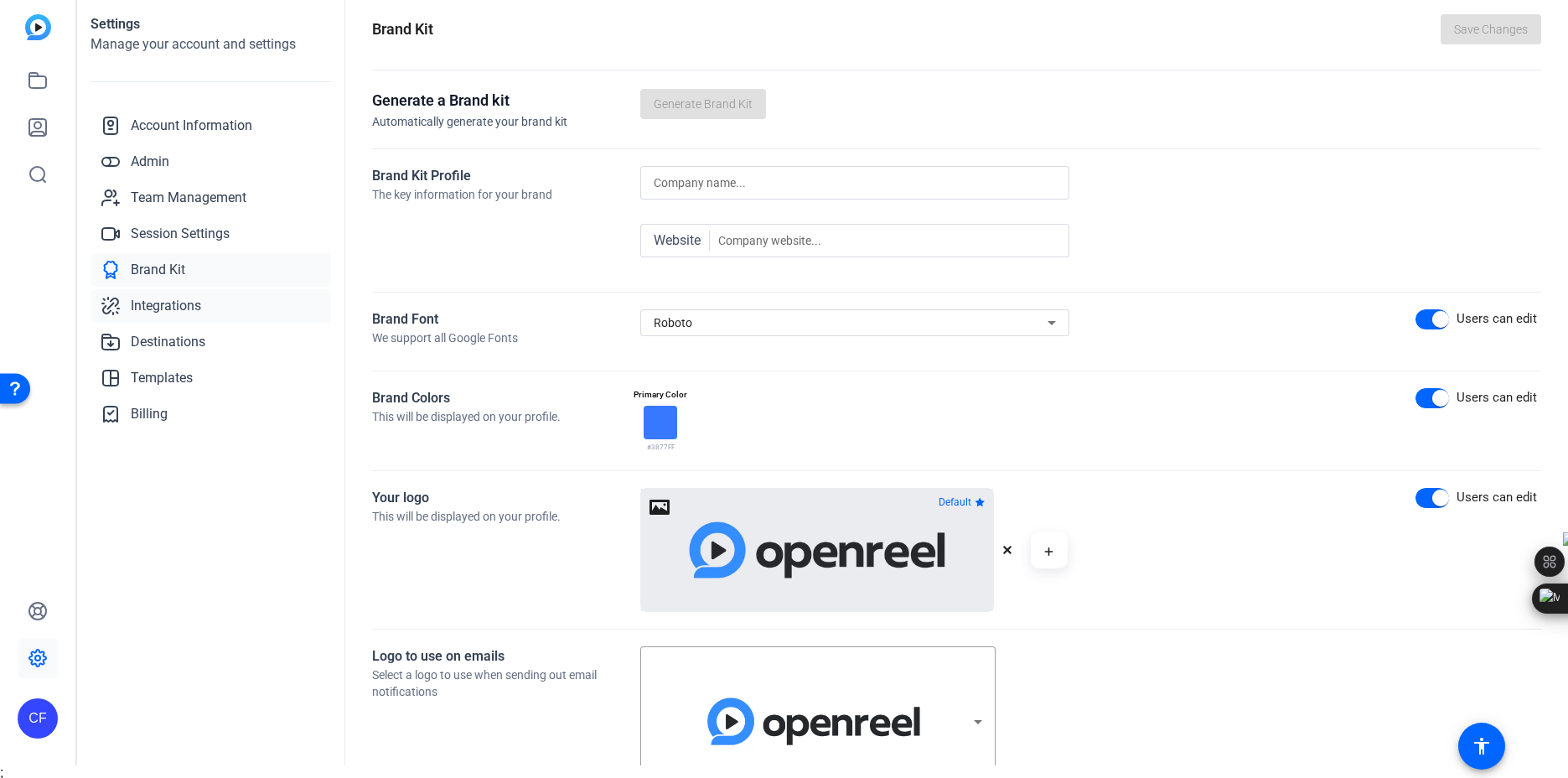
click at [198, 306] on span "Integrations" at bounding box center [166, 306] width 71 height 20
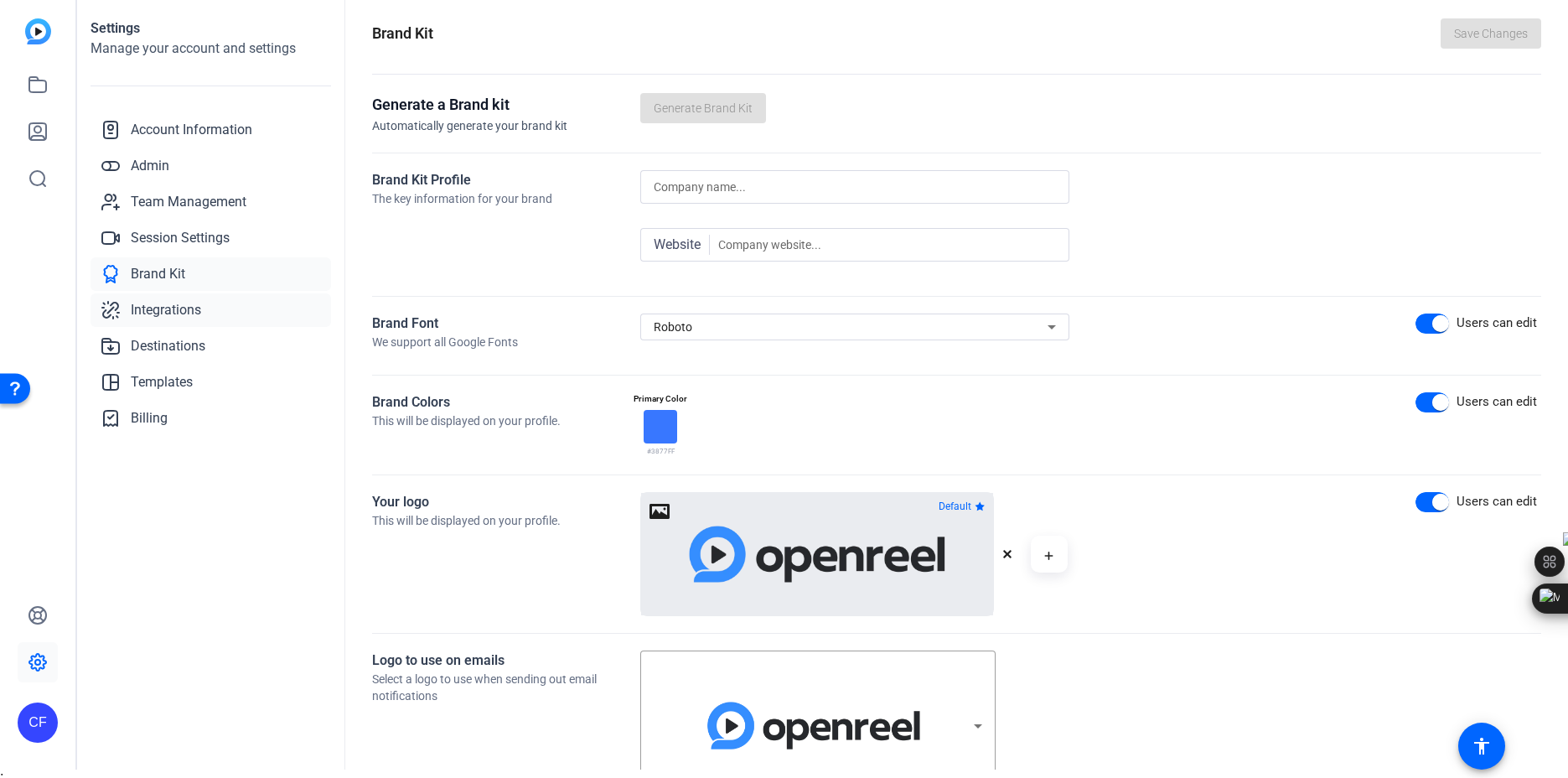
scroll to position [7, 0]
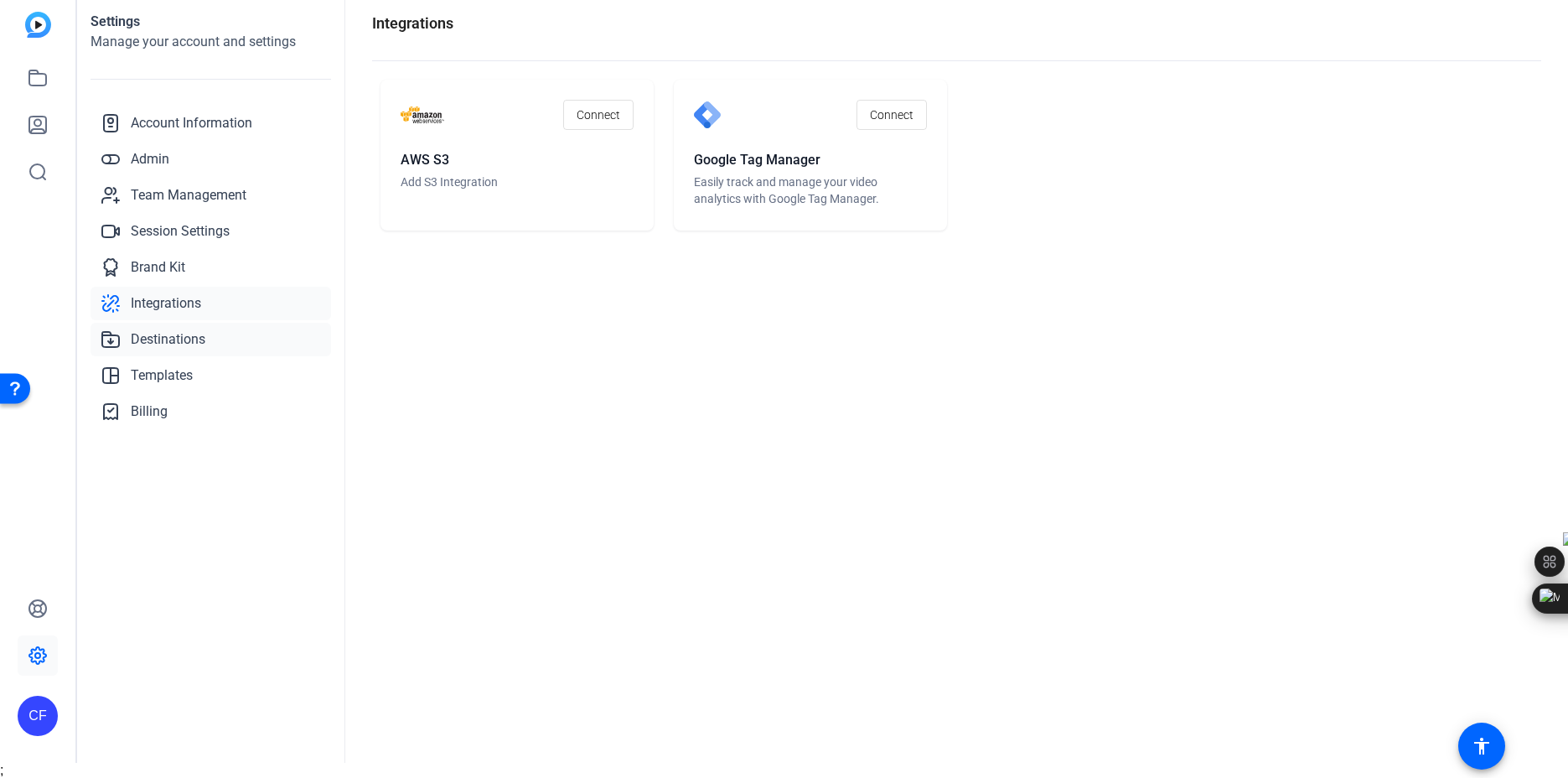
click at [200, 347] on span "Destinations" at bounding box center [168, 339] width 74 height 20
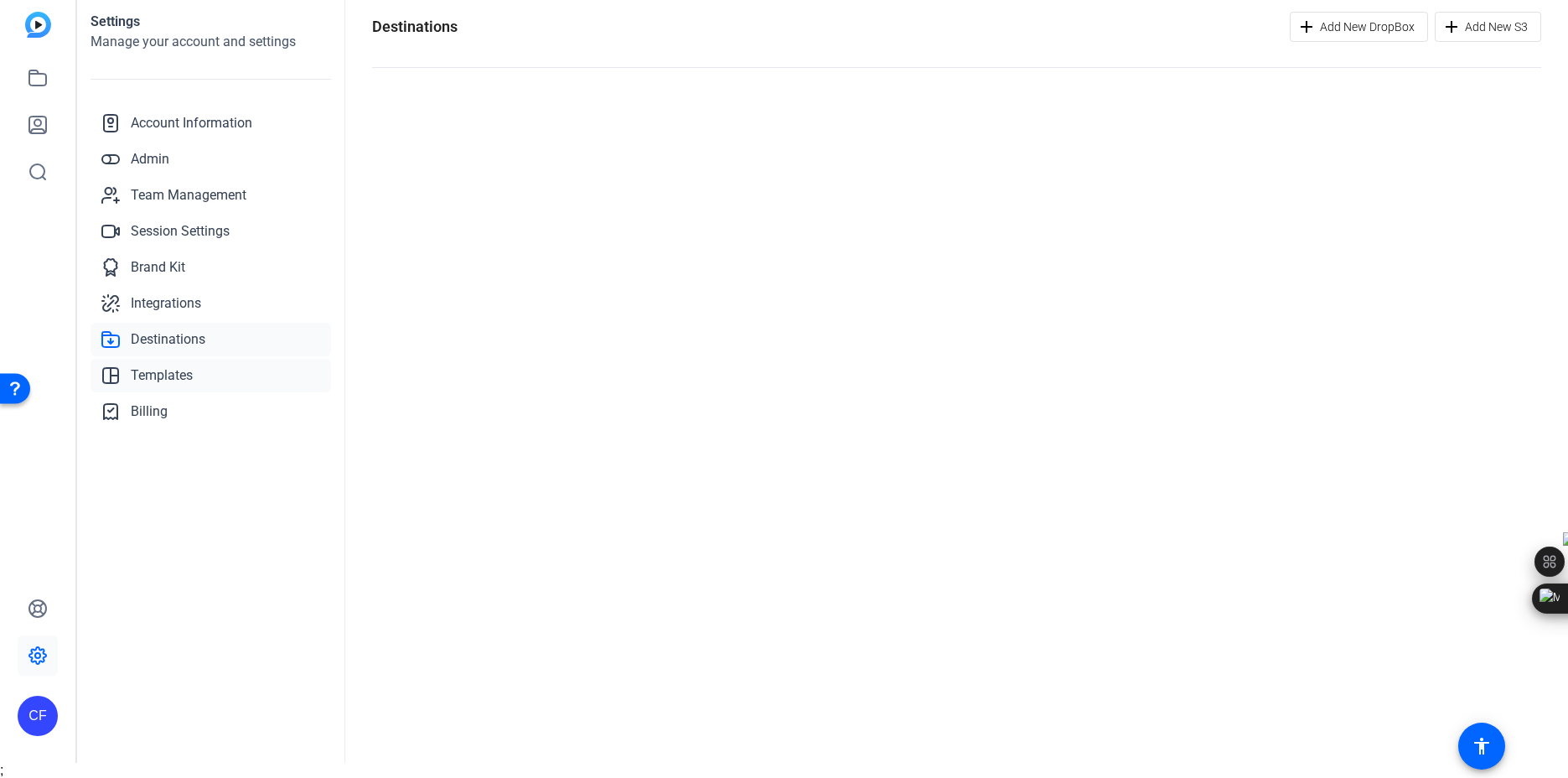
click at [193, 385] on link "Templates" at bounding box center [210, 375] width 240 height 34
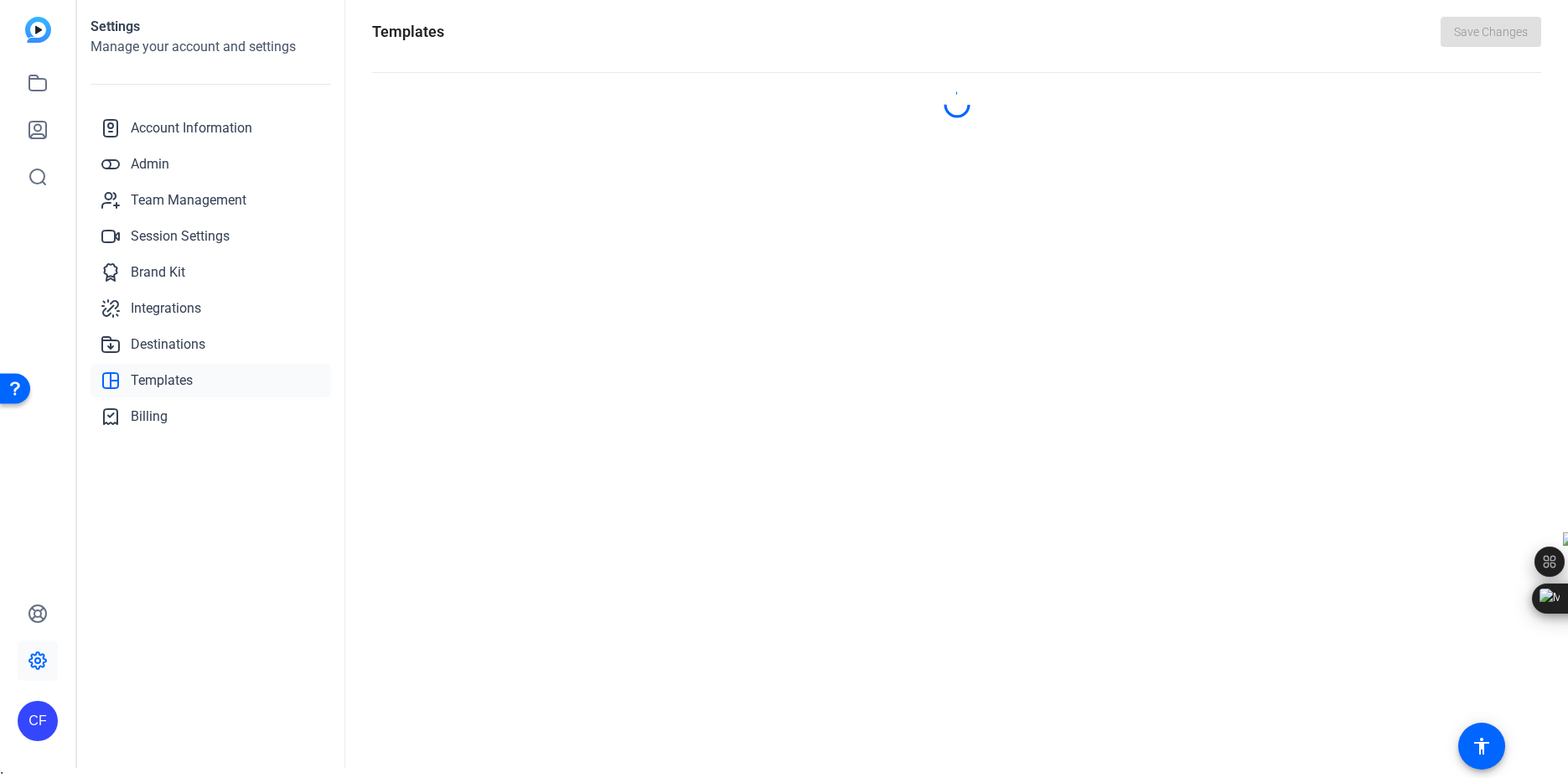
scroll to position [5, 0]
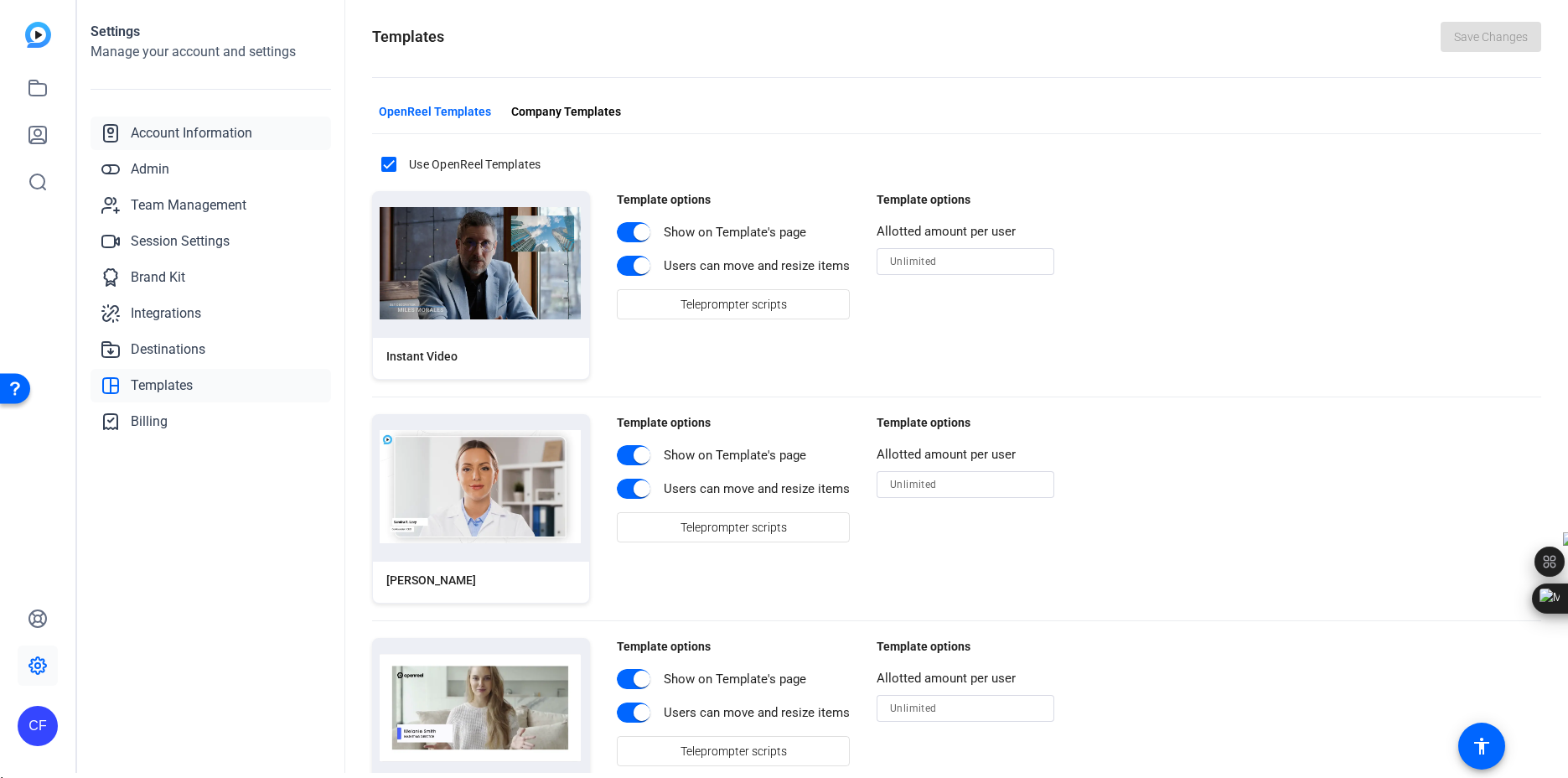
click at [167, 142] on span "Account Information" at bounding box center [191, 133] width 122 height 20
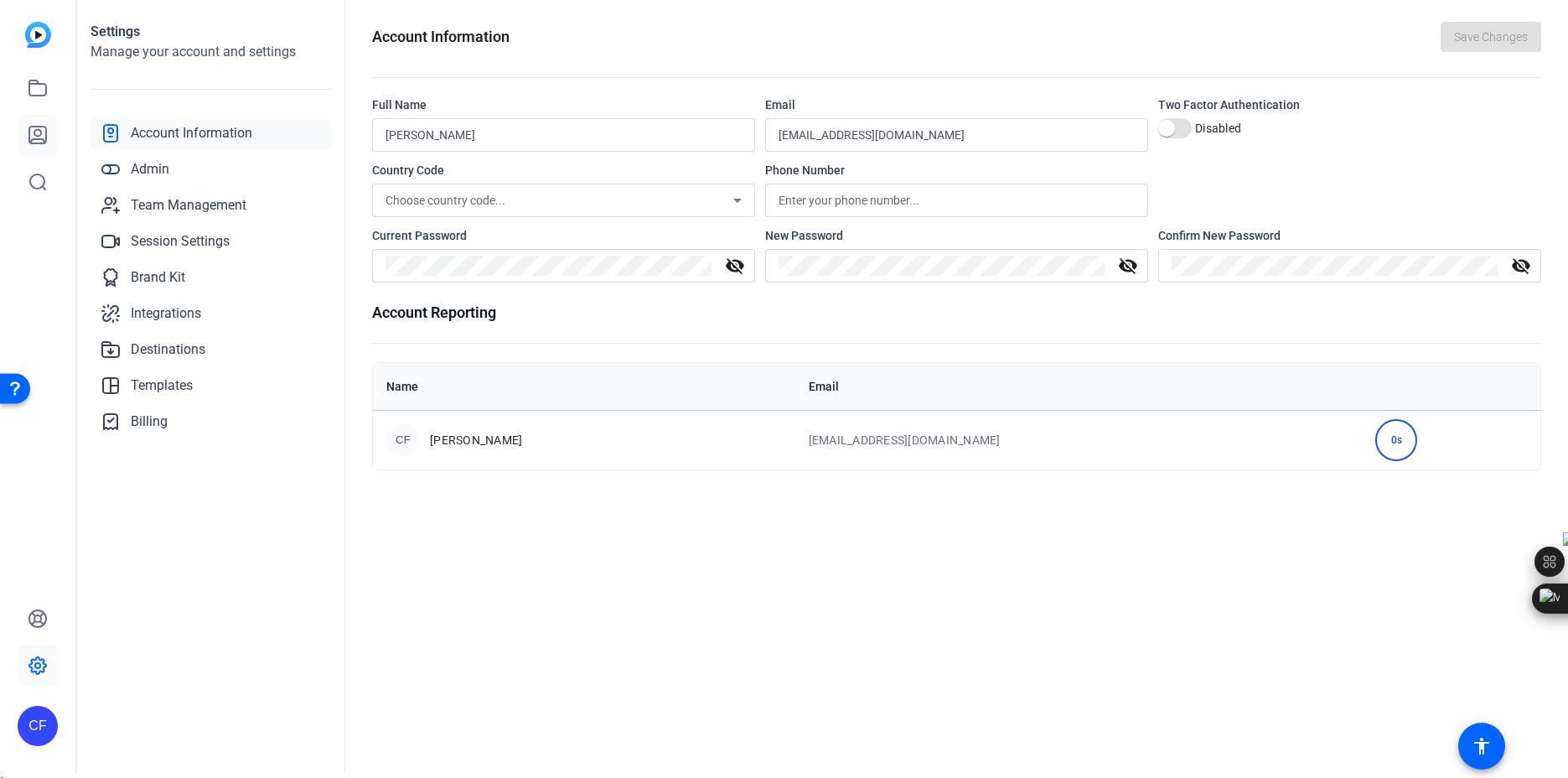
drag, startPoint x: 39, startPoint y: 142, endPoint x: 34, endPoint y: 132, distance: 11.2
click at [34, 132] on icon at bounding box center [38, 135] width 17 height 17
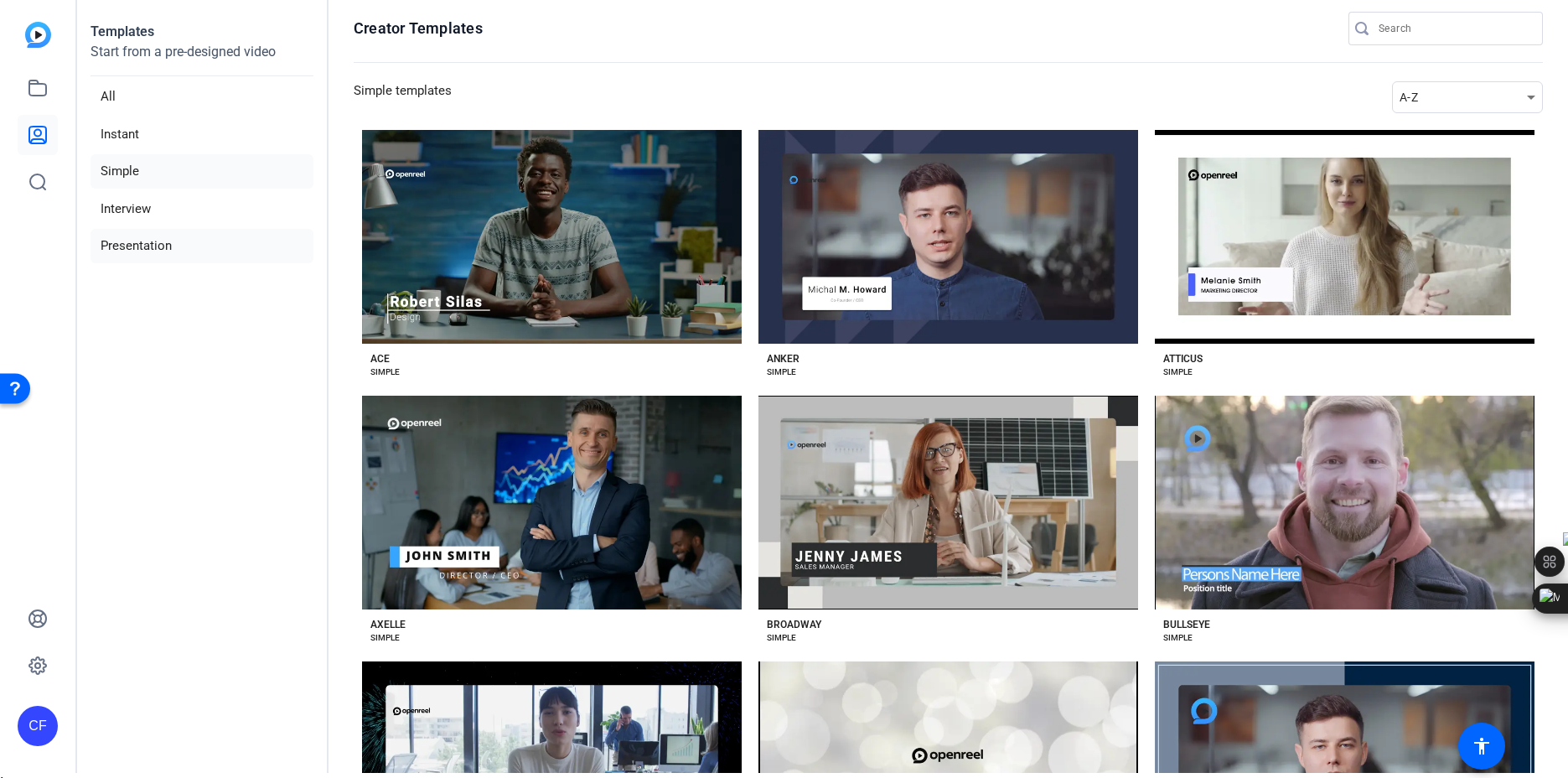
click at [150, 249] on li "Presentation" at bounding box center [202, 246] width 223 height 34
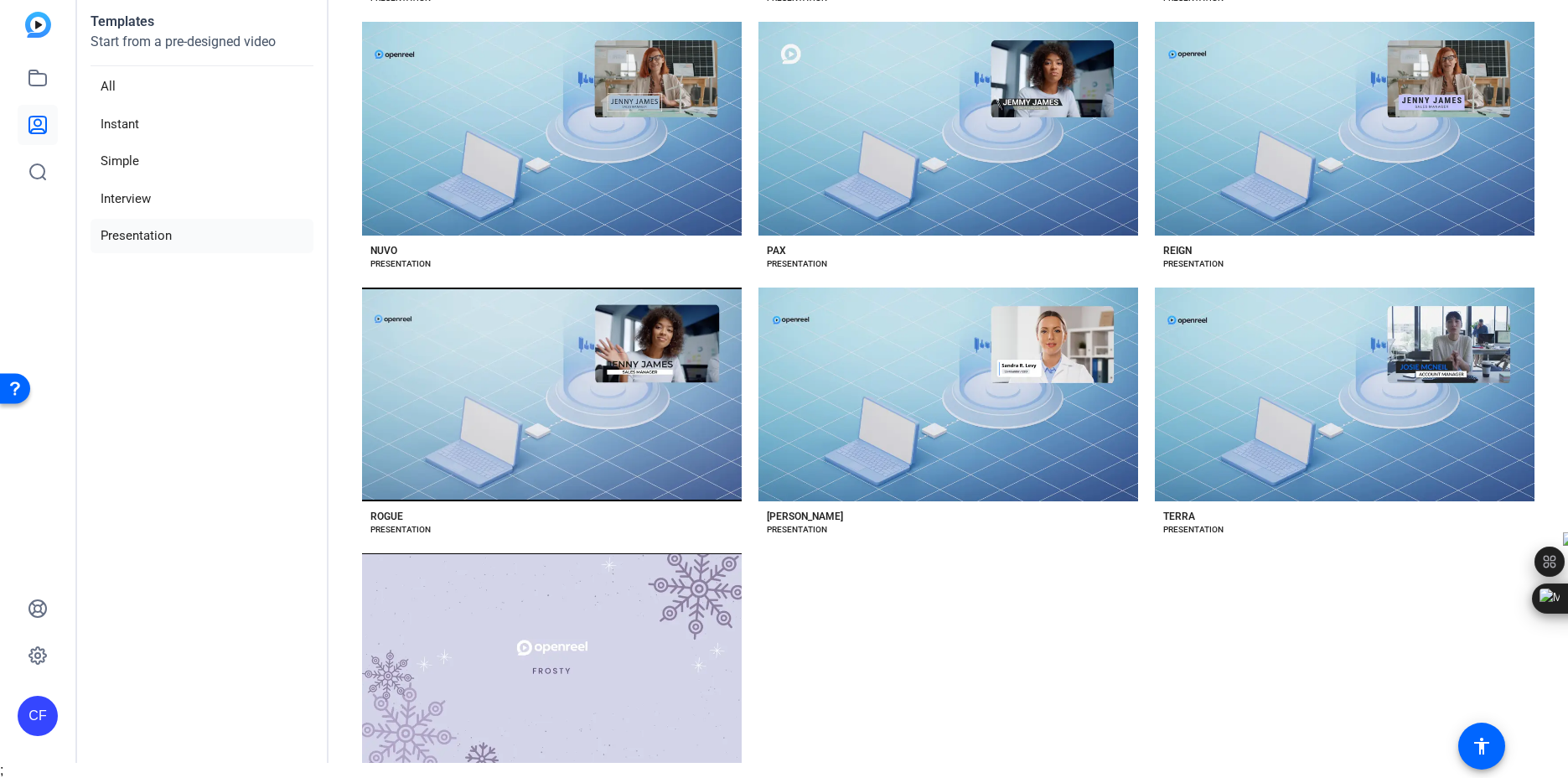
scroll to position [1453, 0]
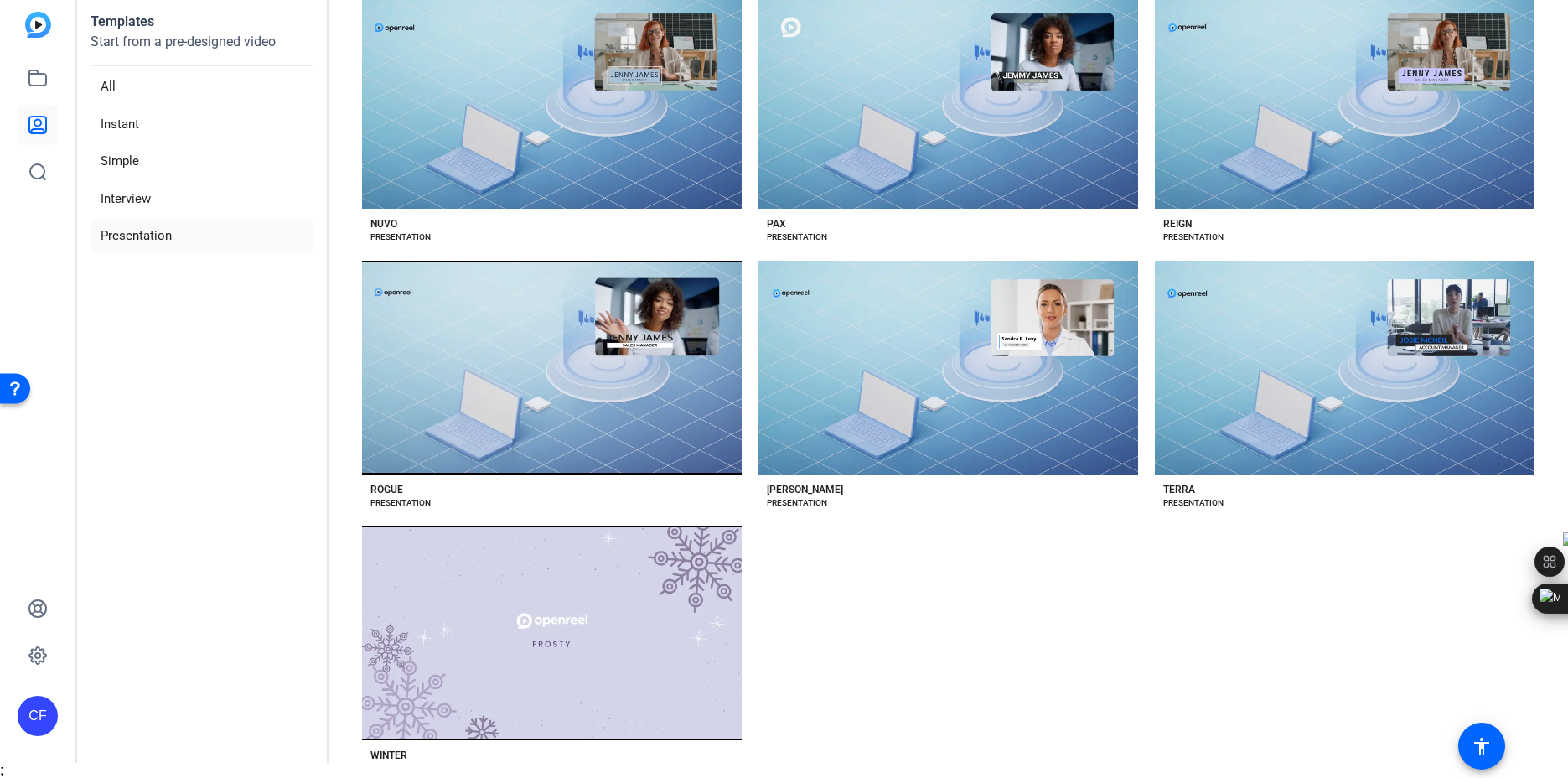
click at [41, 23] on img at bounding box center [39, 25] width 26 height 26
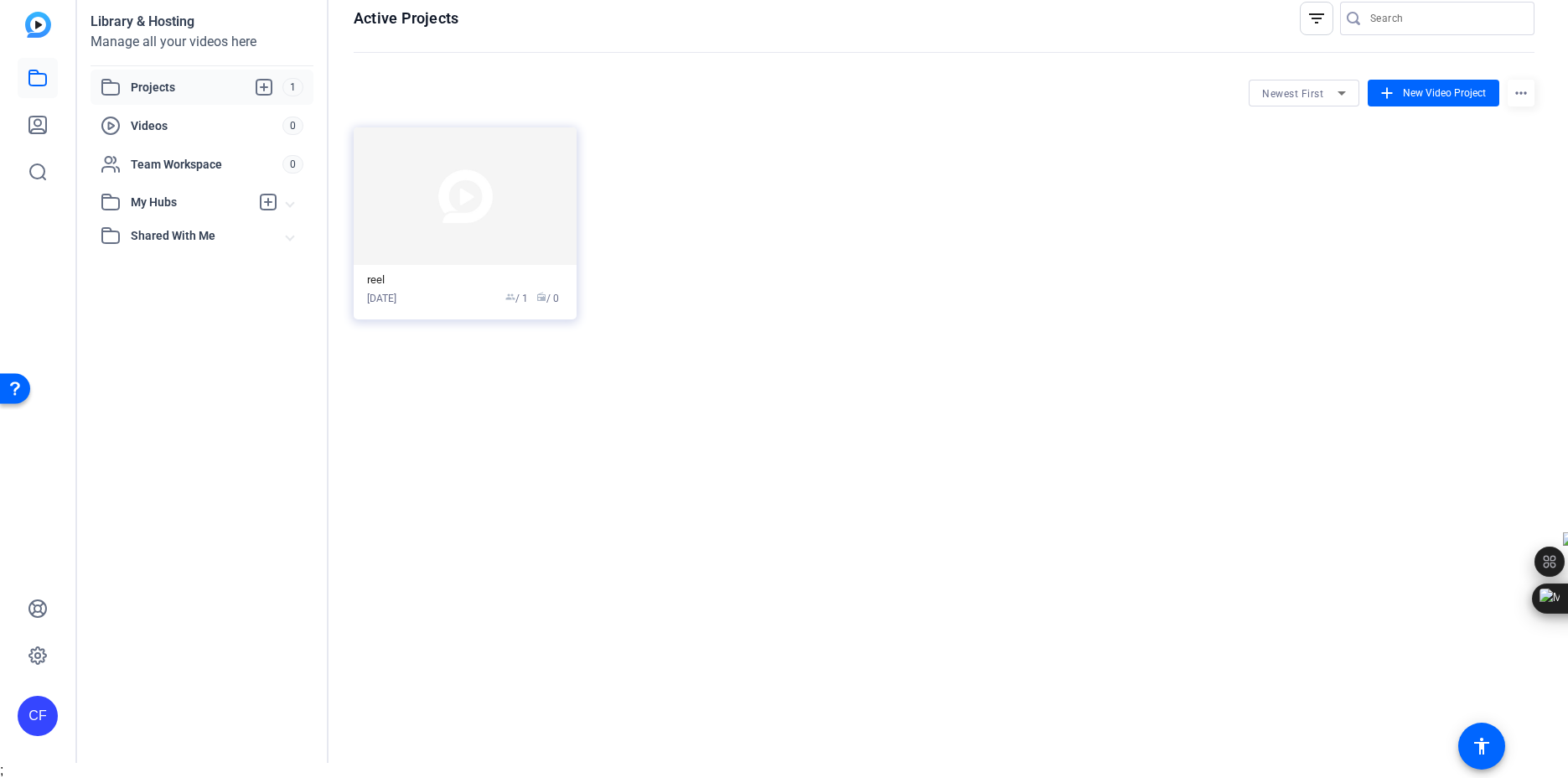
click at [1510, 94] on mat-icon "more_horiz" at bounding box center [1521, 92] width 26 height 26
click at [1340, 91] on div at bounding box center [784, 389] width 1568 height 778
click at [1340, 91] on icon at bounding box center [1342, 93] width 8 height 4
click at [1317, 22] on div at bounding box center [784, 389] width 1568 height 778
click at [1317, 22] on mat-icon "filter_list" at bounding box center [1316, 18] width 20 height 20
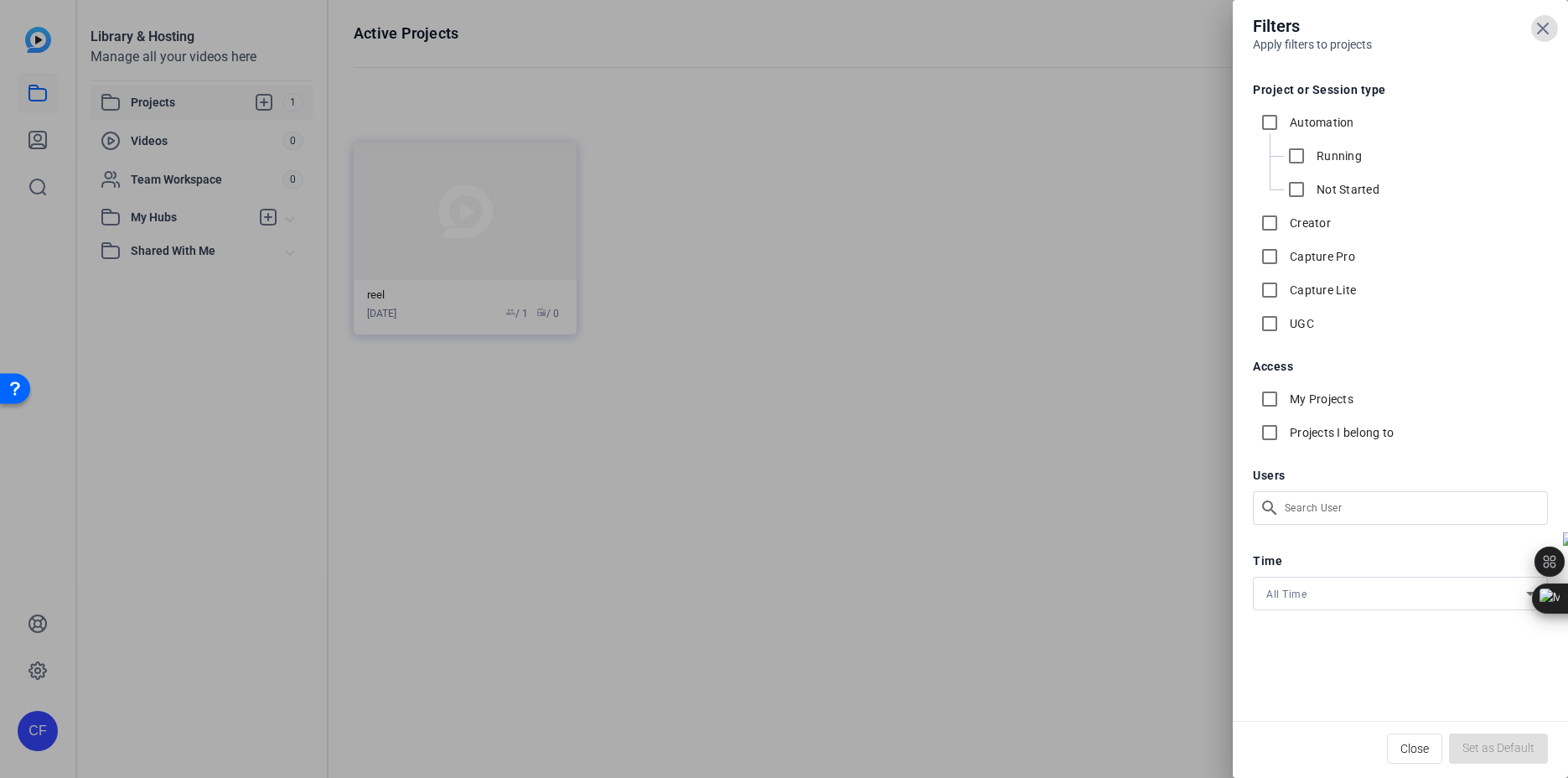
scroll to position [16, 0]
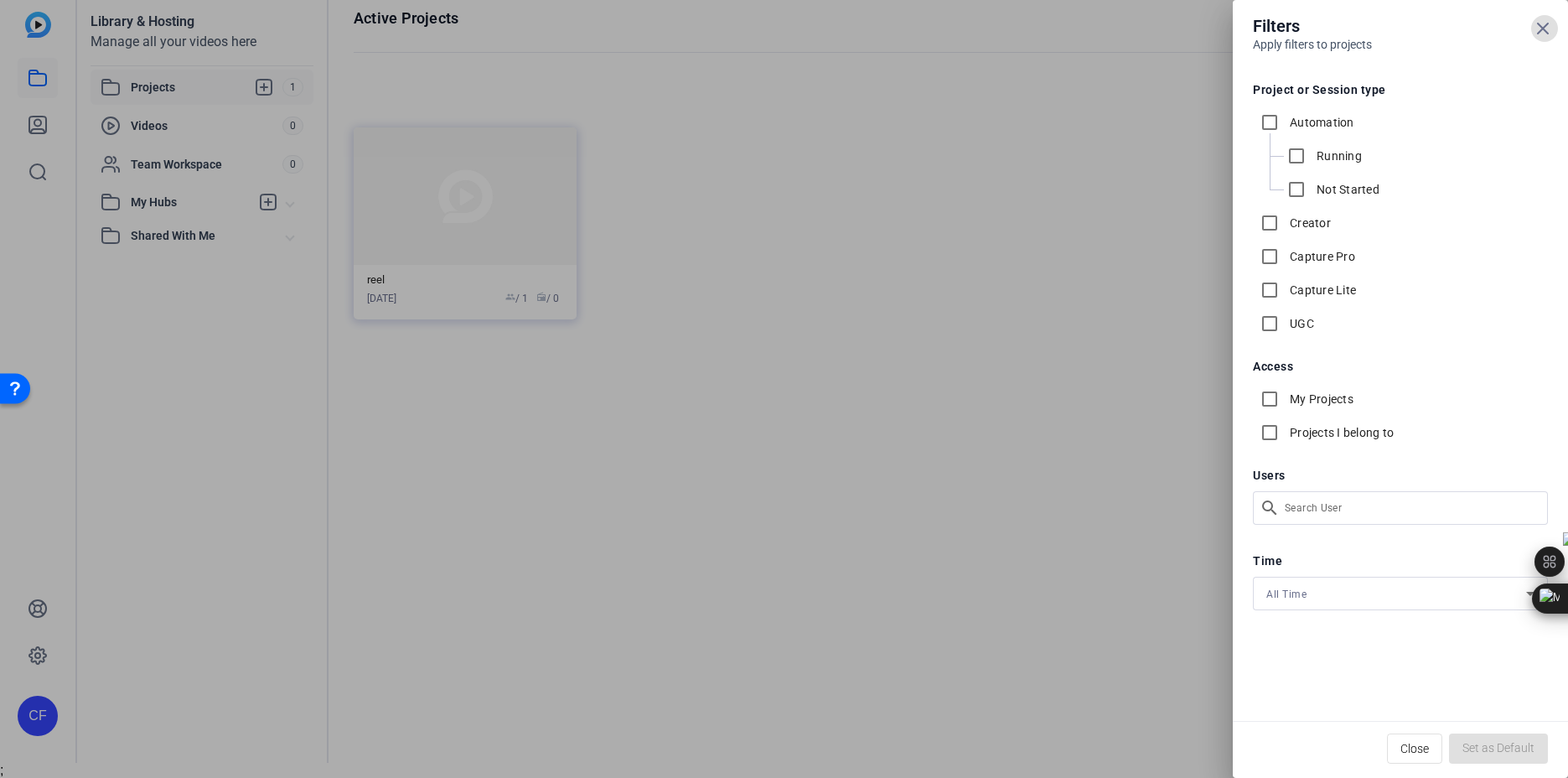
click at [1222, 62] on div at bounding box center [784, 389] width 1568 height 778
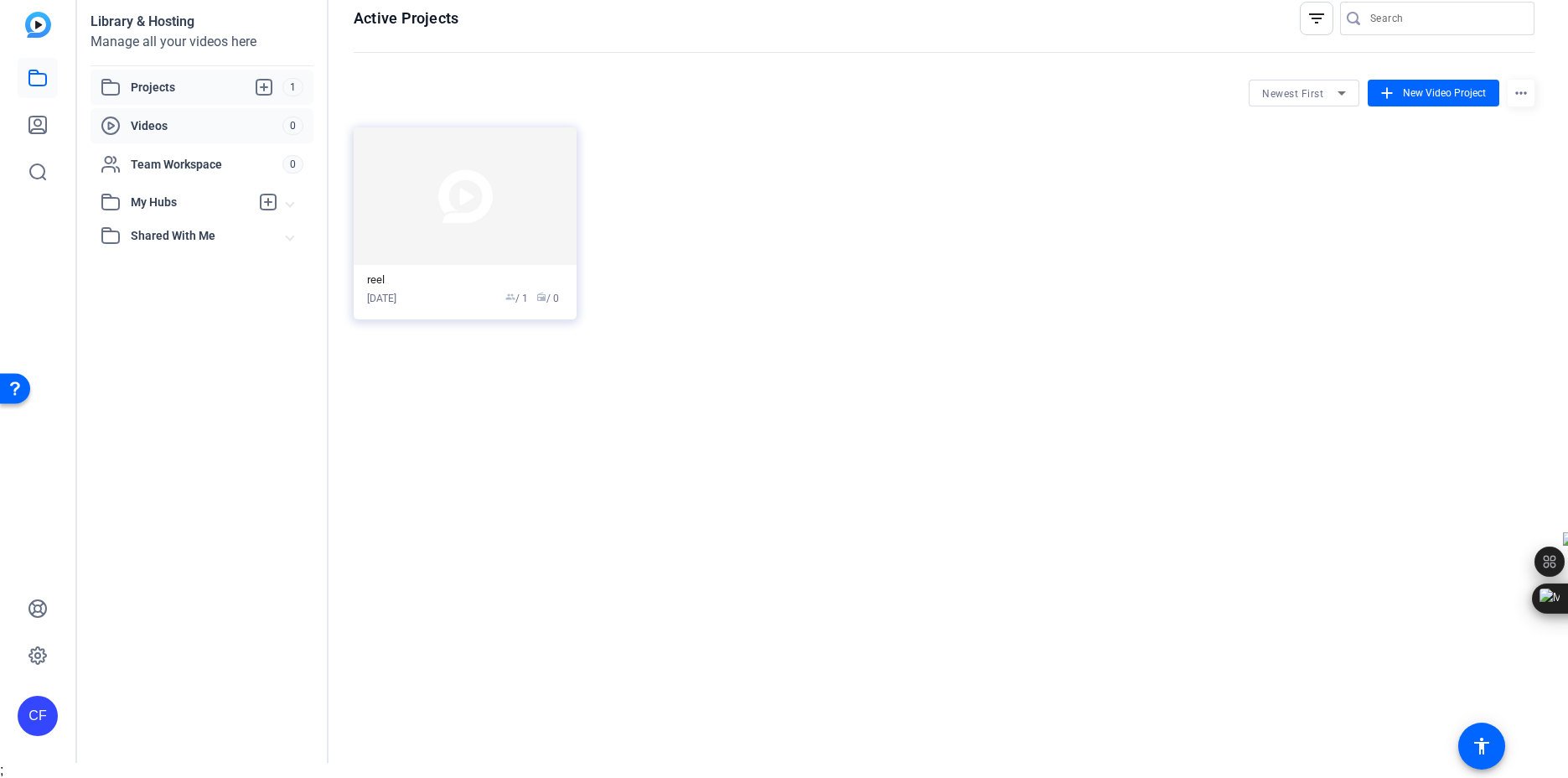
click at [207, 131] on span "Videos" at bounding box center [206, 125] width 152 height 17
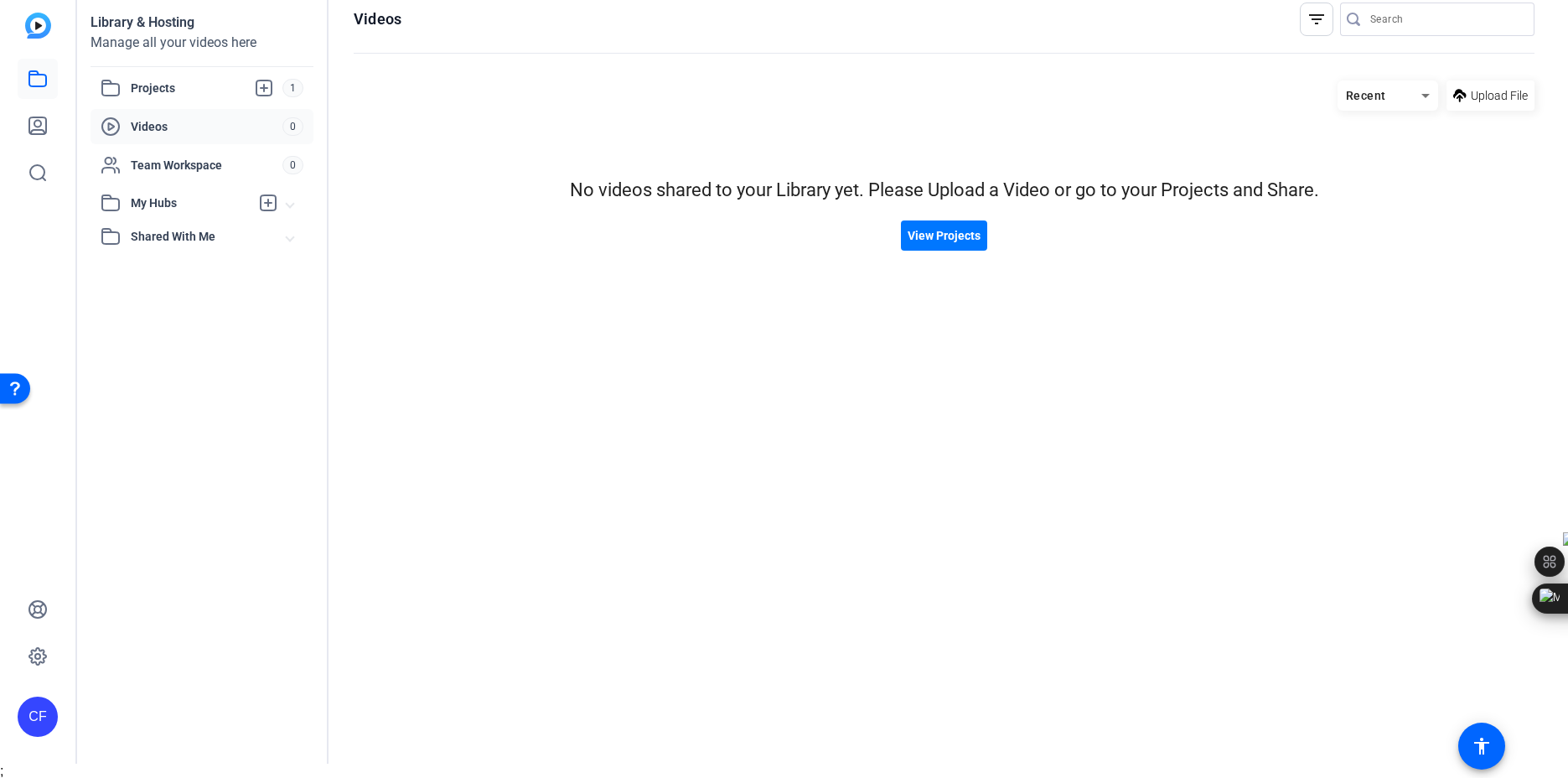
scroll to position [16, 0]
click at [1483, 738] on mat-icon "accessibility" at bounding box center [1481, 746] width 20 height 20
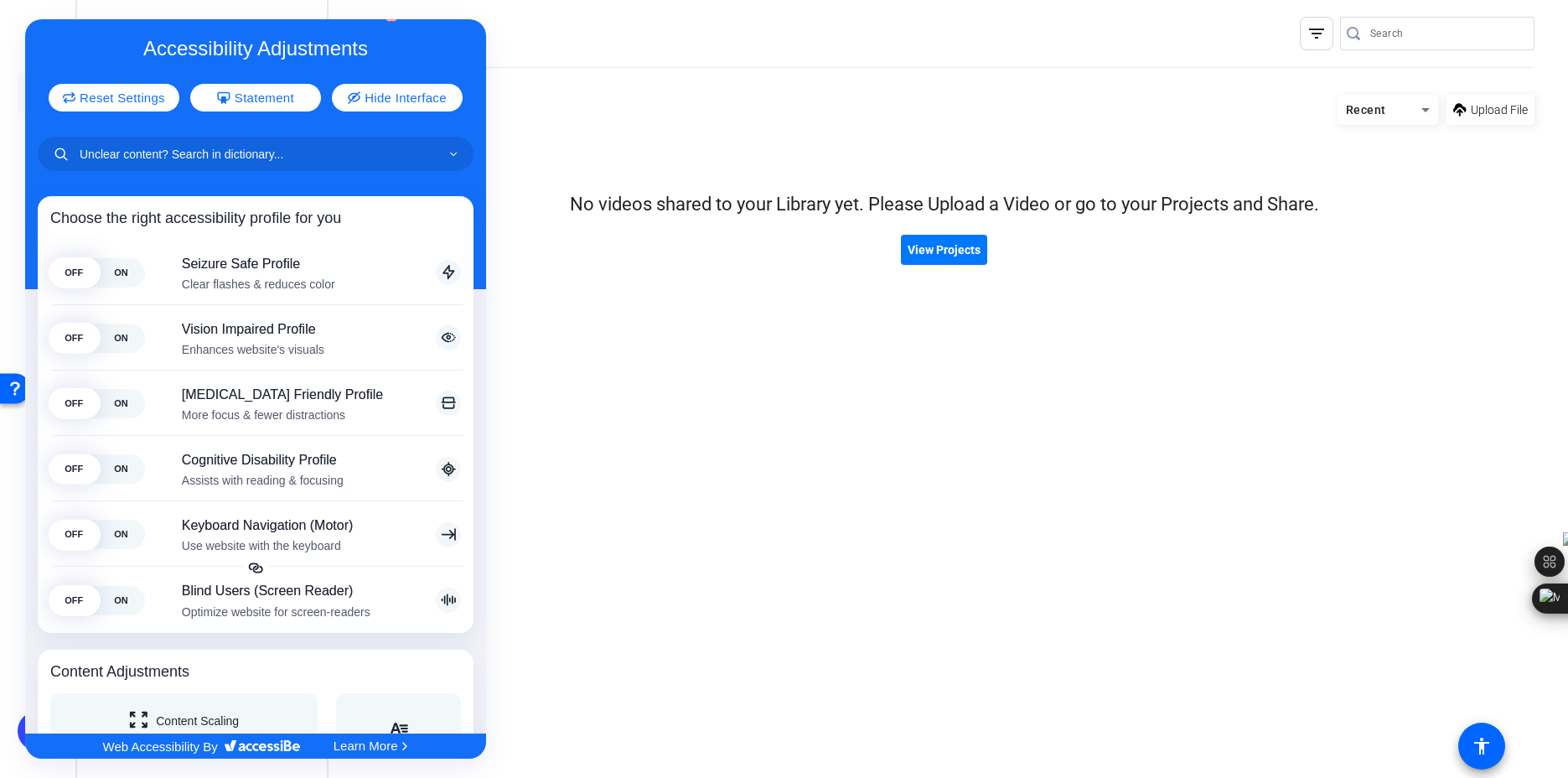
scroll to position [0, 0]
